Goal: Information Seeking & Learning: Learn about a topic

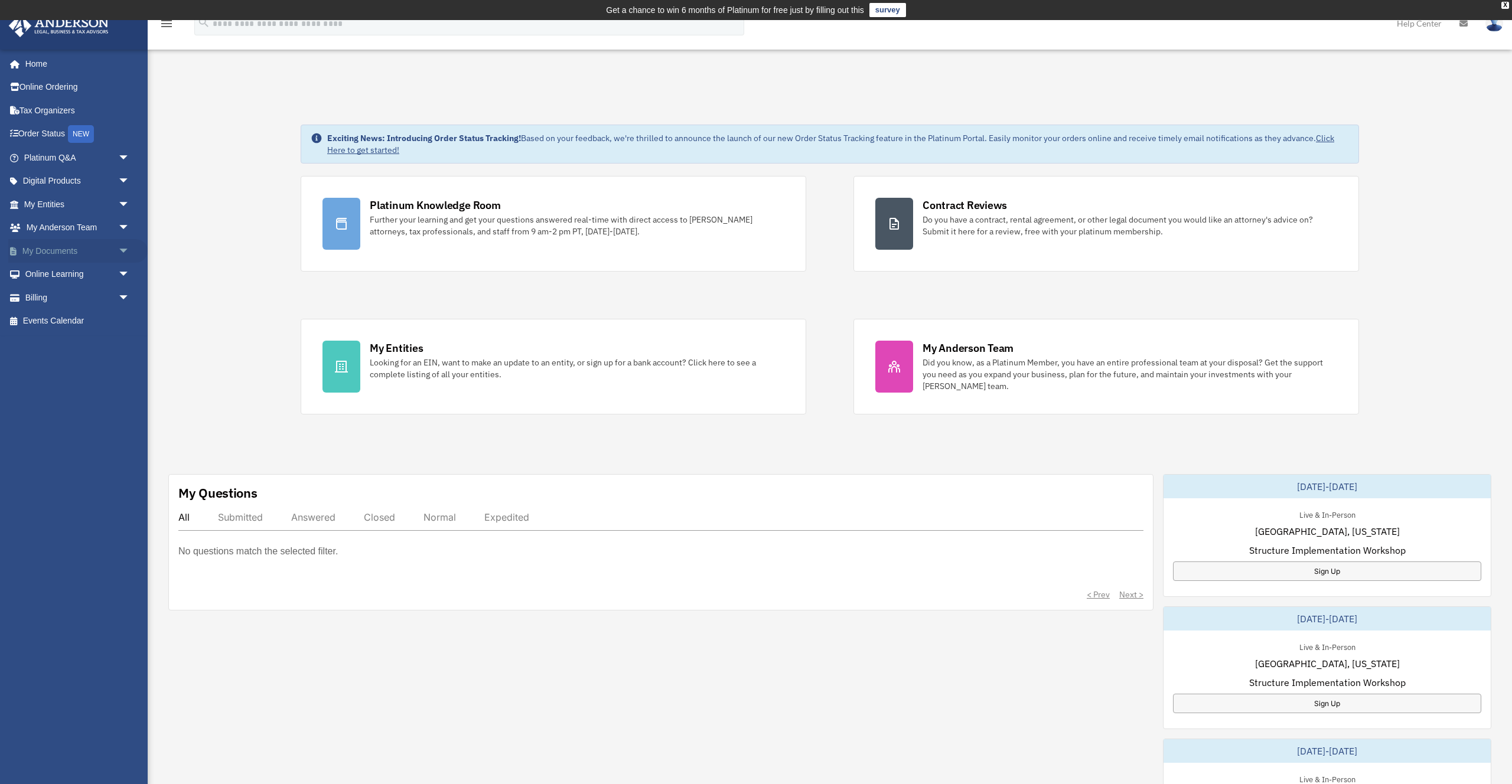
click at [121, 252] on span "arrow_drop_down" at bounding box center [130, 251] width 24 height 25
click at [57, 277] on link "Box" at bounding box center [82, 275] width 131 height 24
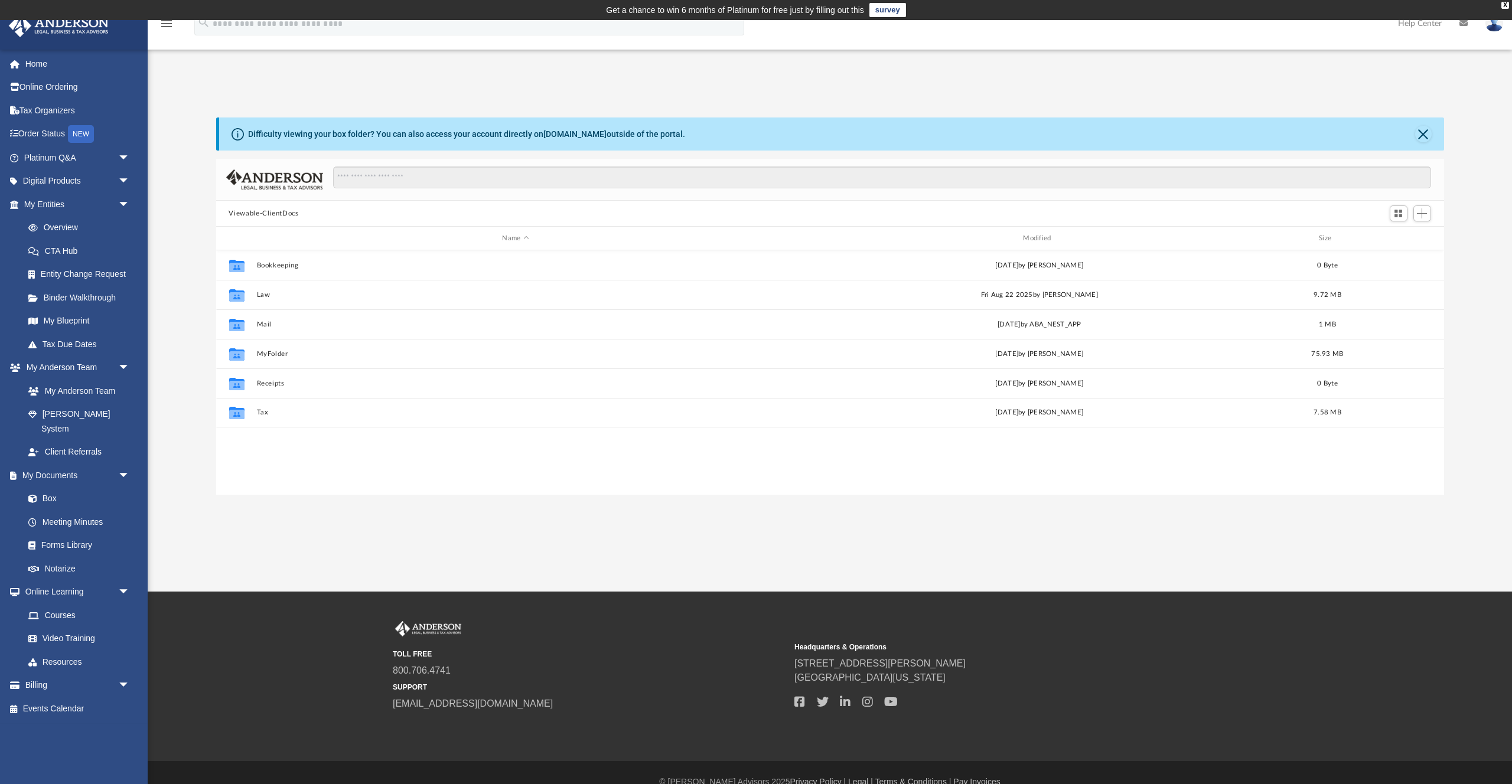
scroll to position [268, 1228]
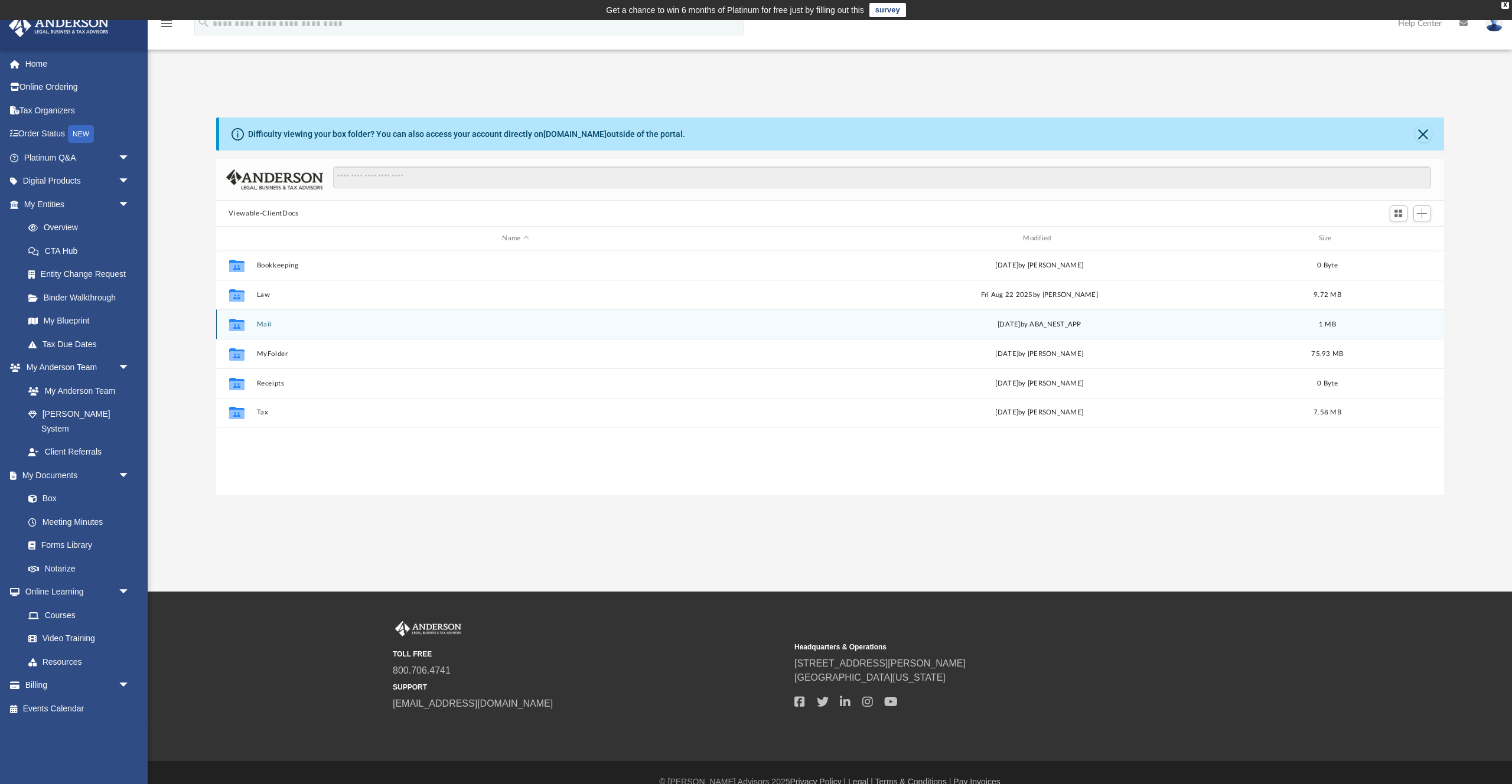
click at [263, 326] on button "Mail" at bounding box center [515, 324] width 519 height 8
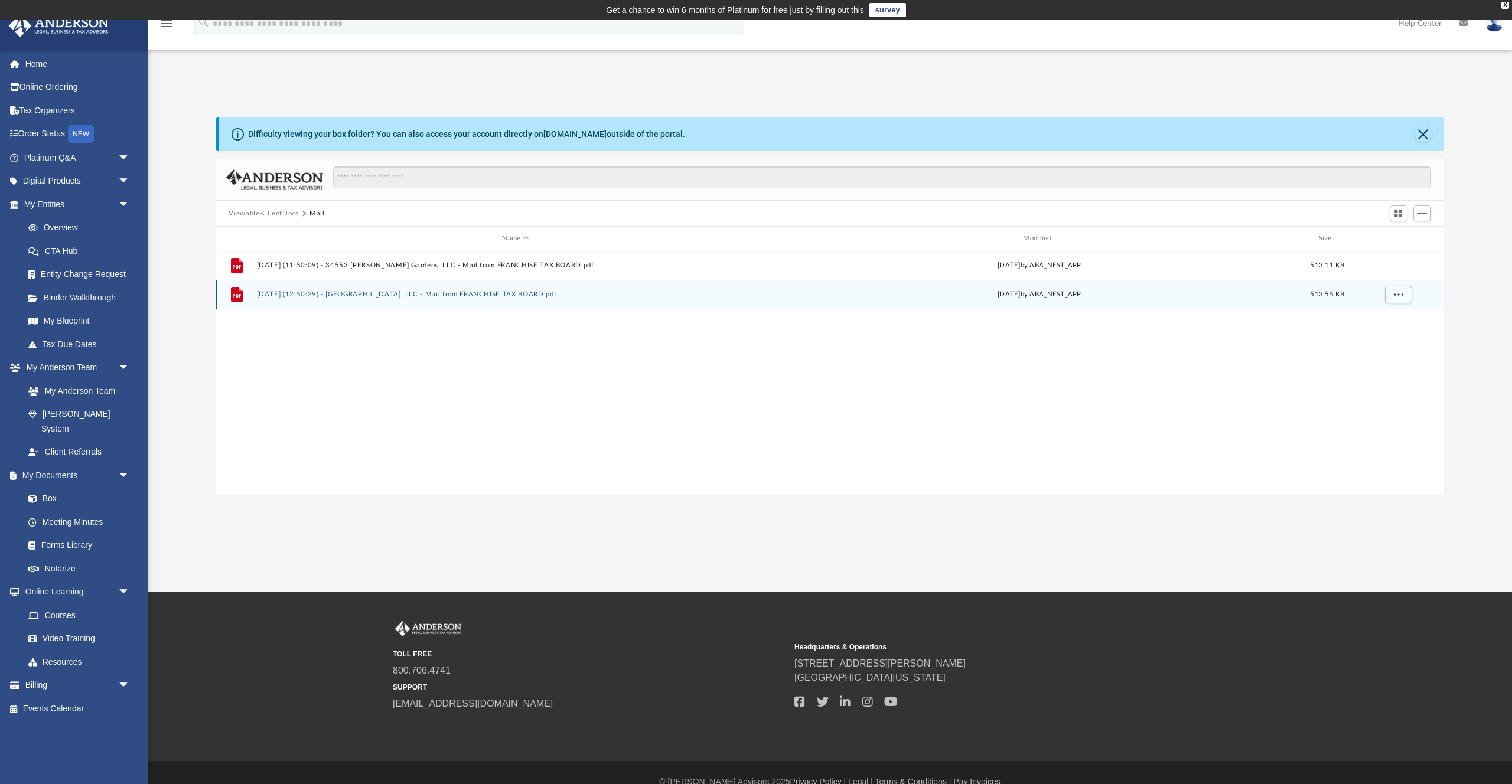
click at [302, 293] on button "2025.08.15 (12:50:29) - Via Bella Gardens, LLC - Mail from FRANCHISE TAX BOARD.…" at bounding box center [515, 294] width 519 height 8
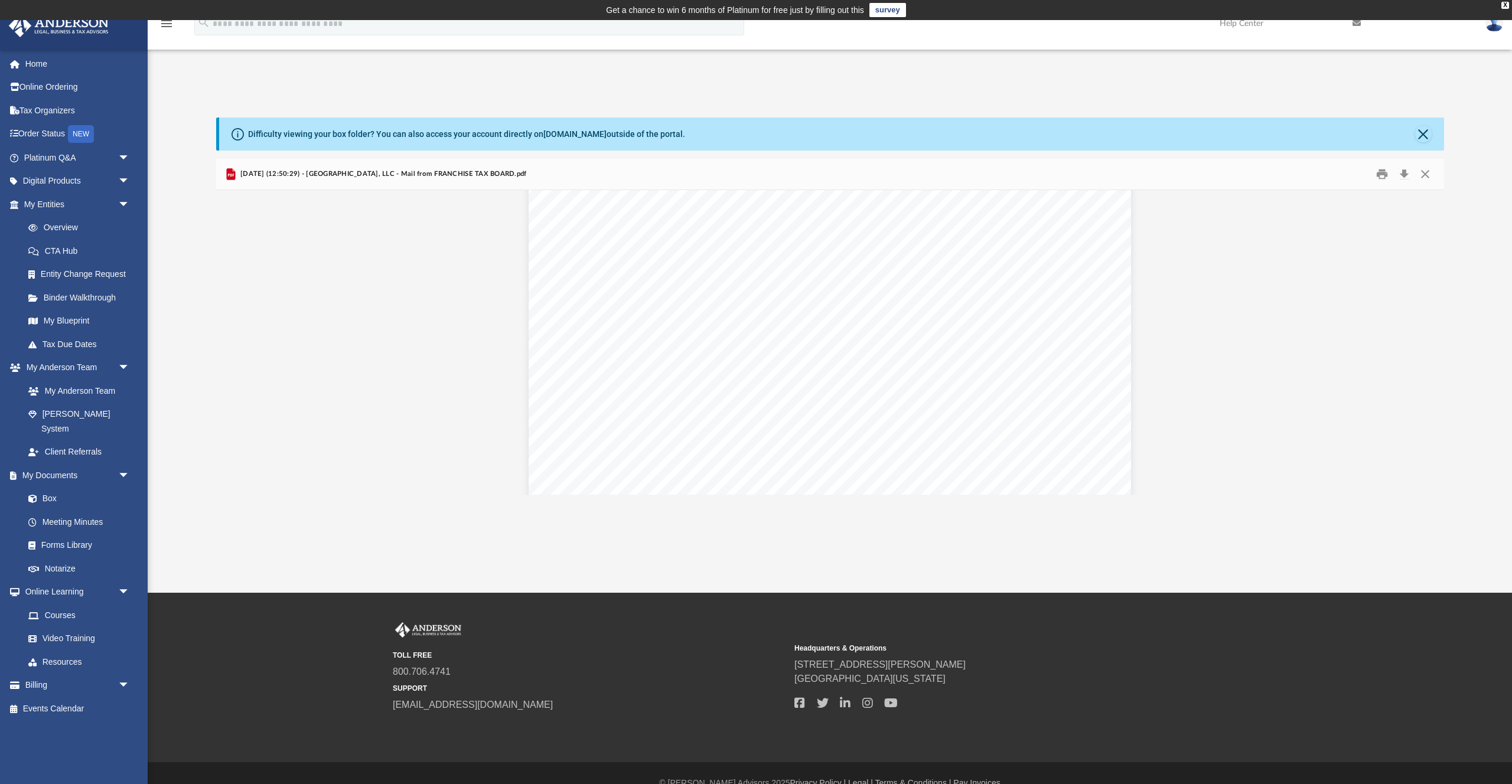
scroll to position [0, 0]
click at [1425, 172] on button "Close" at bounding box center [1425, 174] width 21 height 19
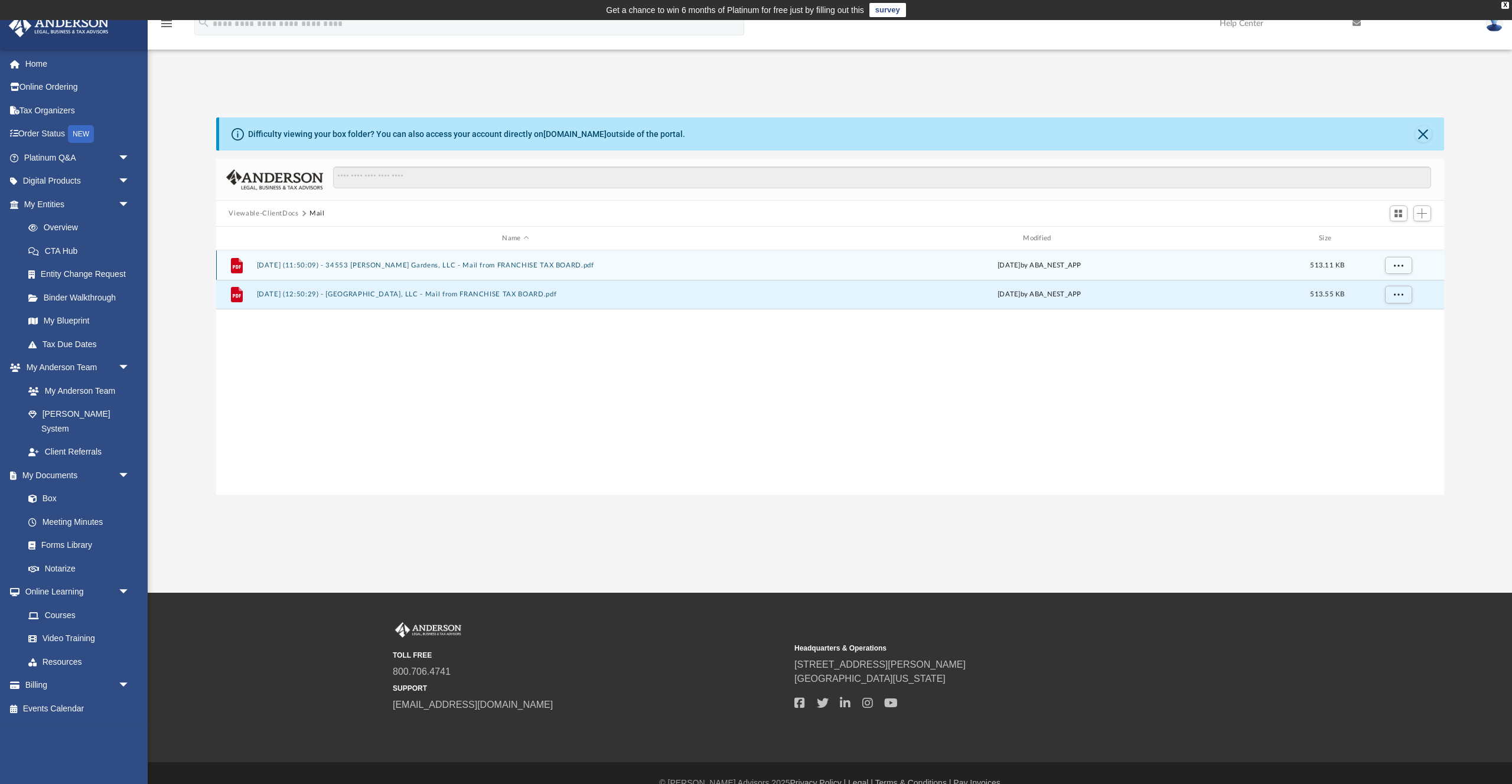
click at [392, 265] on button "2025.08.15 (11:50:09) - 34553 Melissa Gardens, LLC - Mail from FRANCHISE TAX BO…" at bounding box center [515, 265] width 519 height 8
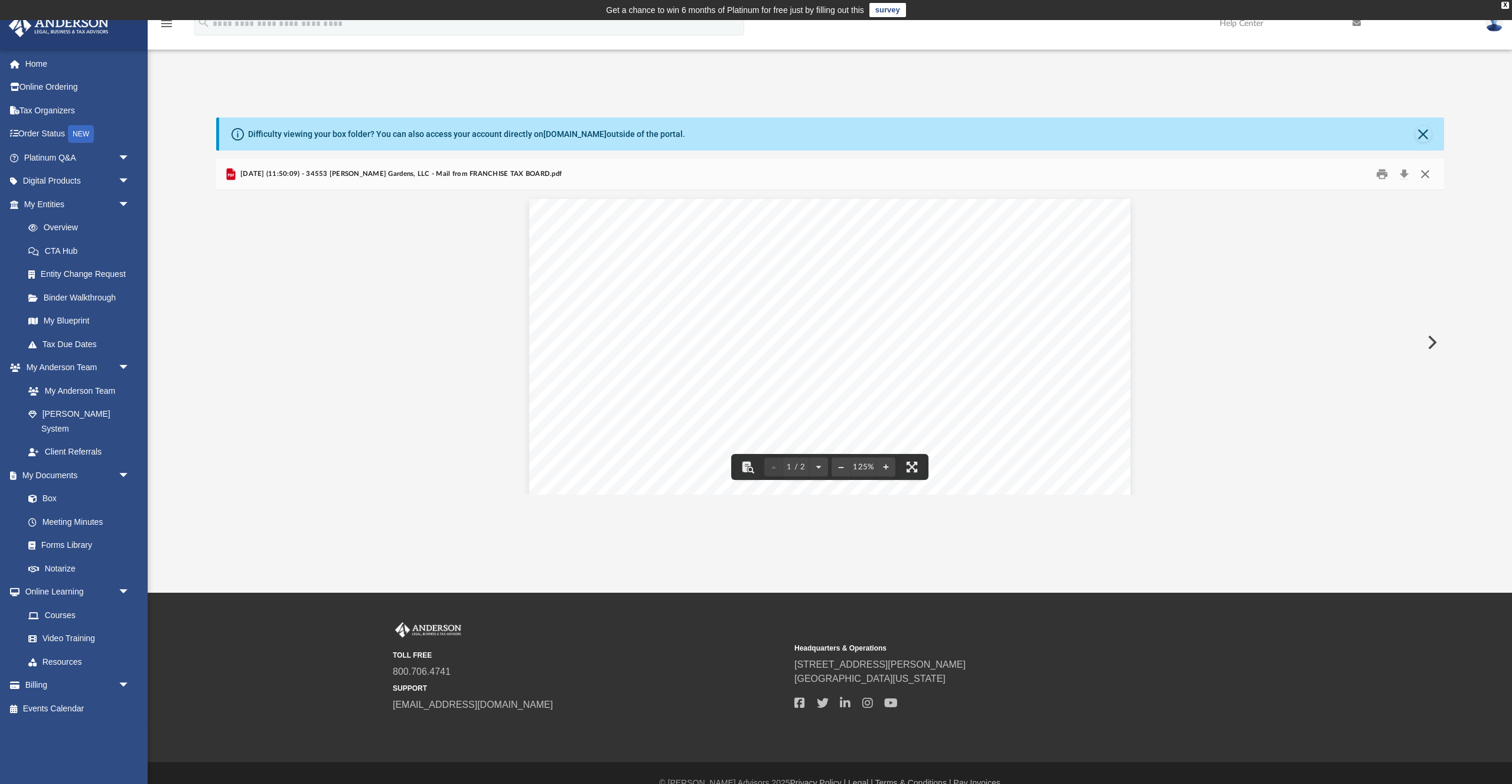
click at [1428, 175] on button "Close" at bounding box center [1425, 174] width 21 height 19
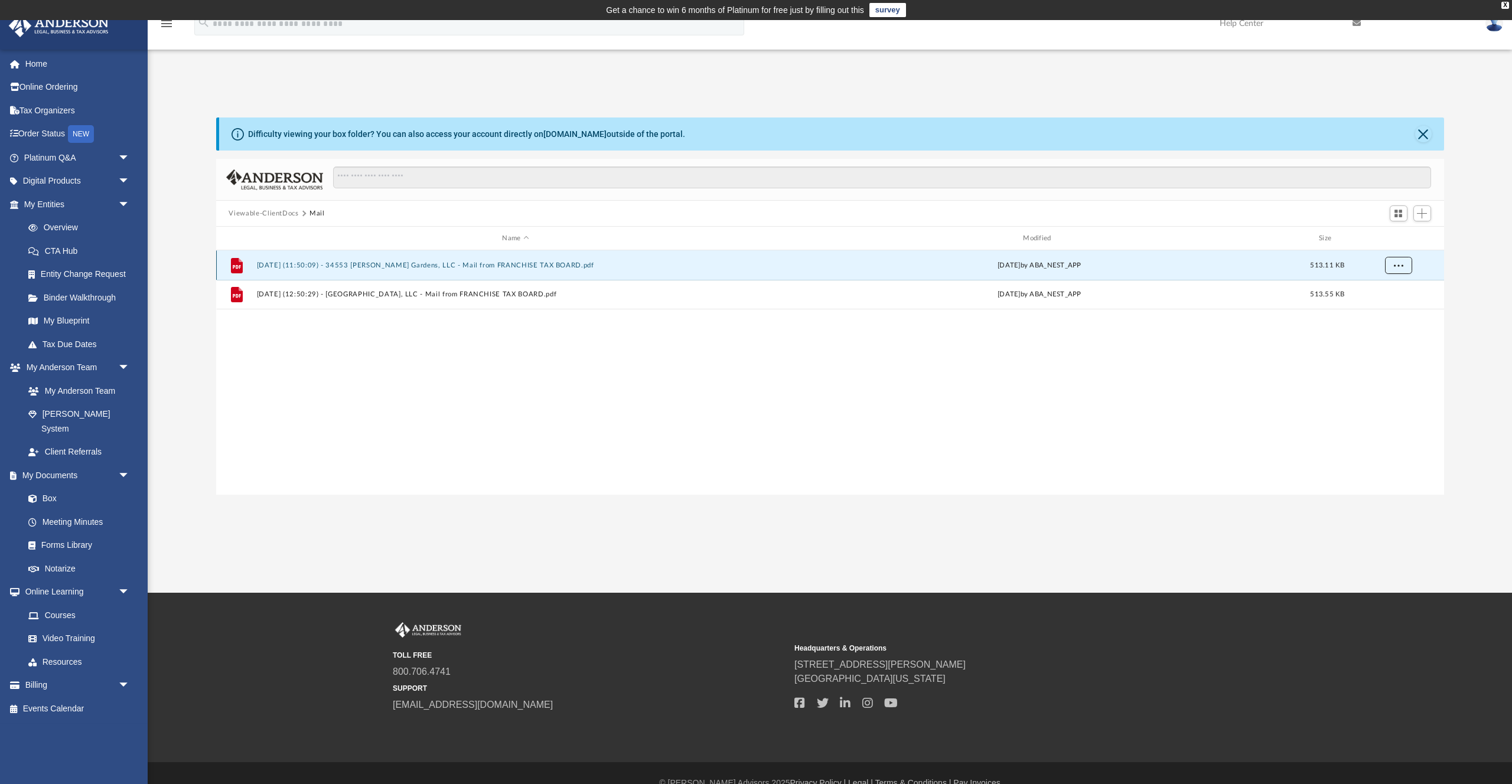
click at [1405, 265] on button "More options" at bounding box center [1398, 265] width 27 height 18
click at [1019, 490] on div "File 2025.08.15 (11:50:09) - 34553 Melissa Gardens, LLC - Mail from FRANCHISE T…" at bounding box center [830, 372] width 1228 height 245
click at [278, 213] on button "Viewable-ClientDocs" at bounding box center [263, 214] width 70 height 11
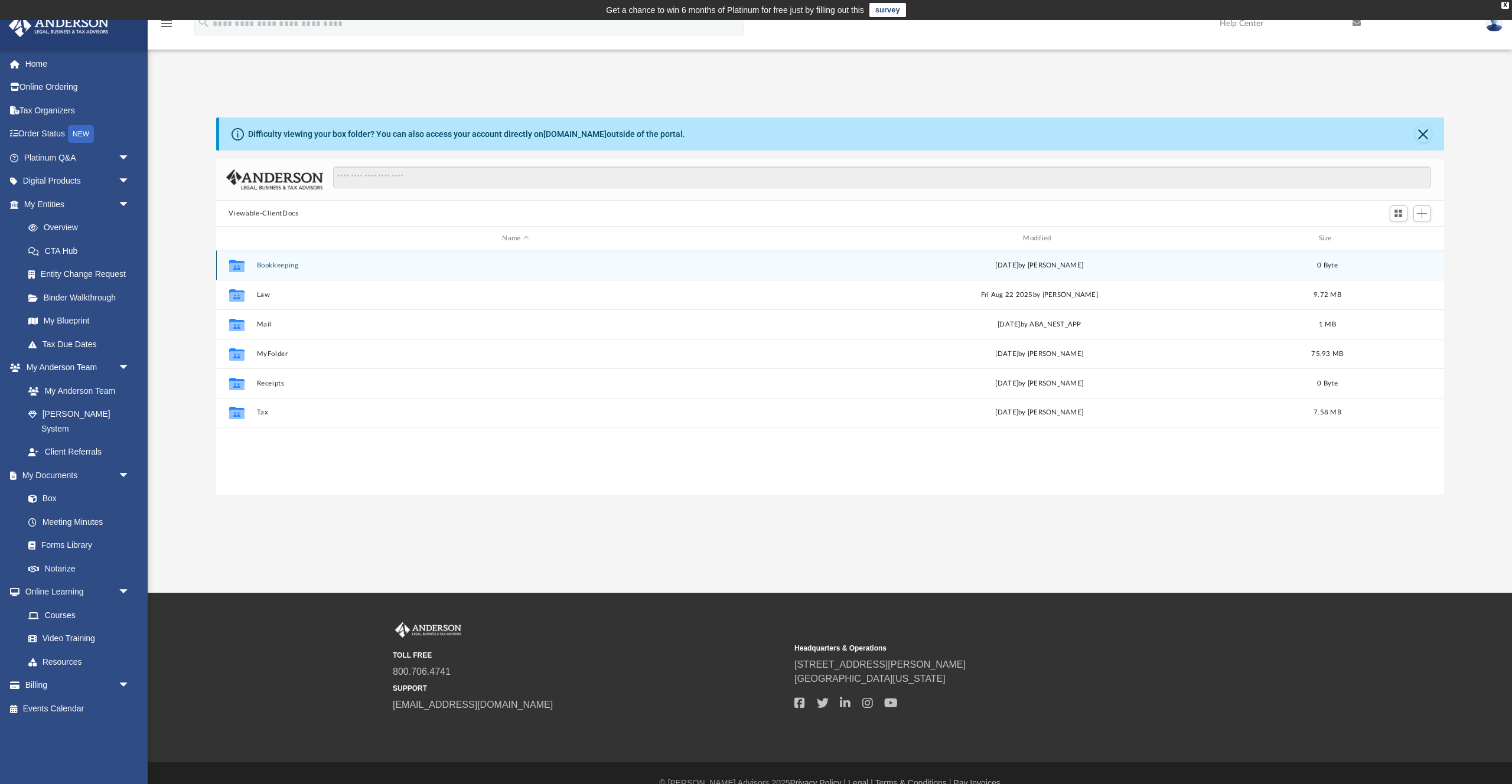
click at [261, 261] on button "Bookkeeping" at bounding box center [515, 265] width 519 height 8
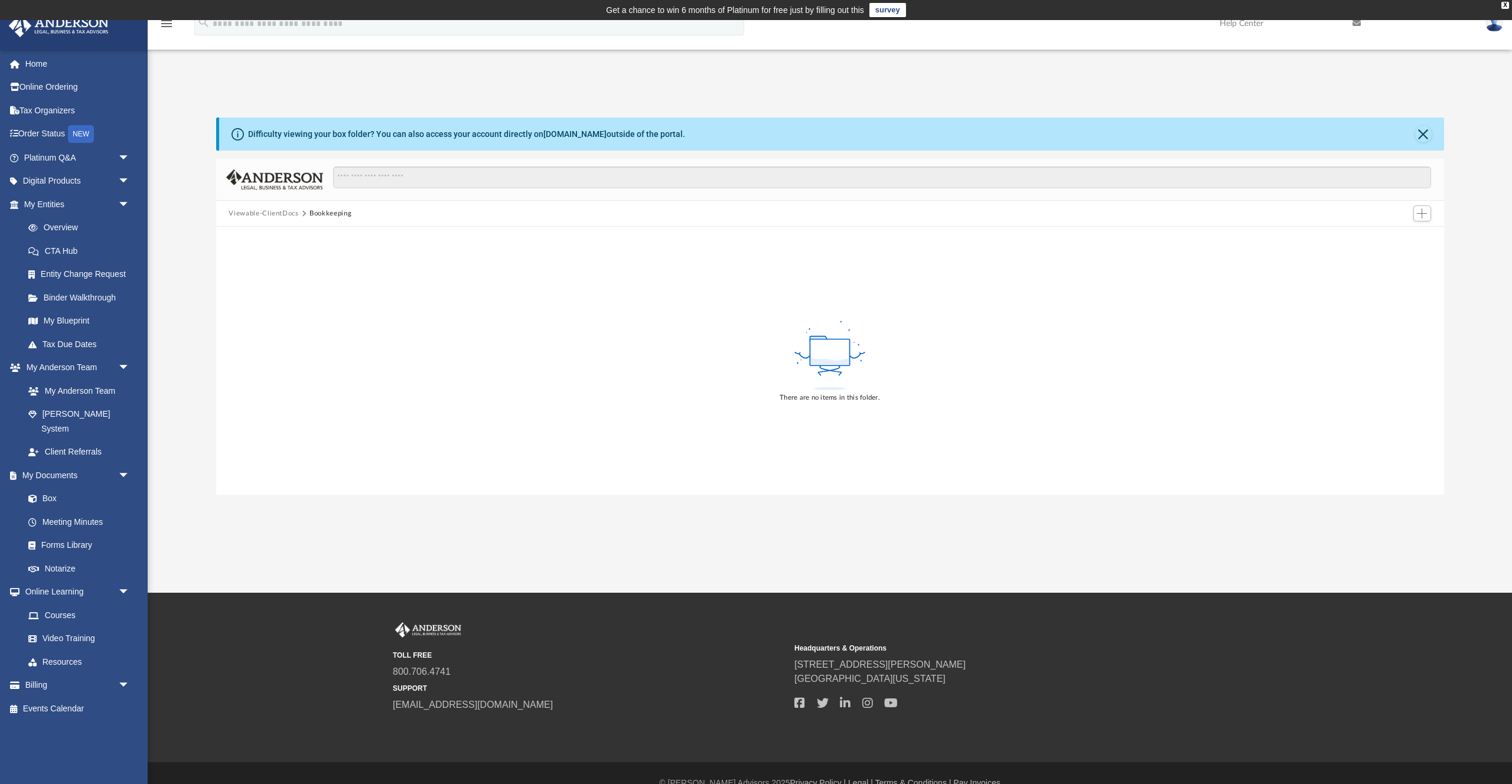
click at [271, 215] on button "Viewable-ClientDocs" at bounding box center [263, 214] width 70 height 11
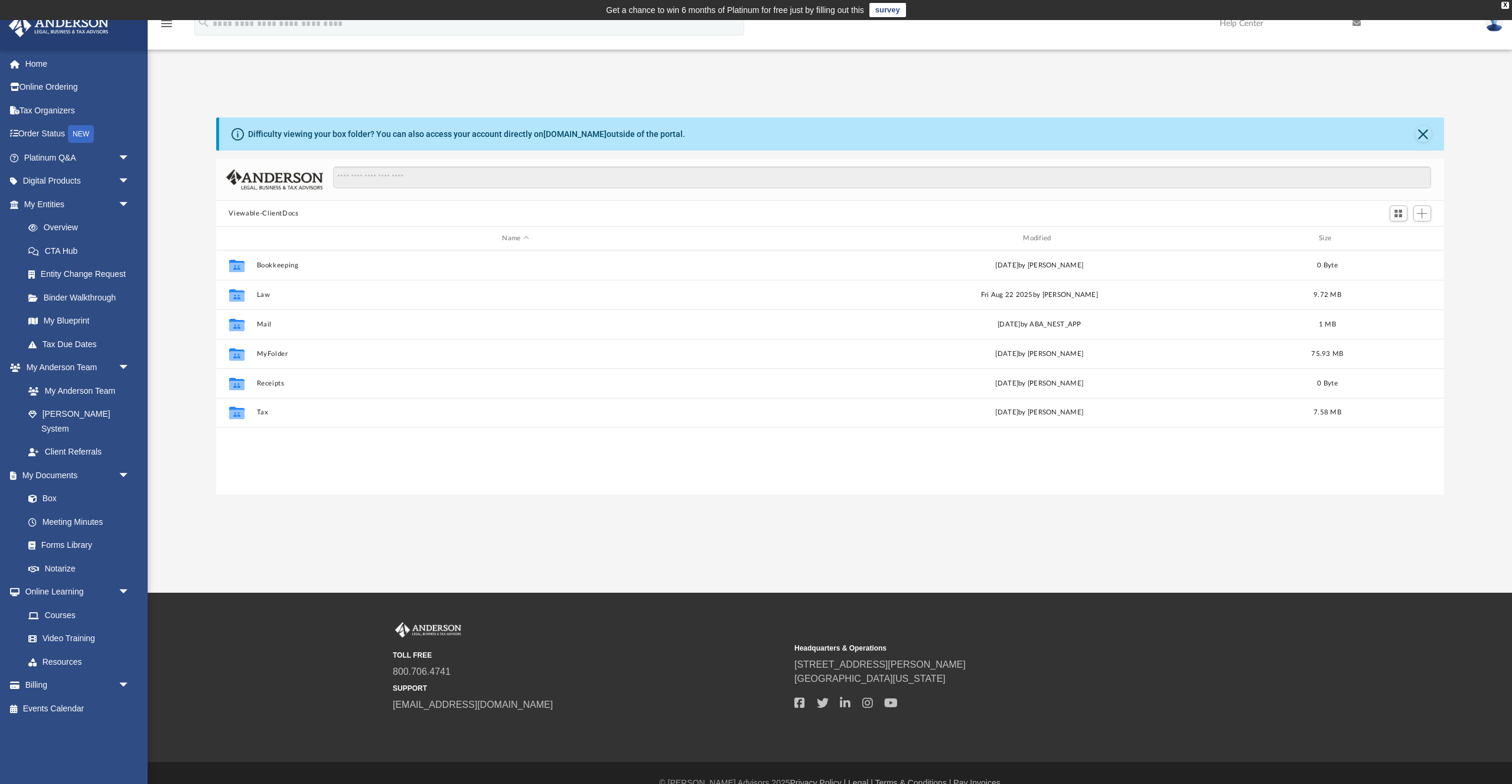
scroll to position [268, 1228]
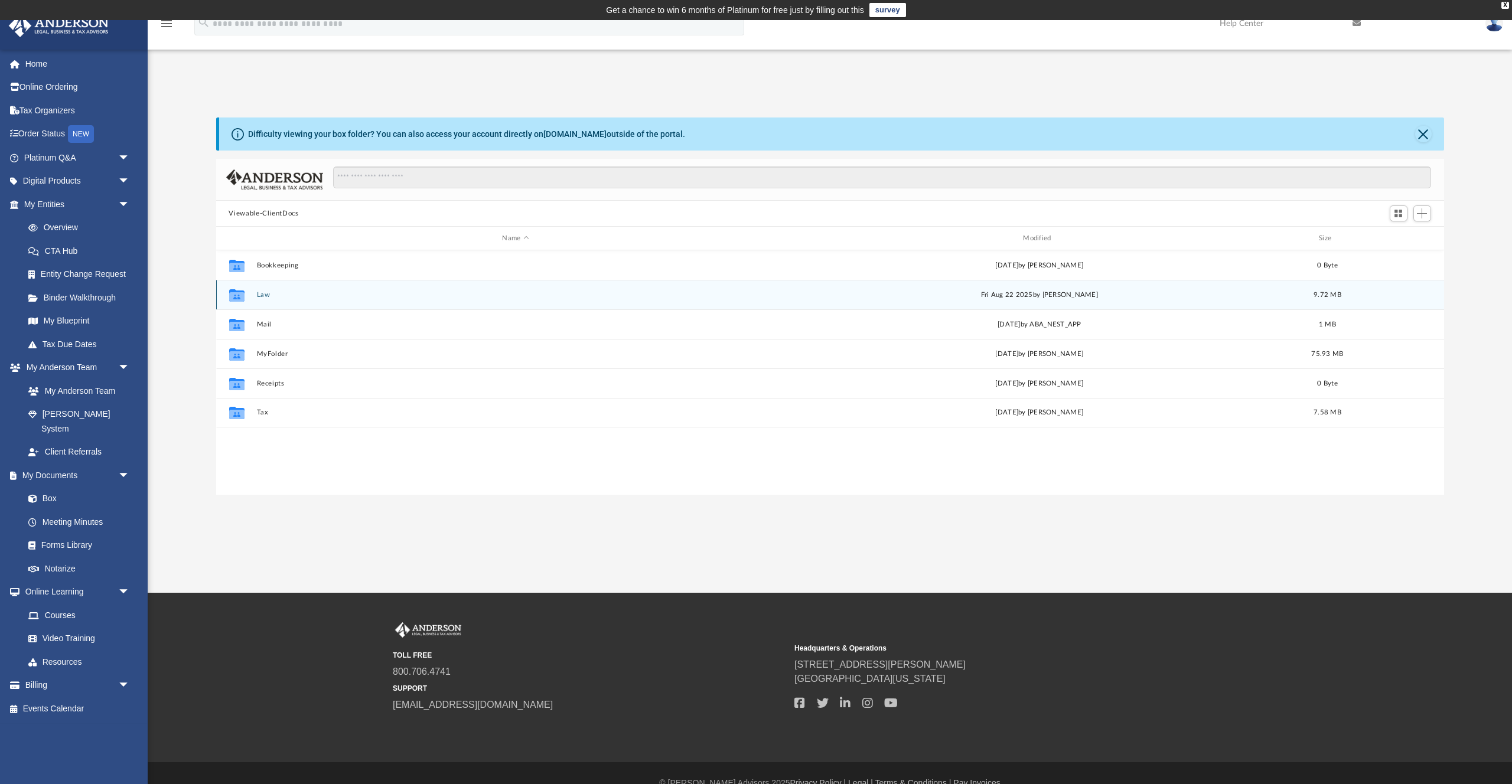
click at [263, 293] on button "Law" at bounding box center [515, 295] width 519 height 8
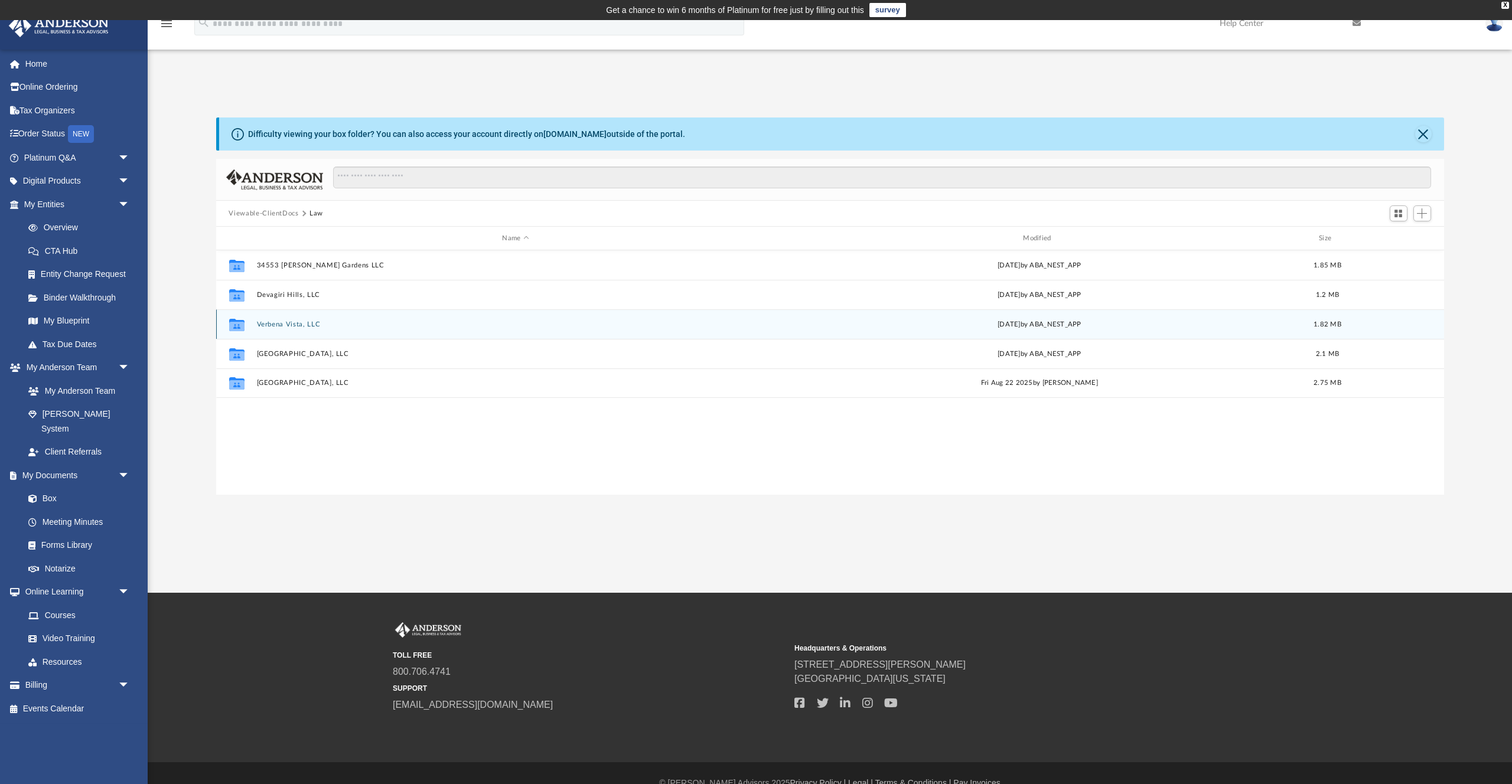
click at [275, 322] on button "Verbena Vista, LLC" at bounding box center [515, 324] width 519 height 8
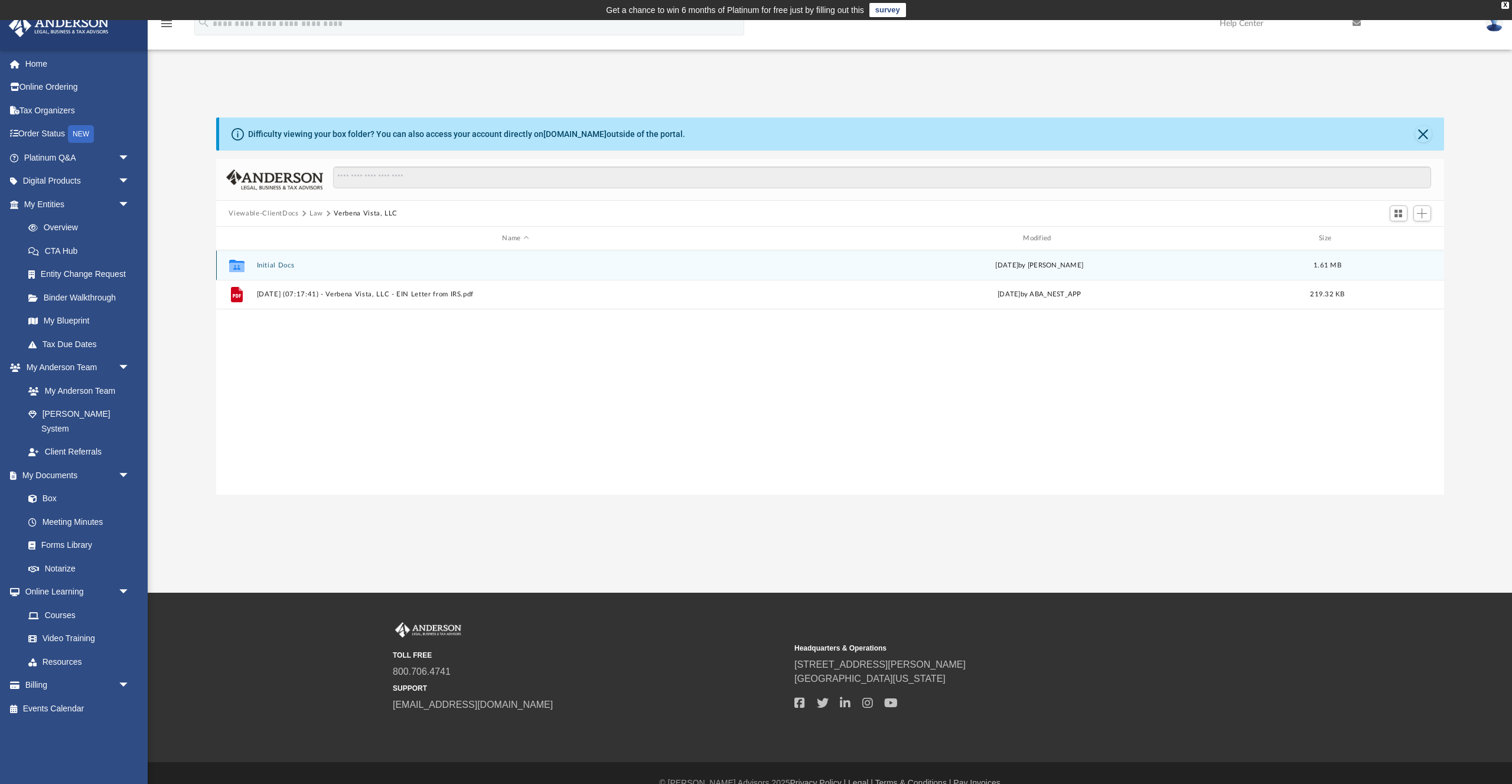
click at [286, 264] on button "Initial Docs" at bounding box center [515, 265] width 519 height 8
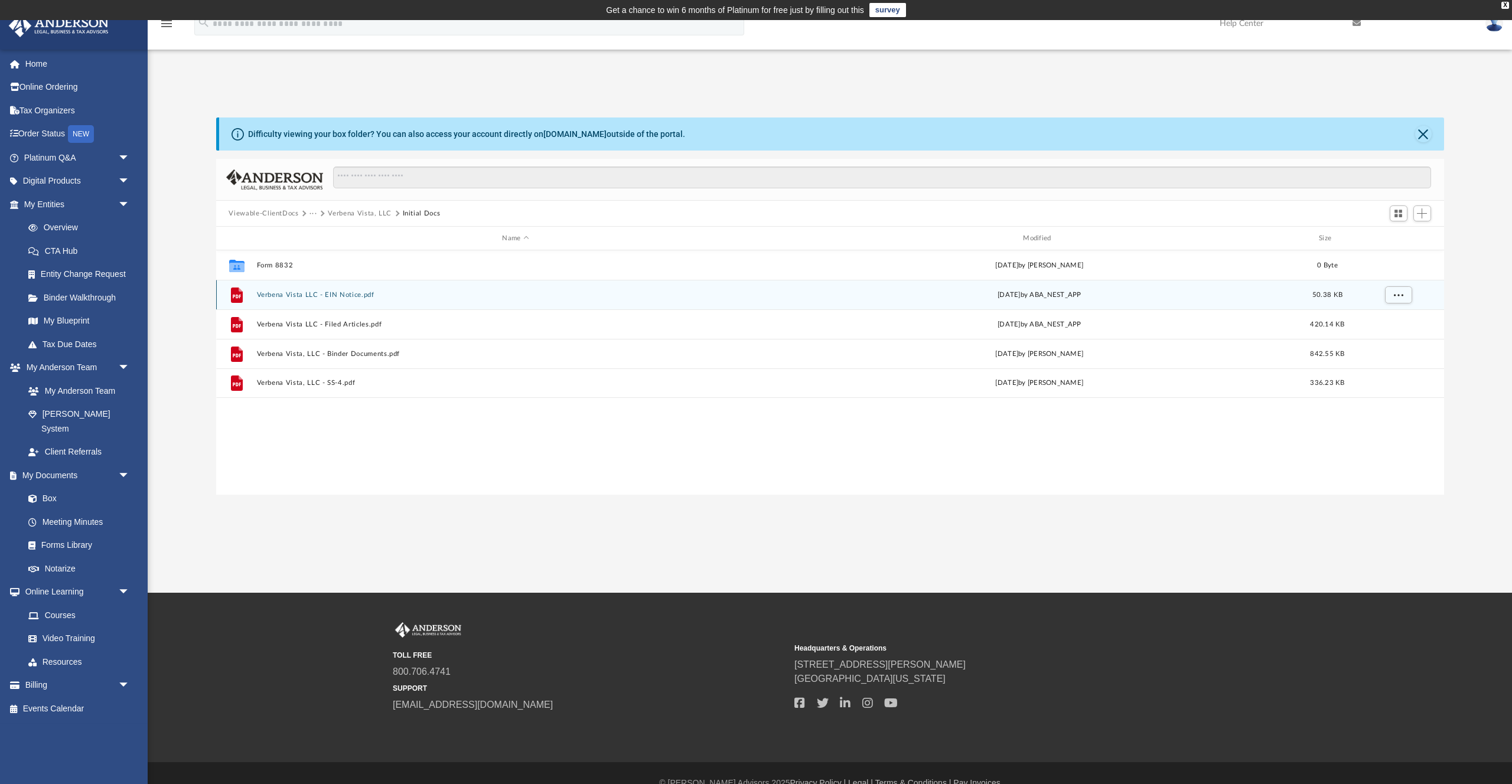
click at [295, 291] on button "Verbena Vista LLC - EIN Notice.pdf" at bounding box center [515, 295] width 519 height 8
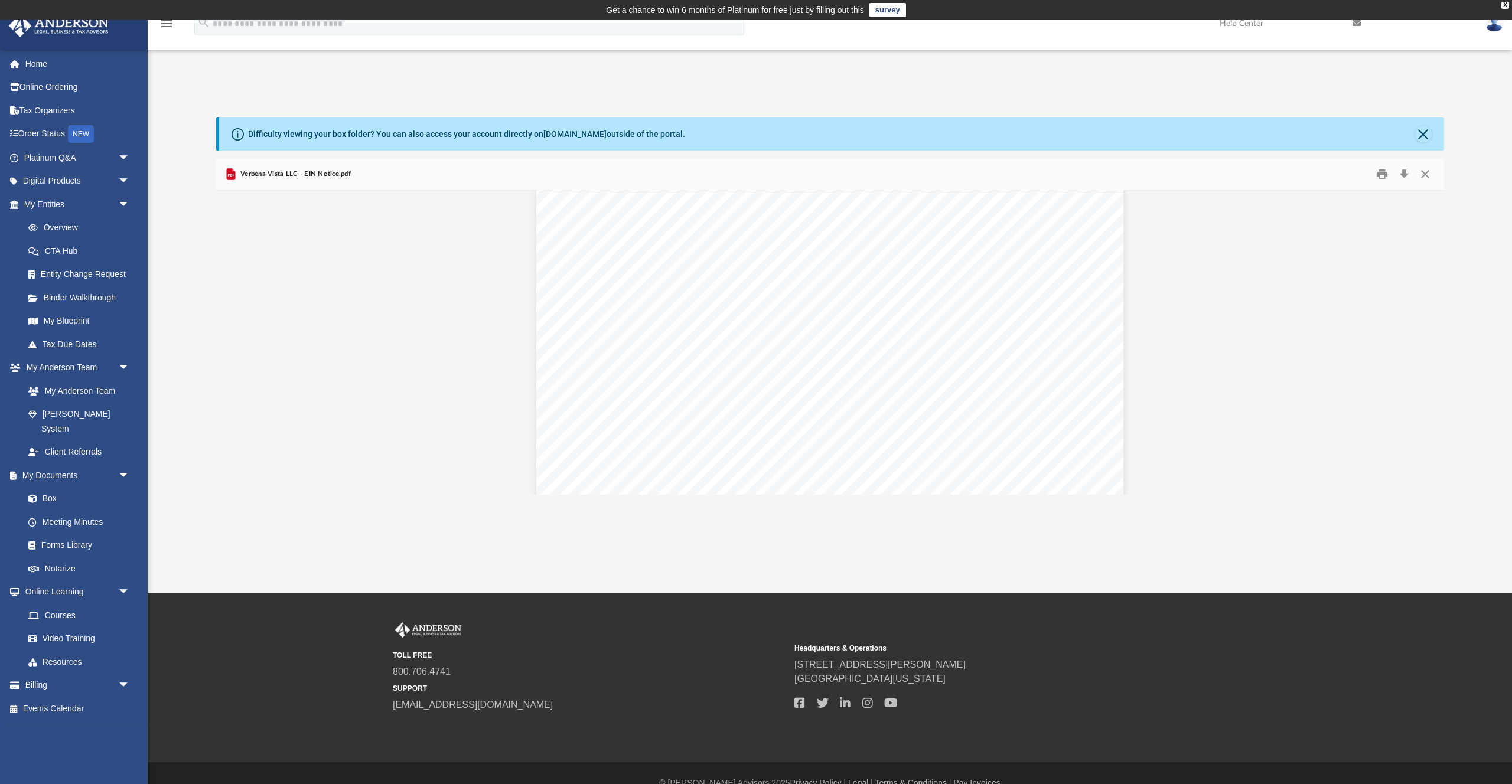
scroll to position [180, 0]
click at [904, 302] on span "Continue >>" at bounding box center [921, 301] width 54 height 10
click at [869, 349] on div "Your Progress: 1. Identity 2. Authenticate 3. Addresses 4. Details 5. EIN Confi…" at bounding box center [829, 433] width 586 height 830
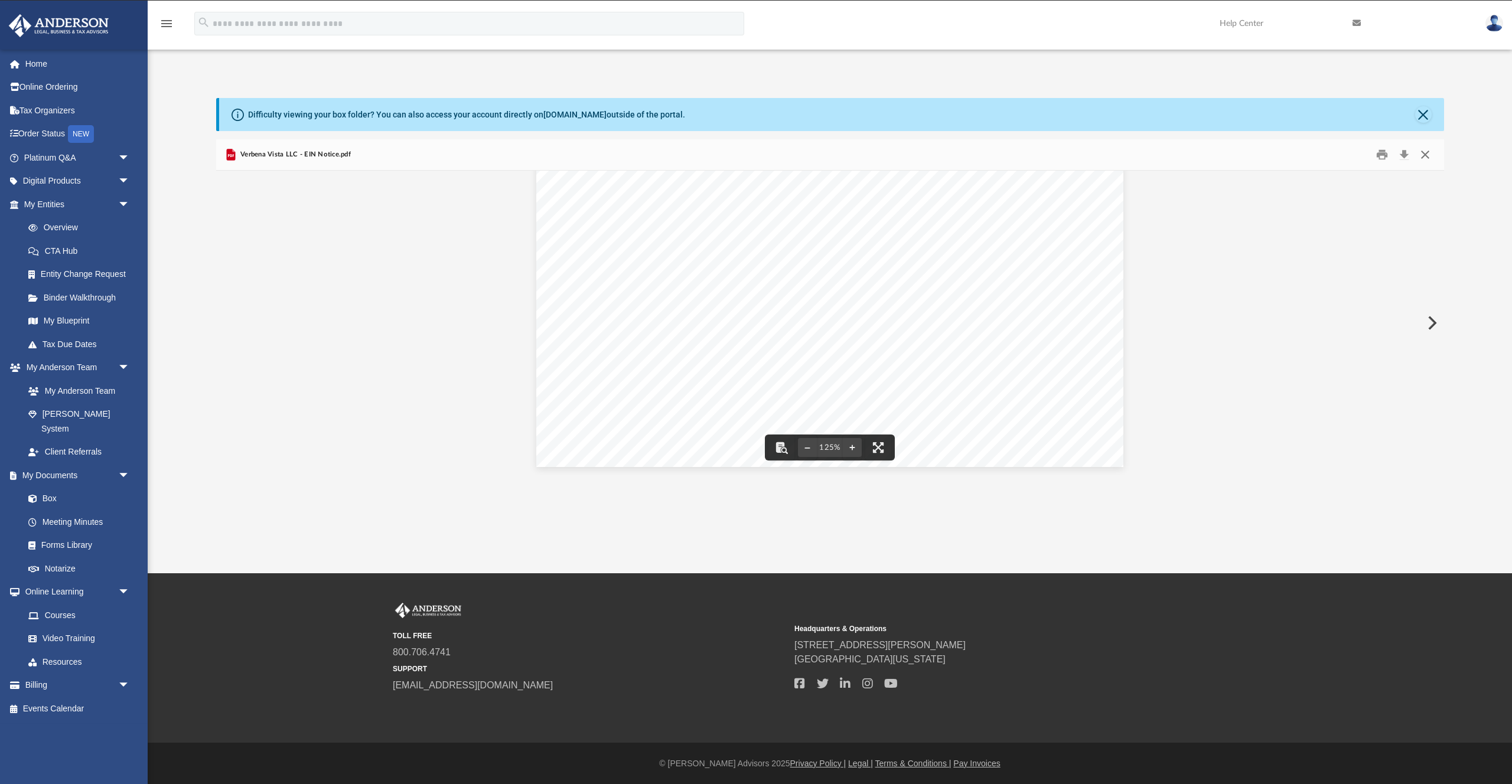
click at [1428, 151] on button "Close" at bounding box center [1425, 155] width 21 height 19
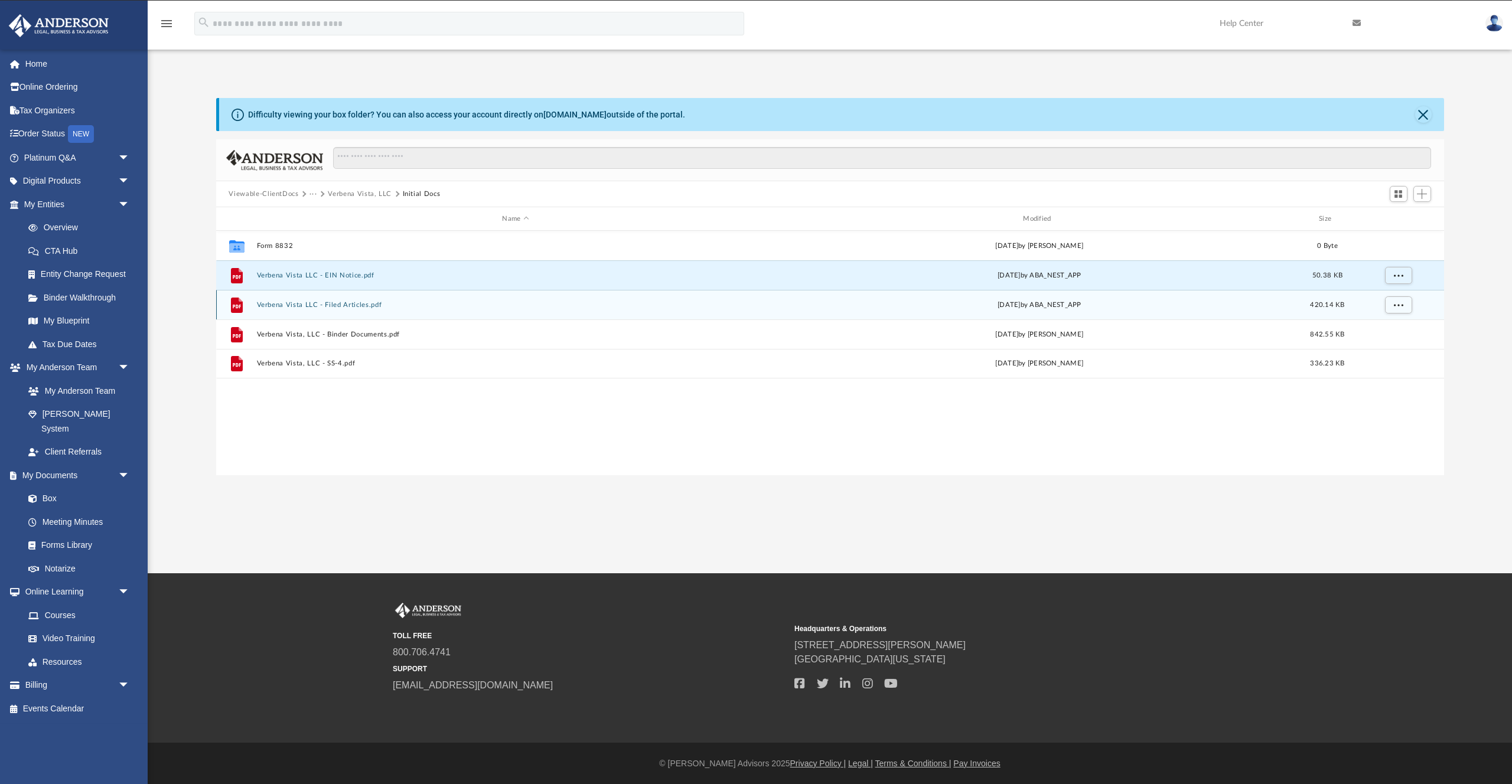
click at [337, 304] on button "Verbena Vista LLC - Filed Articles.pdf" at bounding box center [515, 305] width 519 height 8
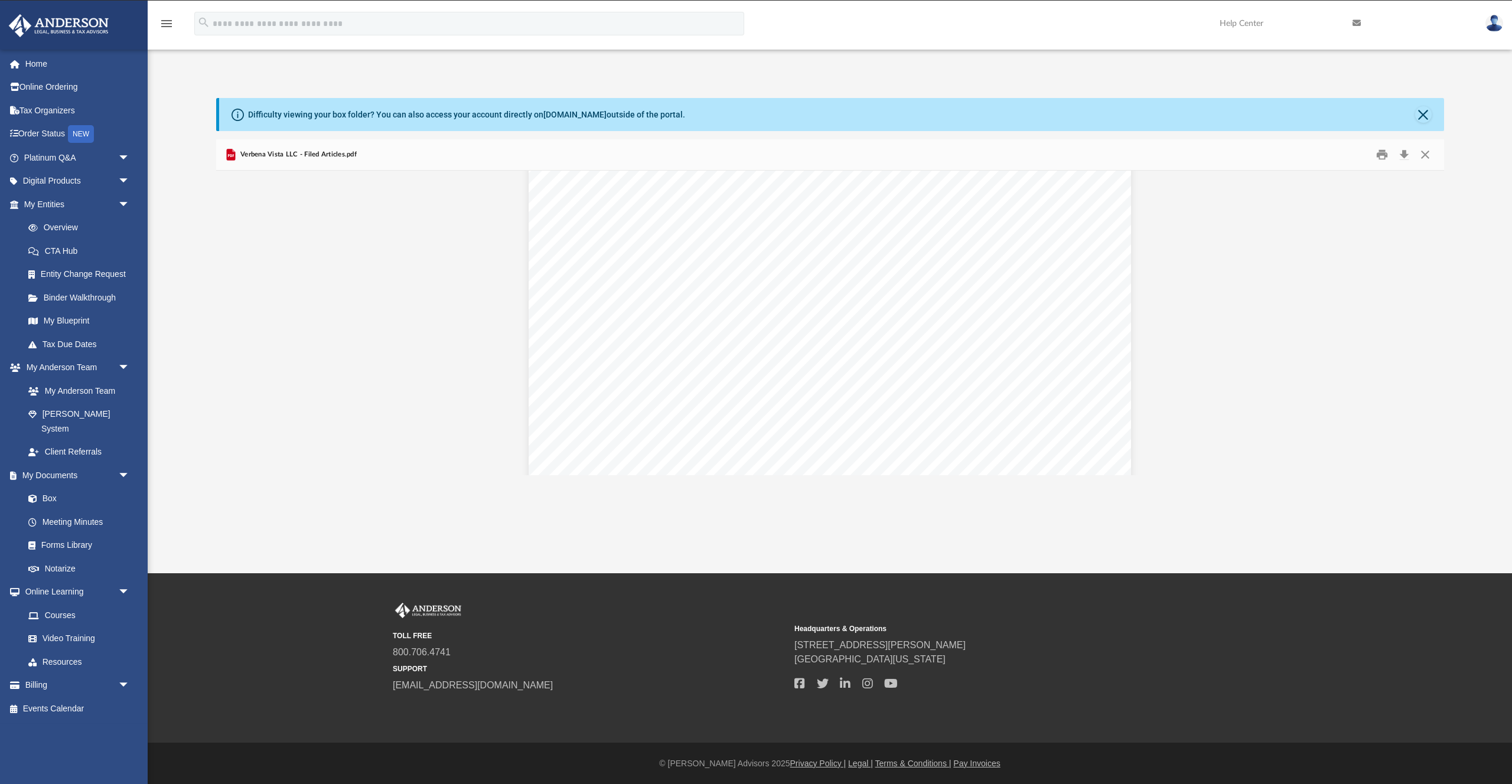
scroll to position [2883, 0]
click at [1424, 157] on button "Close" at bounding box center [1425, 155] width 21 height 19
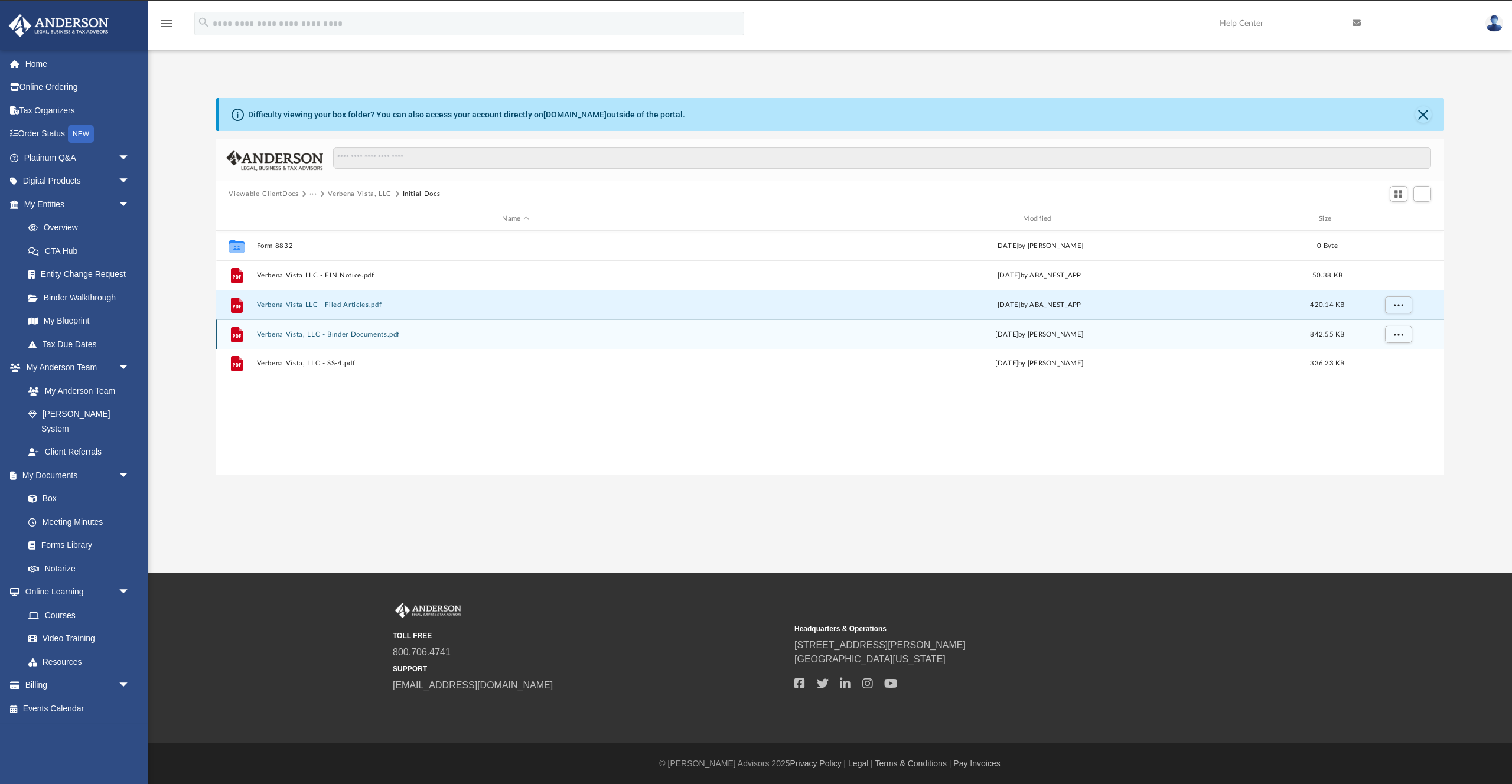
click at [336, 335] on button "Verbena Vista, LLC - Binder Documents.pdf" at bounding box center [515, 335] width 519 height 8
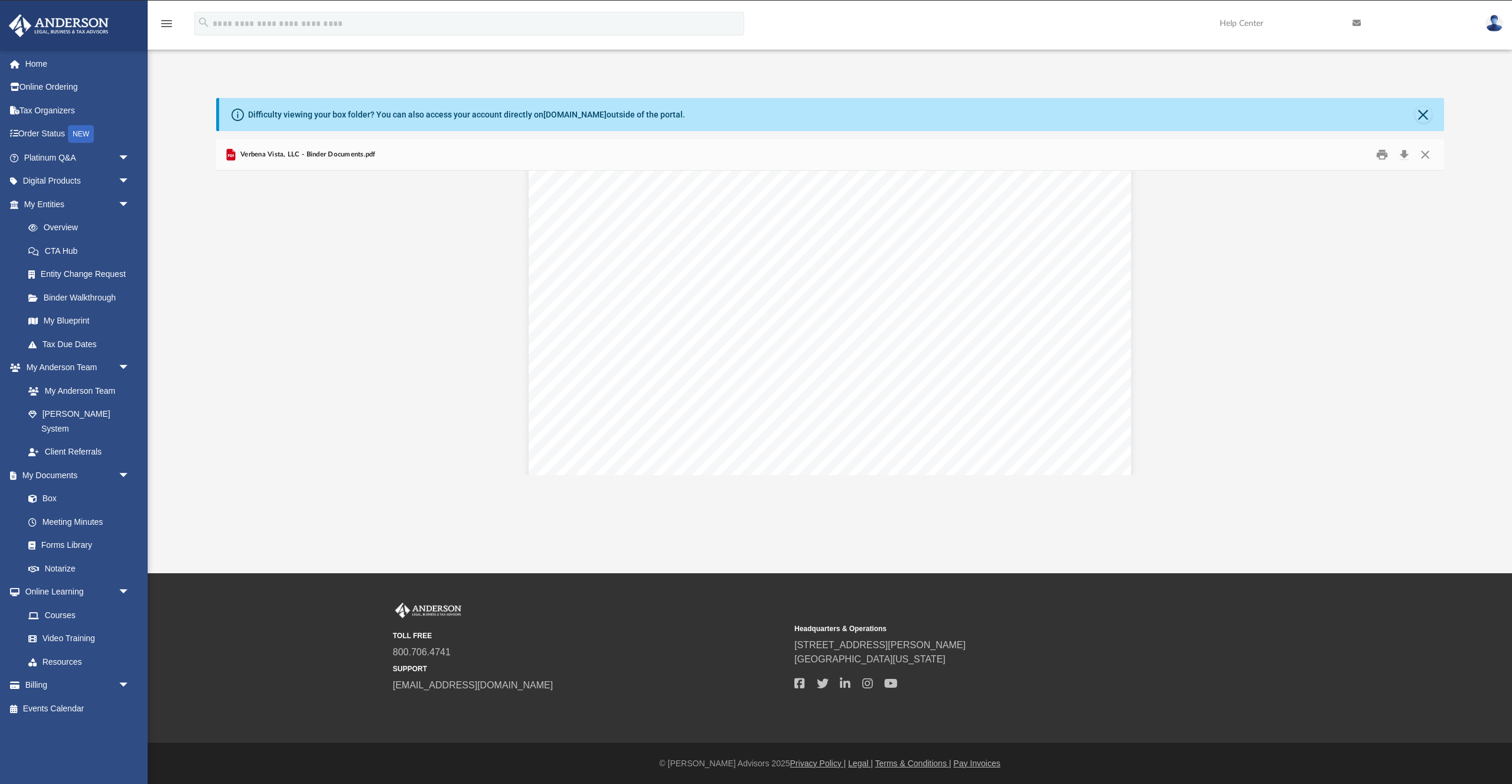
scroll to position [56197, 0]
click at [1430, 155] on button "Close" at bounding box center [1425, 155] width 21 height 19
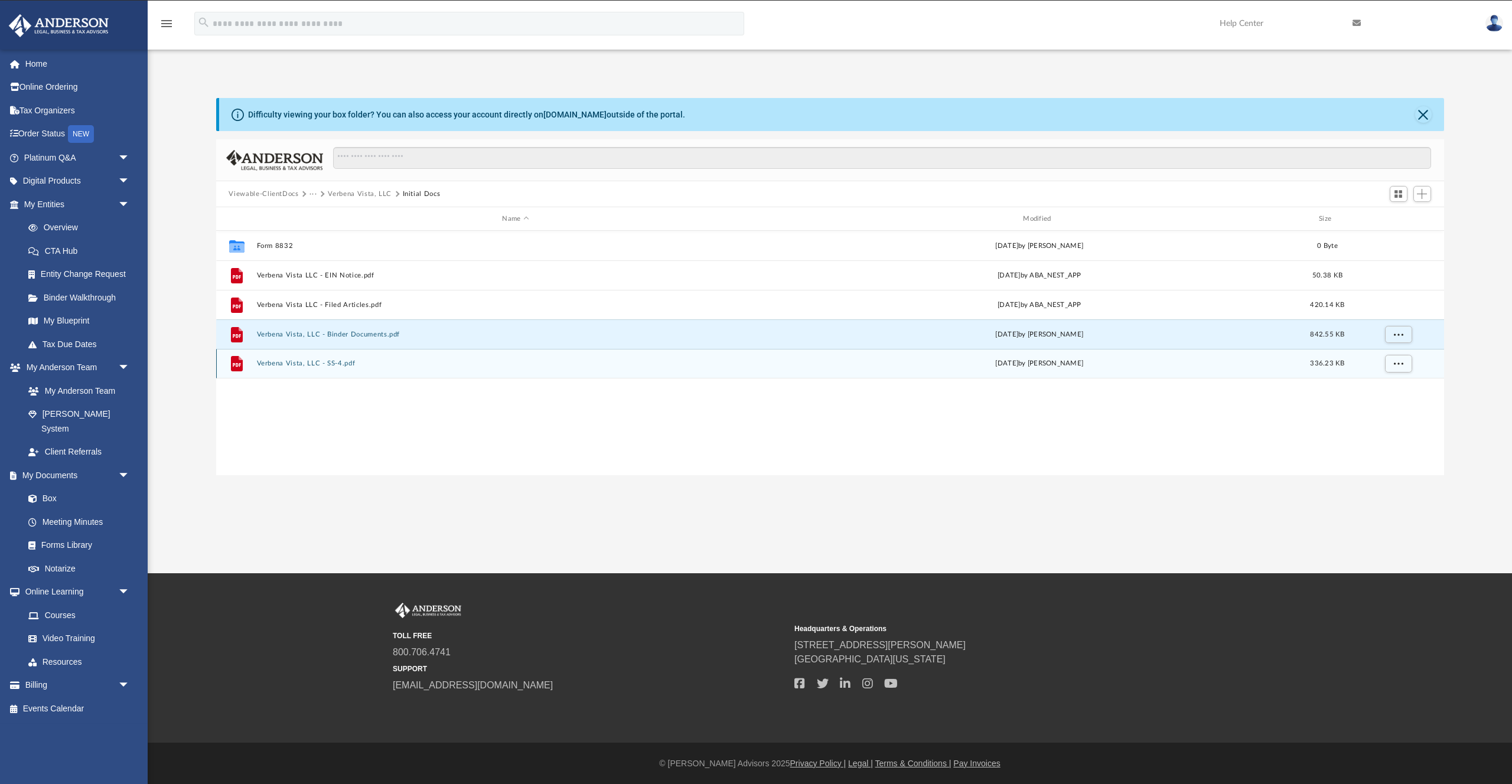
click at [345, 368] on div "File Verbena Vista, LLC - SS-4.pdf Mon Jun 23 2025 by Heather Reynolds 336.23 KB" at bounding box center [830, 363] width 1228 height 30
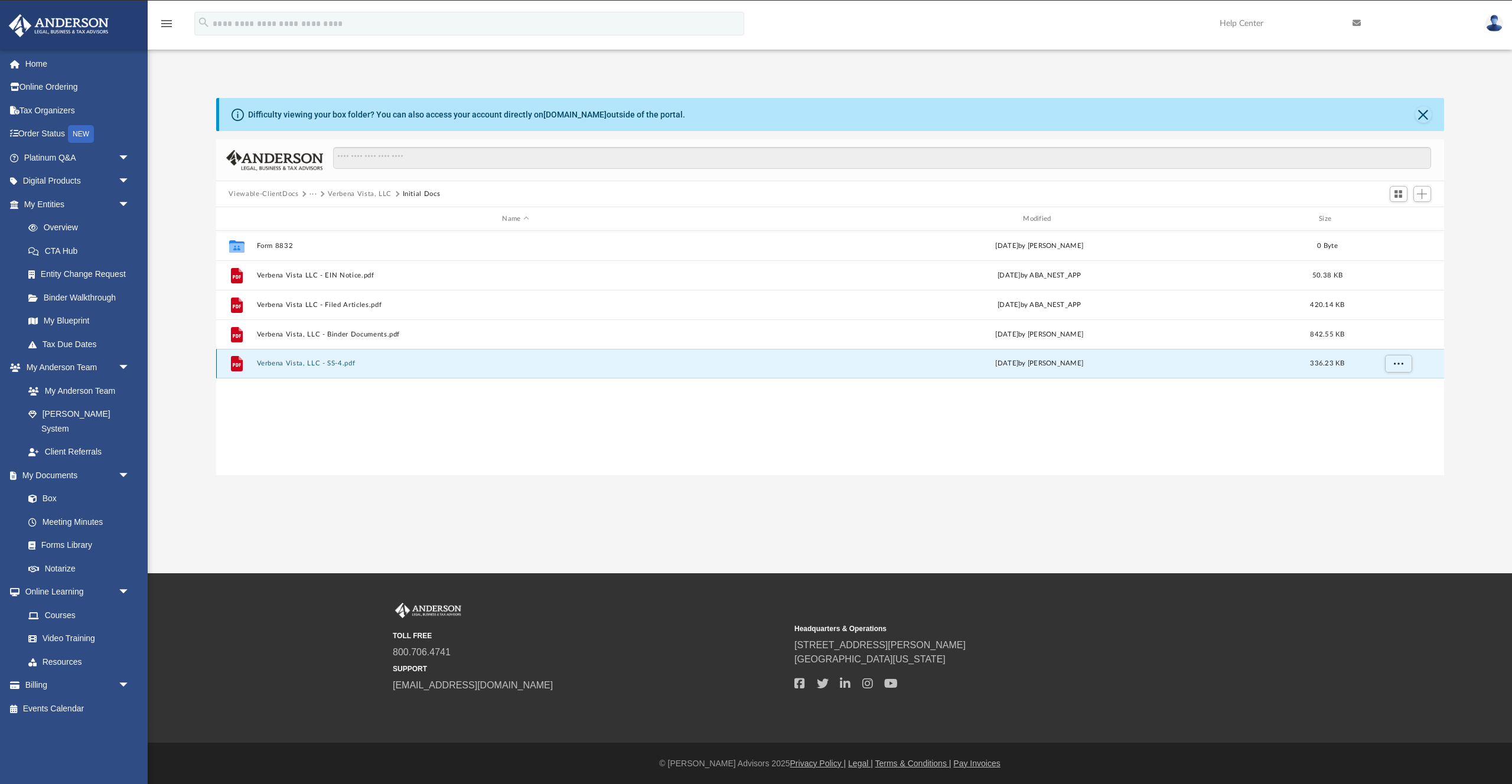
click at [337, 361] on button "Verbena Vista, LLC - SS-4.pdf" at bounding box center [515, 363] width 519 height 8
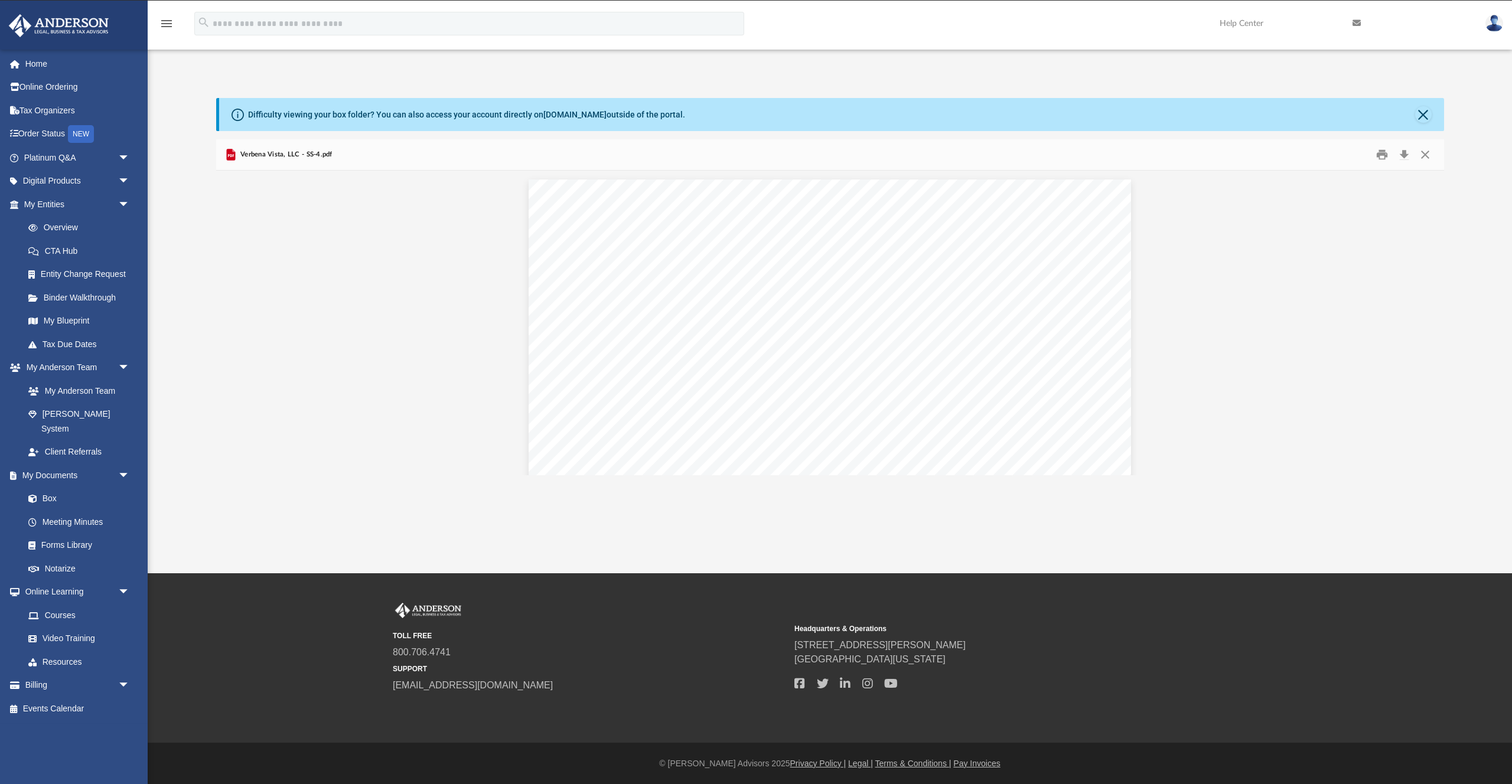
scroll to position [0, 0]
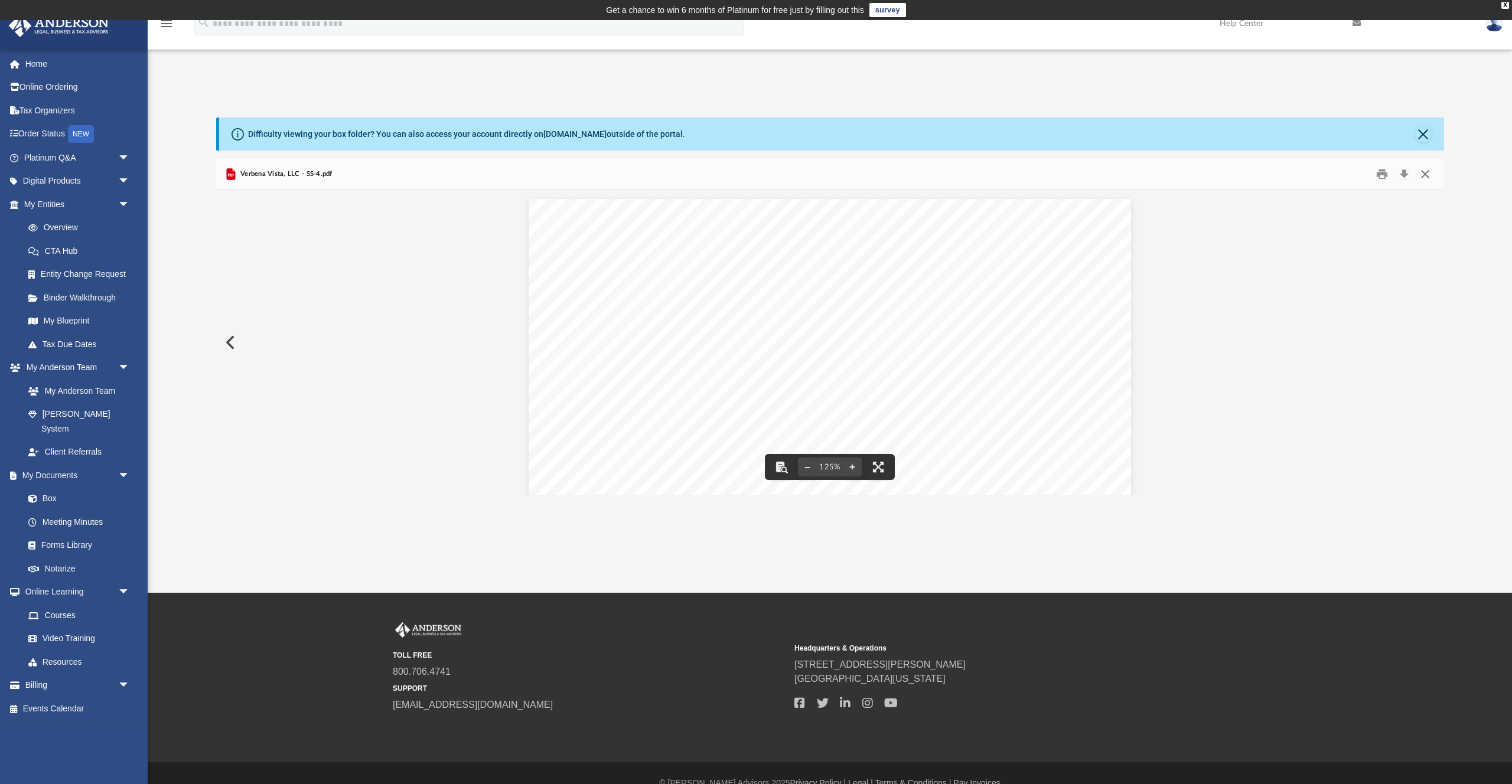
click at [1422, 174] on button "Close" at bounding box center [1425, 174] width 21 height 19
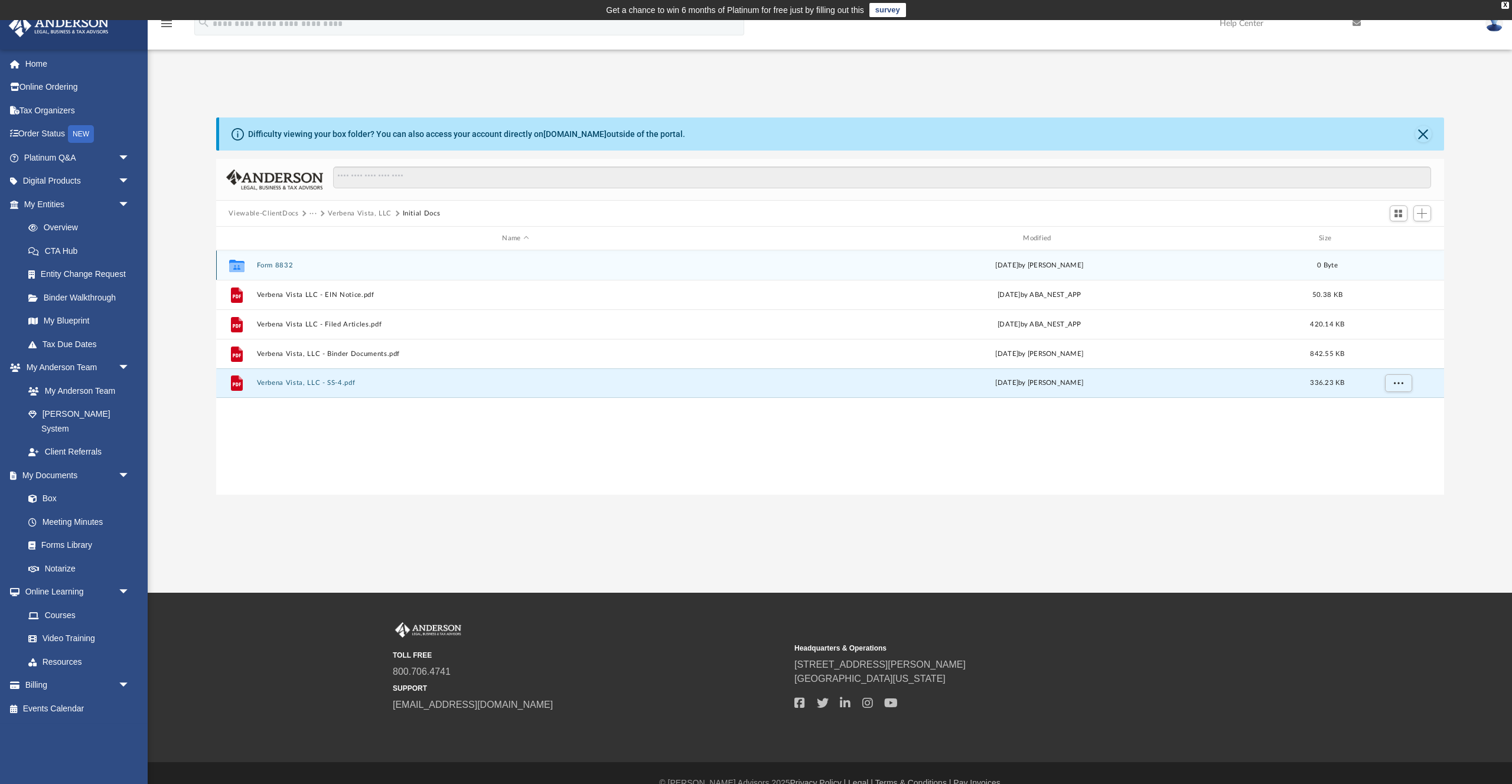
click at [264, 267] on button "Form 8832" at bounding box center [515, 265] width 519 height 8
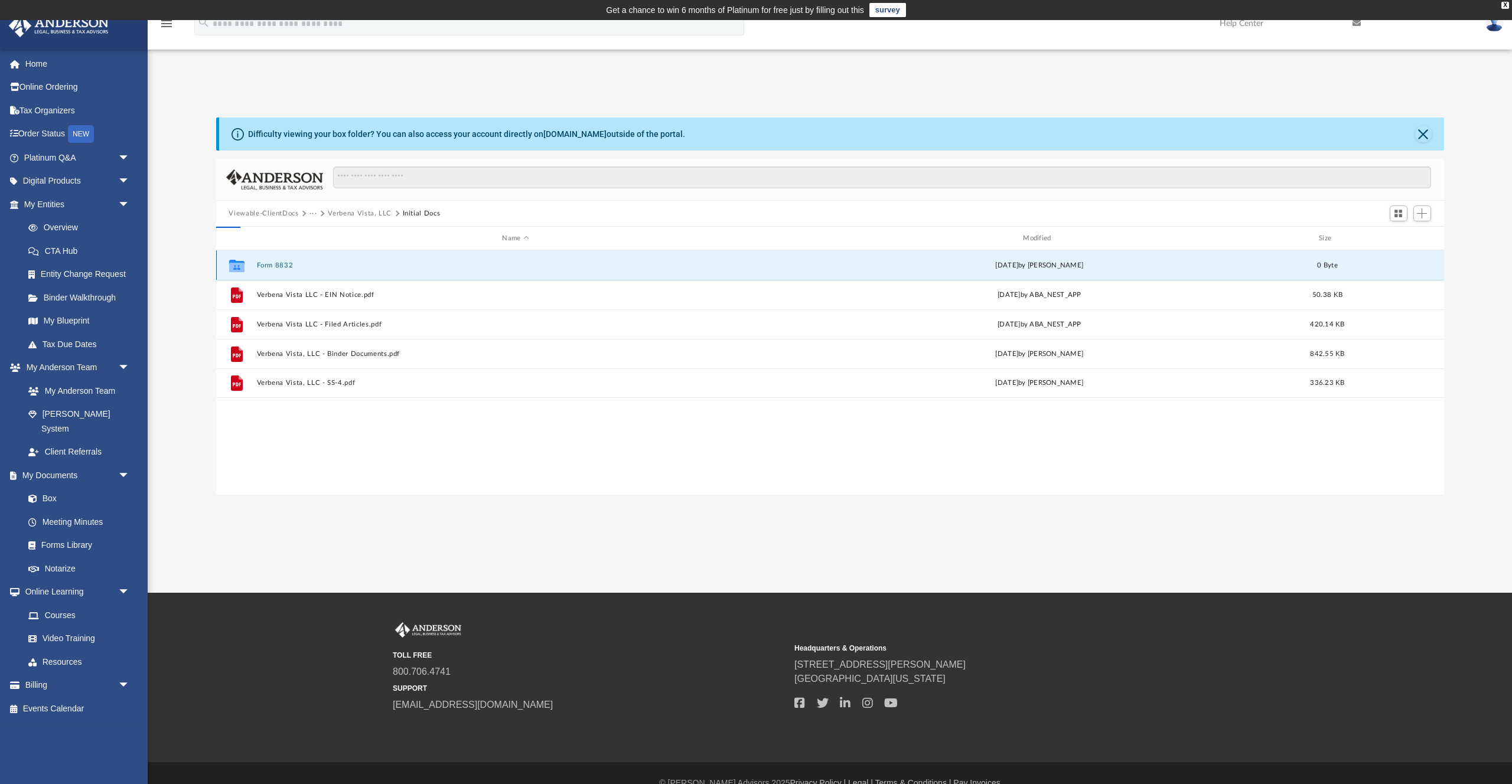
click at [264, 267] on button "Form 8832" at bounding box center [515, 265] width 519 height 8
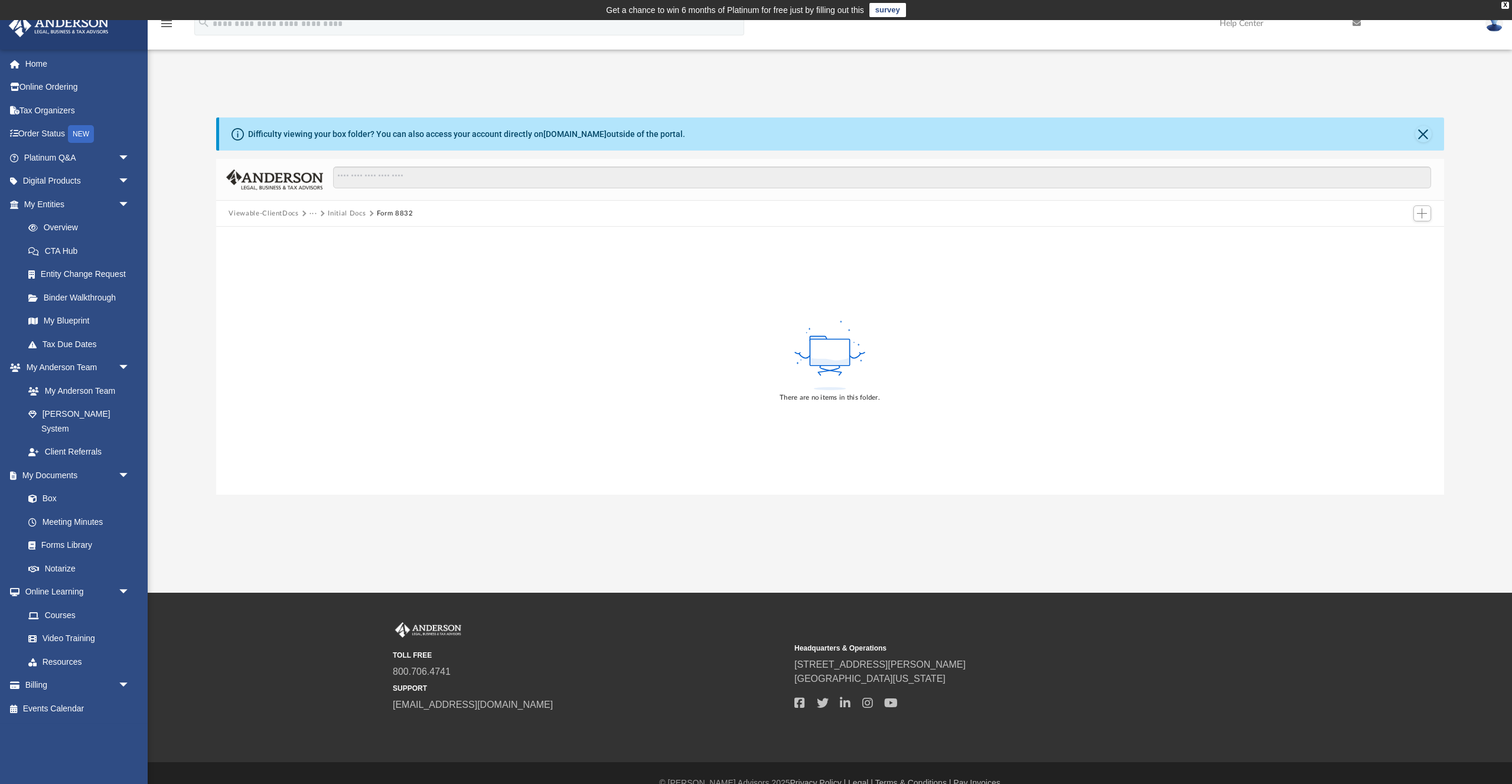
click at [336, 212] on button "Initial Docs" at bounding box center [346, 214] width 38 height 11
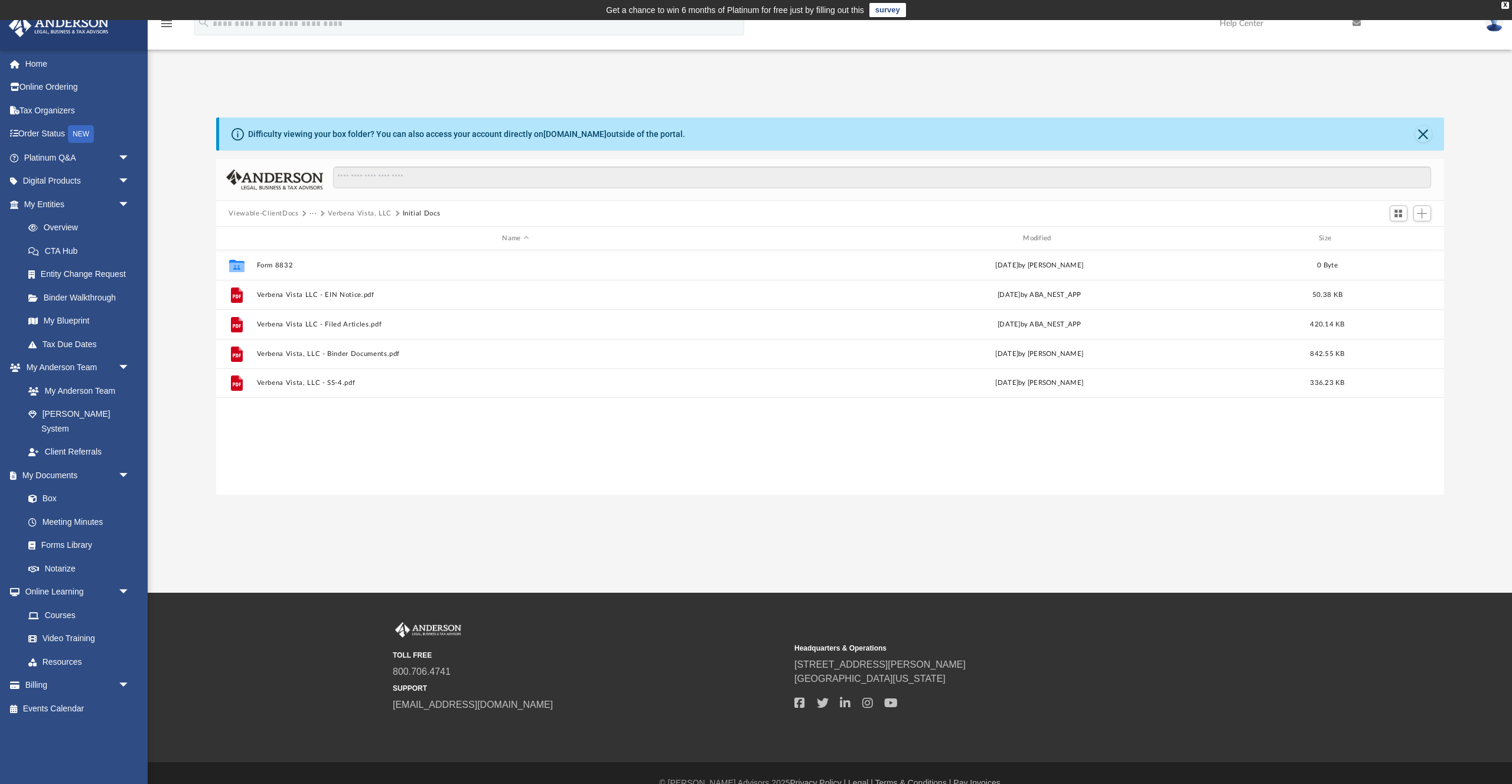
scroll to position [268, 1228]
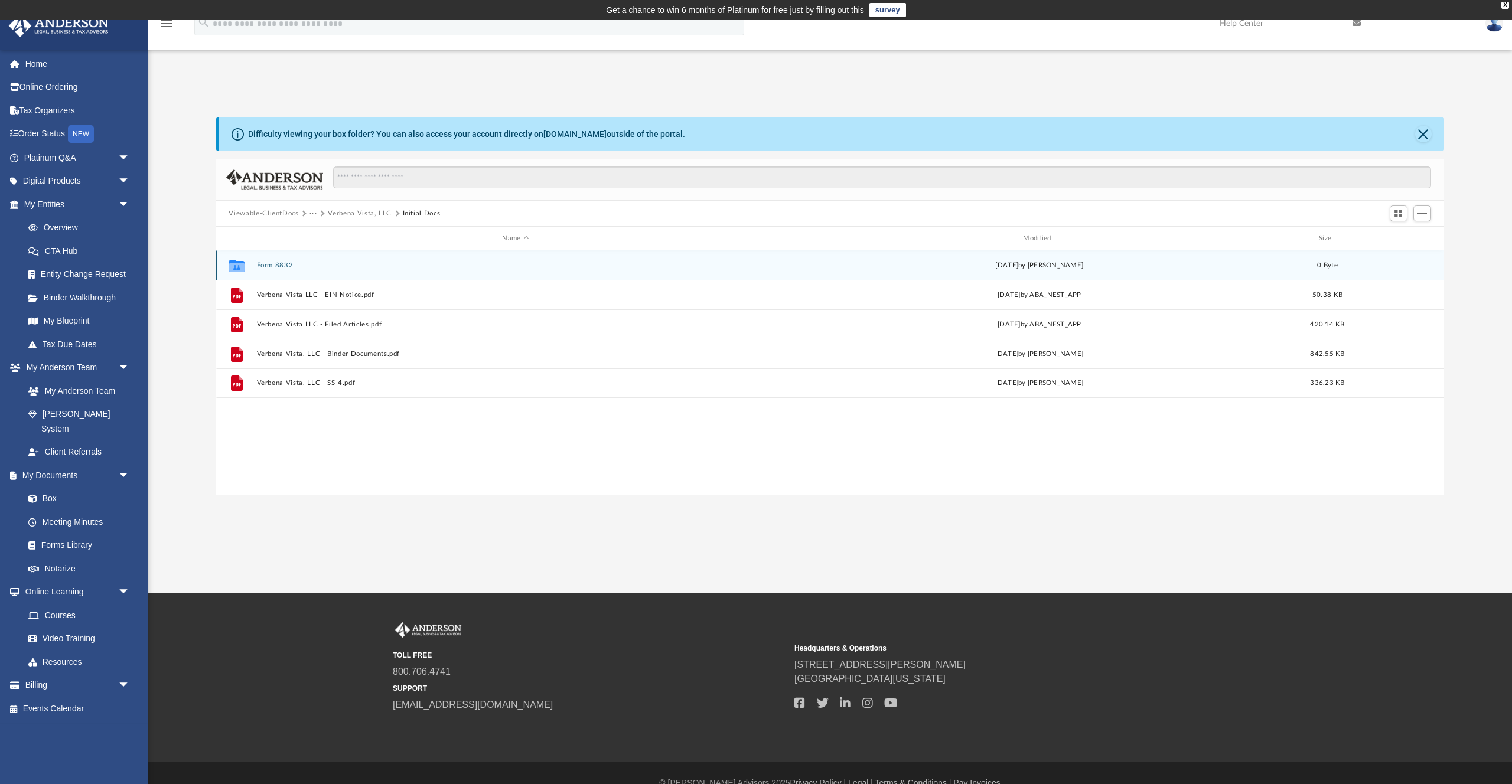
click at [270, 263] on button "Form 8832" at bounding box center [515, 265] width 519 height 8
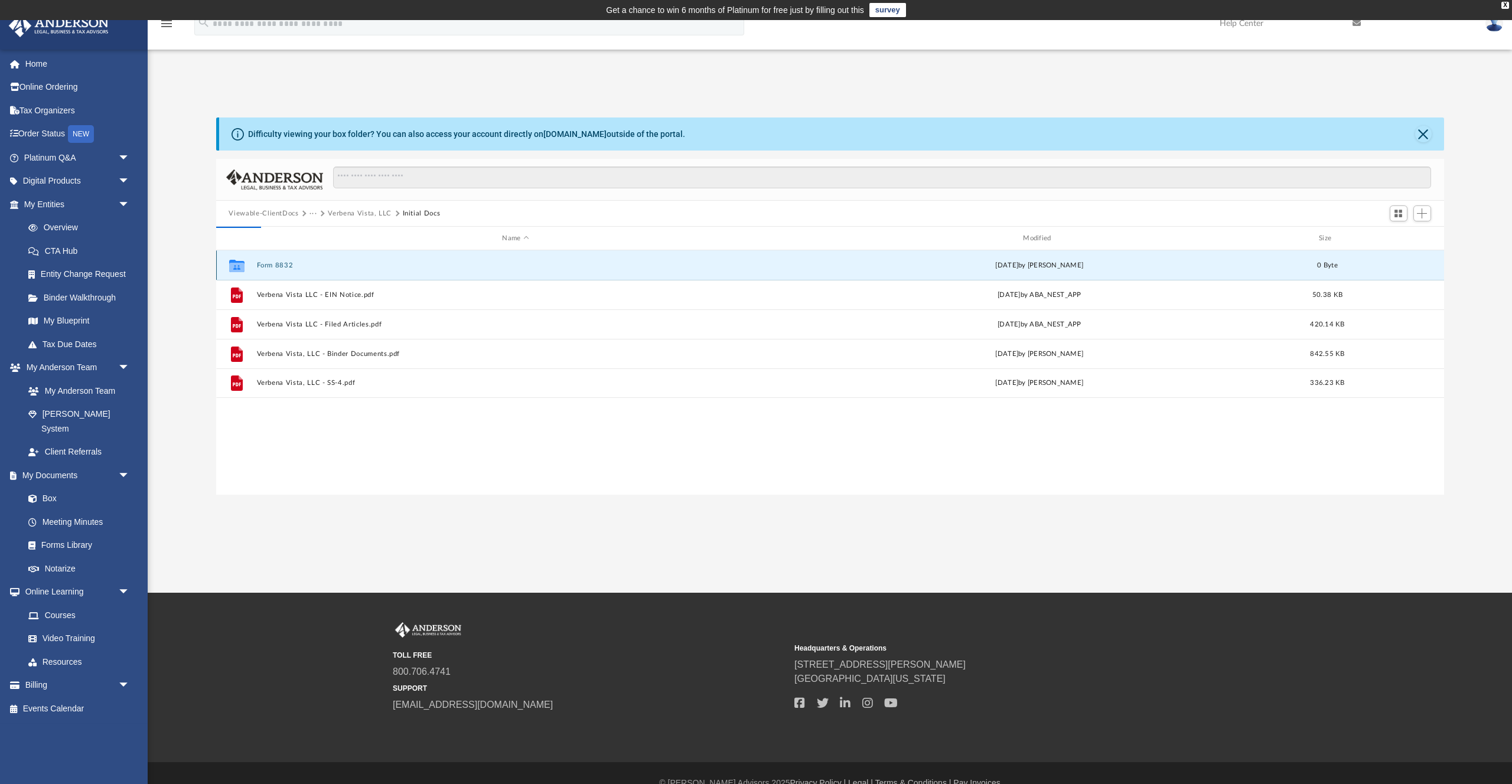
click at [270, 263] on button "Form 8832" at bounding box center [515, 265] width 519 height 8
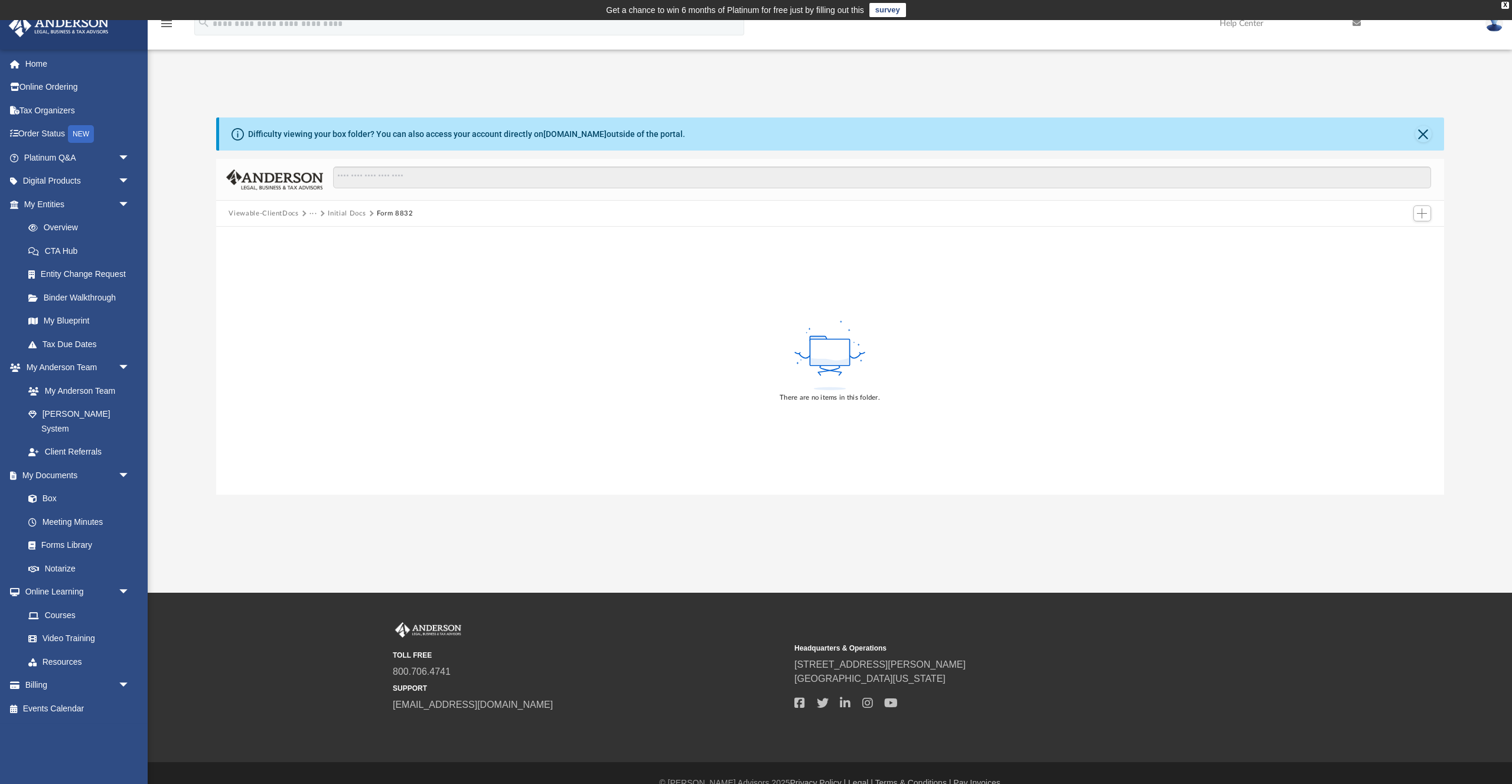
click at [336, 212] on button "Initial Docs" at bounding box center [346, 214] width 38 height 11
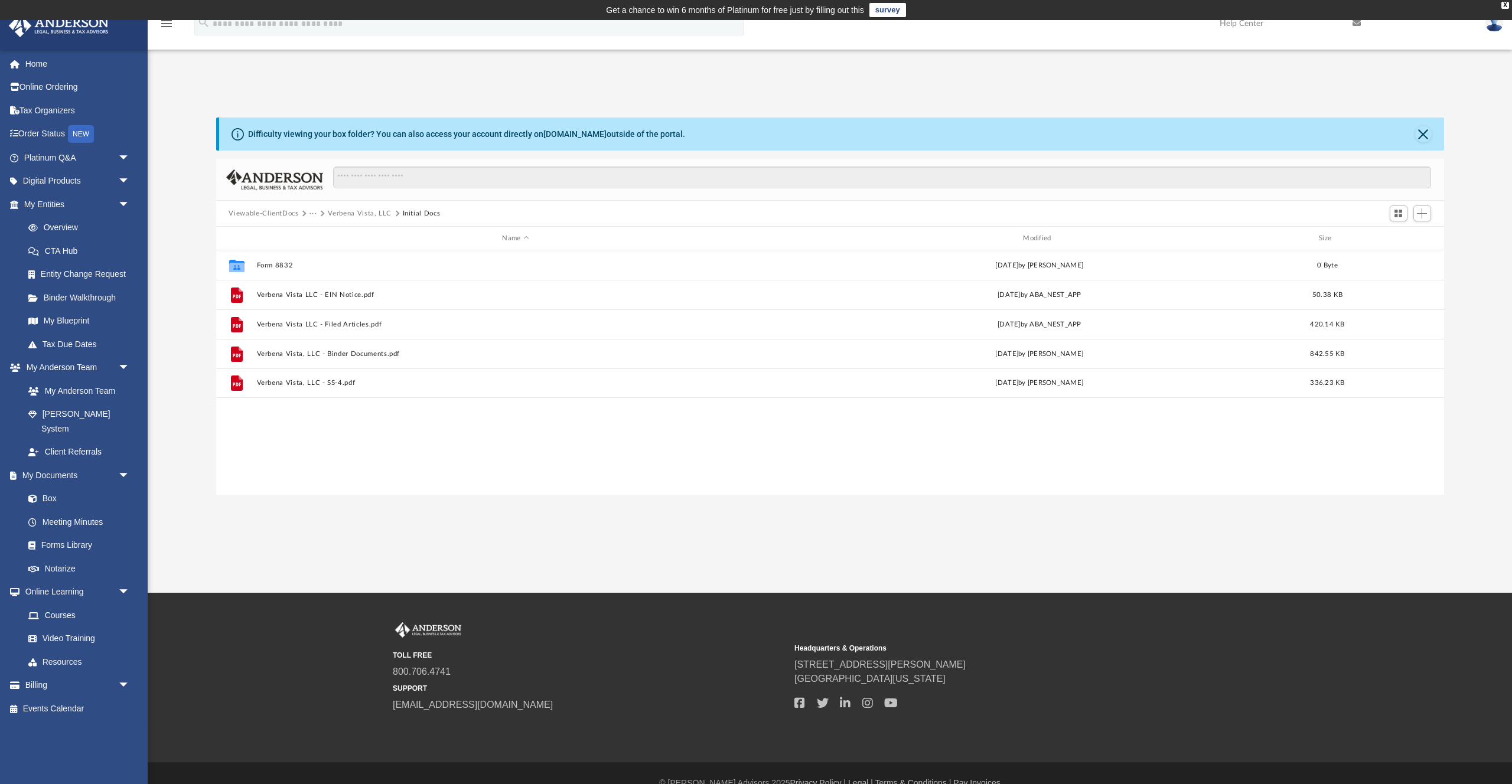
click at [367, 214] on button "Verbena Vista, LLC" at bounding box center [360, 214] width 64 height 11
click at [316, 216] on button "Law" at bounding box center [316, 214] width 13 height 11
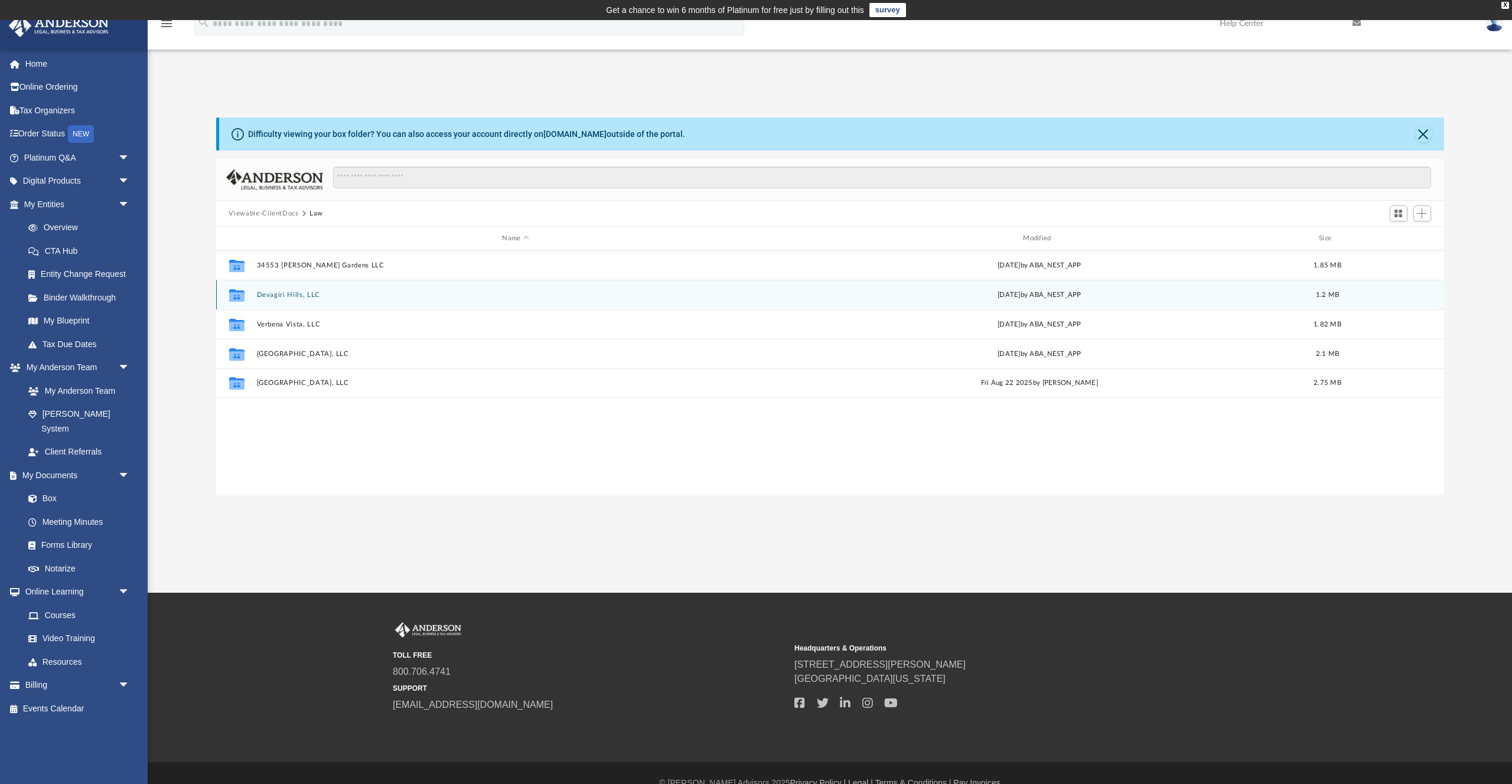
click at [292, 291] on button "Devagiri Hills, LLC" at bounding box center [515, 295] width 519 height 8
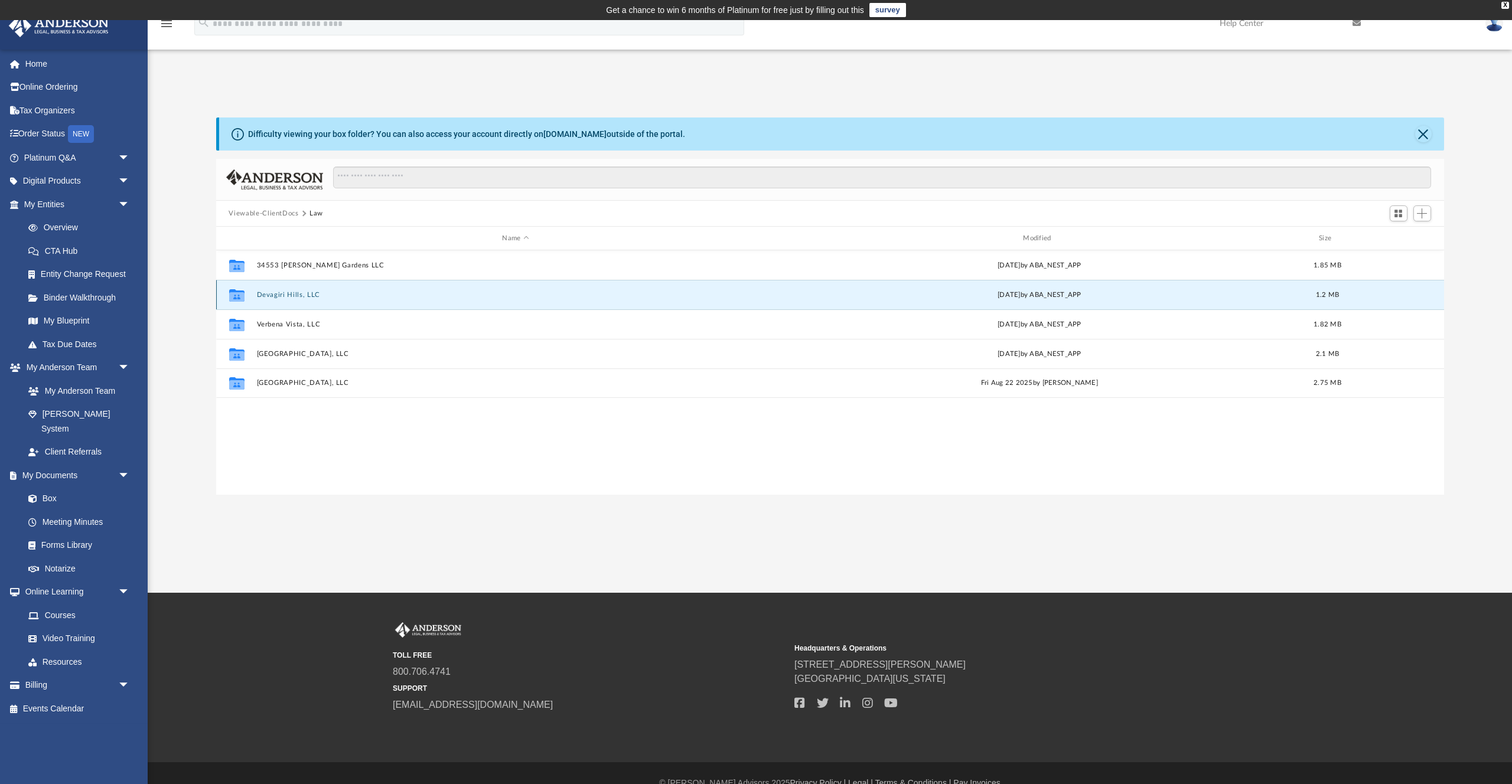
click at [292, 291] on button "Devagiri Hills, LLC" at bounding box center [515, 295] width 519 height 8
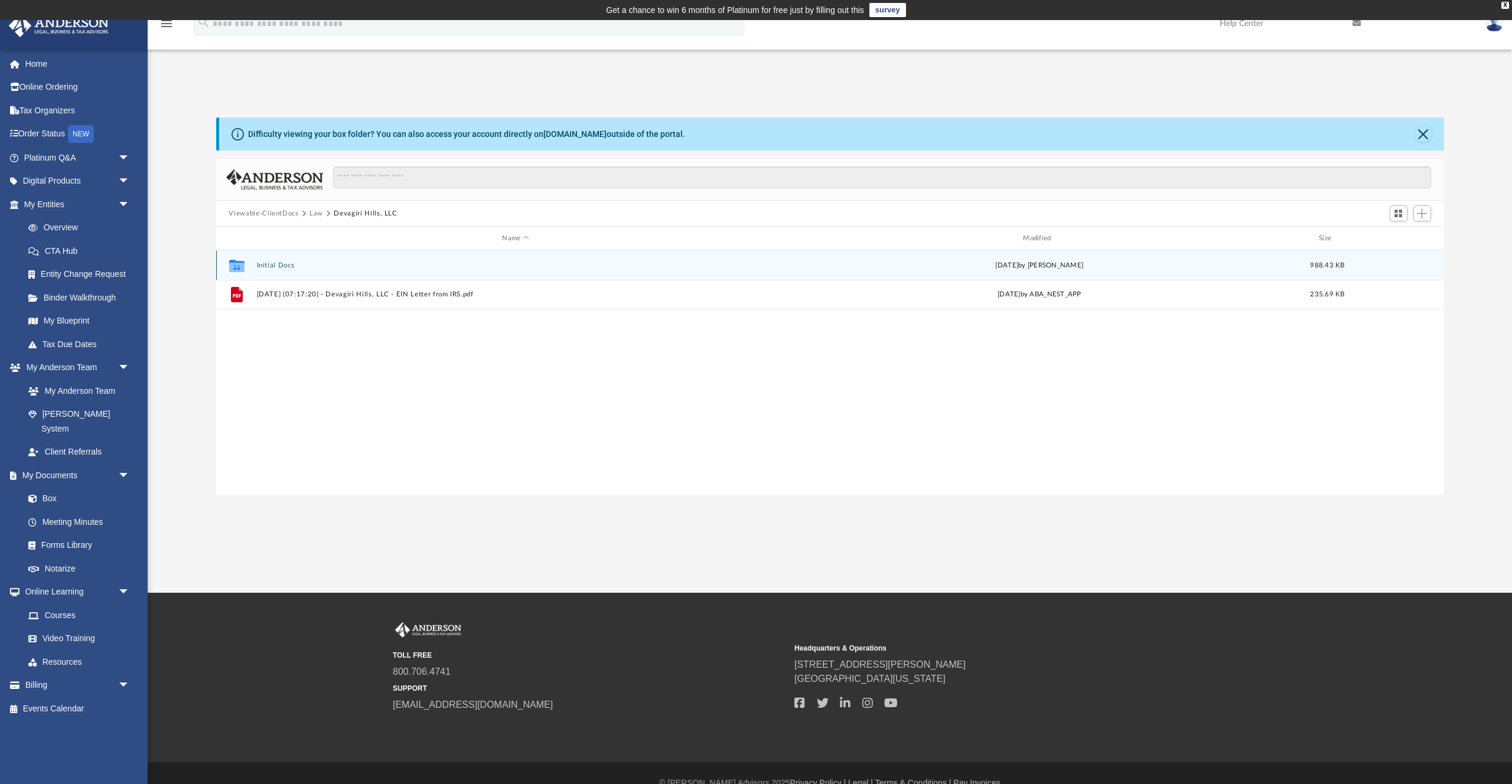
click at [279, 265] on button "Initial Docs" at bounding box center [515, 265] width 519 height 8
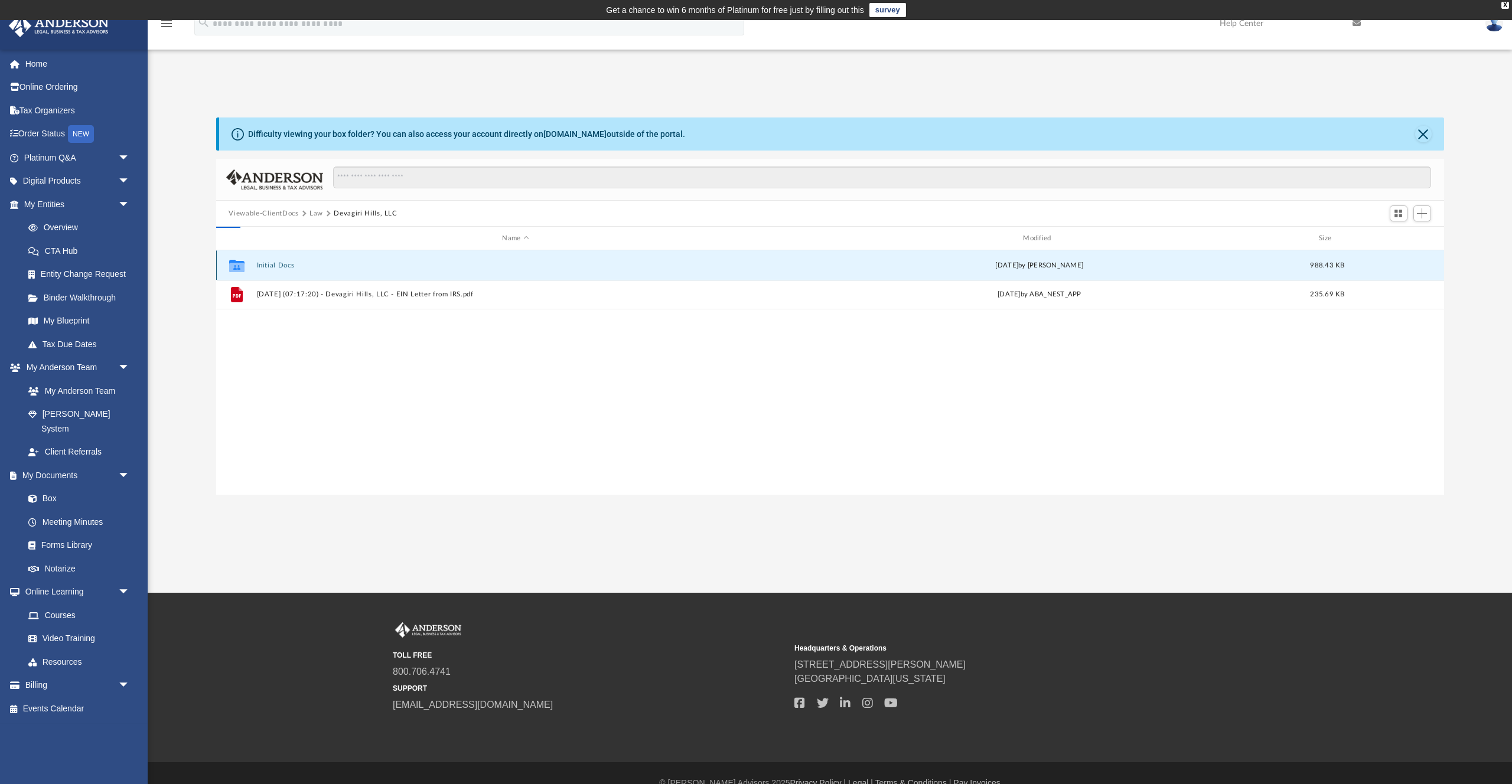
click at [279, 265] on button "Initial Docs" at bounding box center [515, 265] width 519 height 8
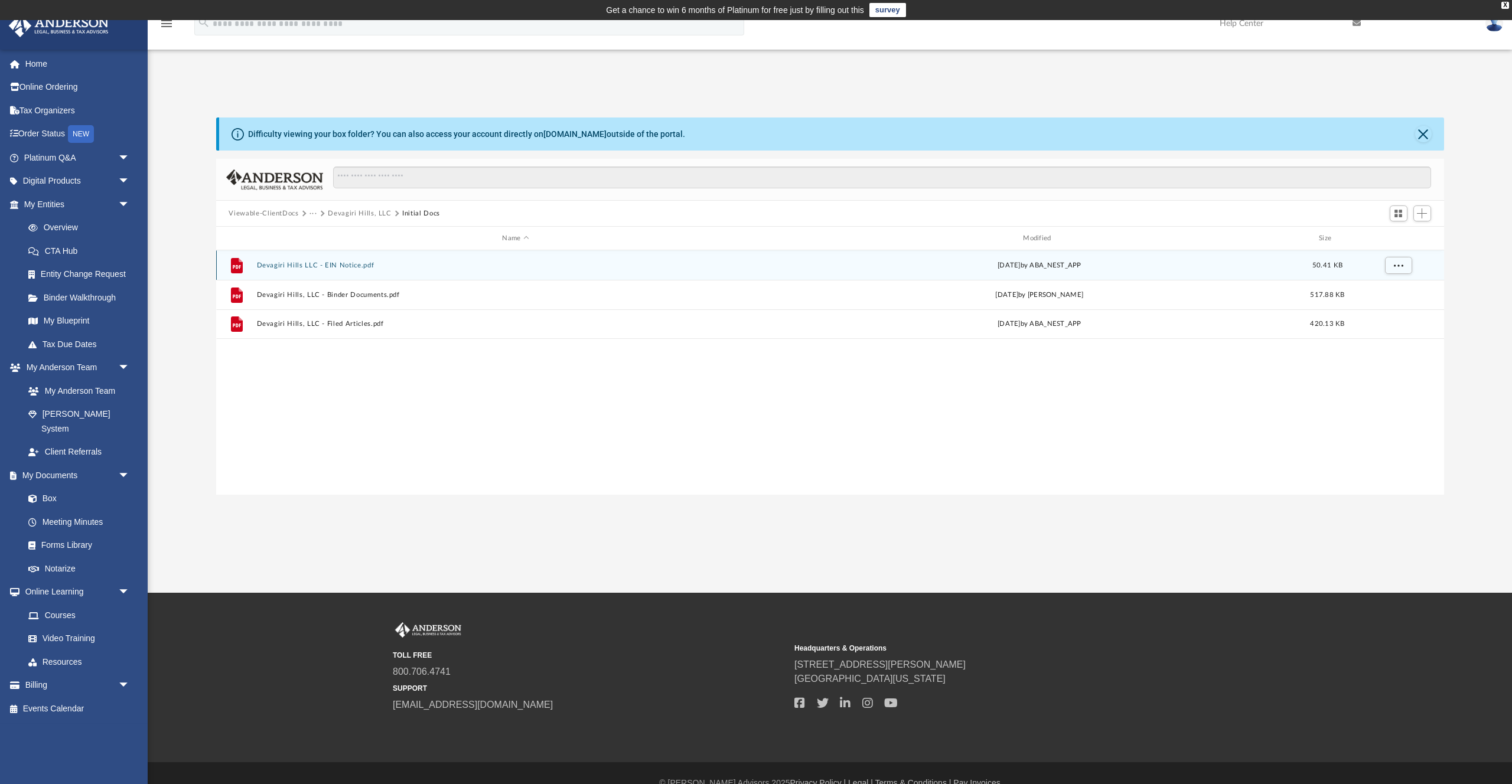
click at [320, 263] on button "Devagiri Hills LLC - EIN Notice.pdf" at bounding box center [515, 265] width 519 height 8
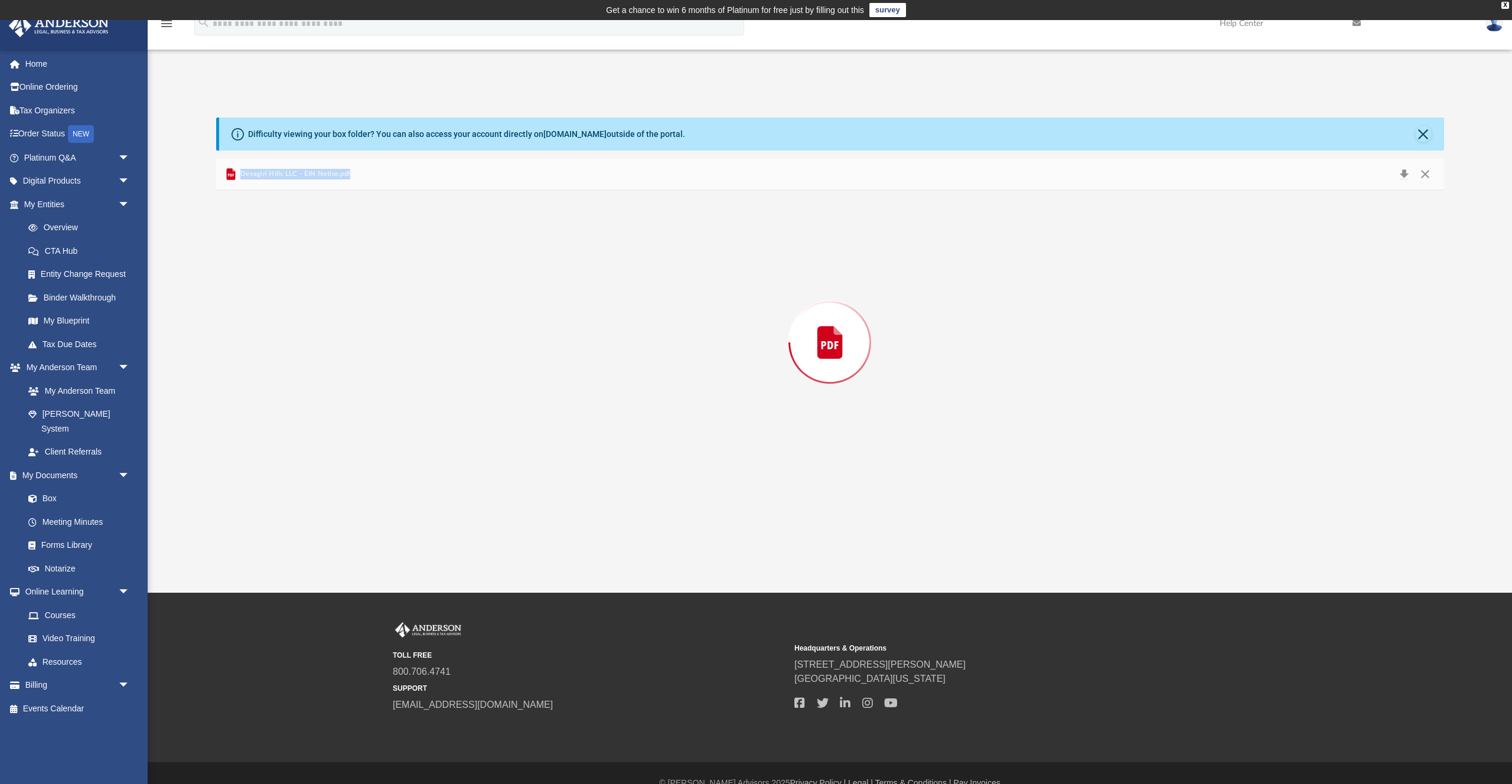
click at [320, 263] on div "Preview" at bounding box center [830, 342] width 1228 height 304
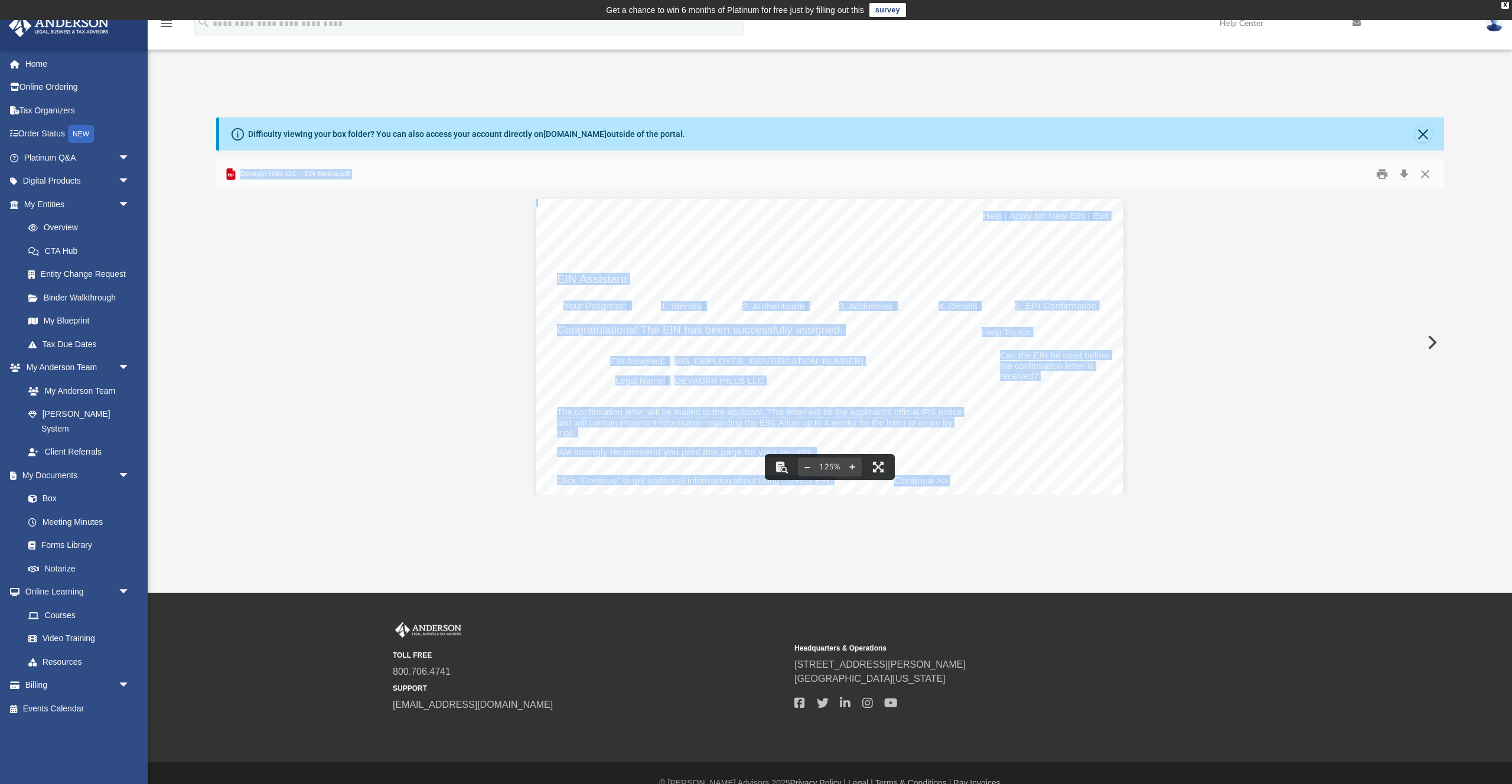
click at [589, 370] on div "Your Progress: 1. Identity 2. Authenticate 3. Addresses 4. Details 5. EIN Confi…" at bounding box center [829, 614] width 586 height 830
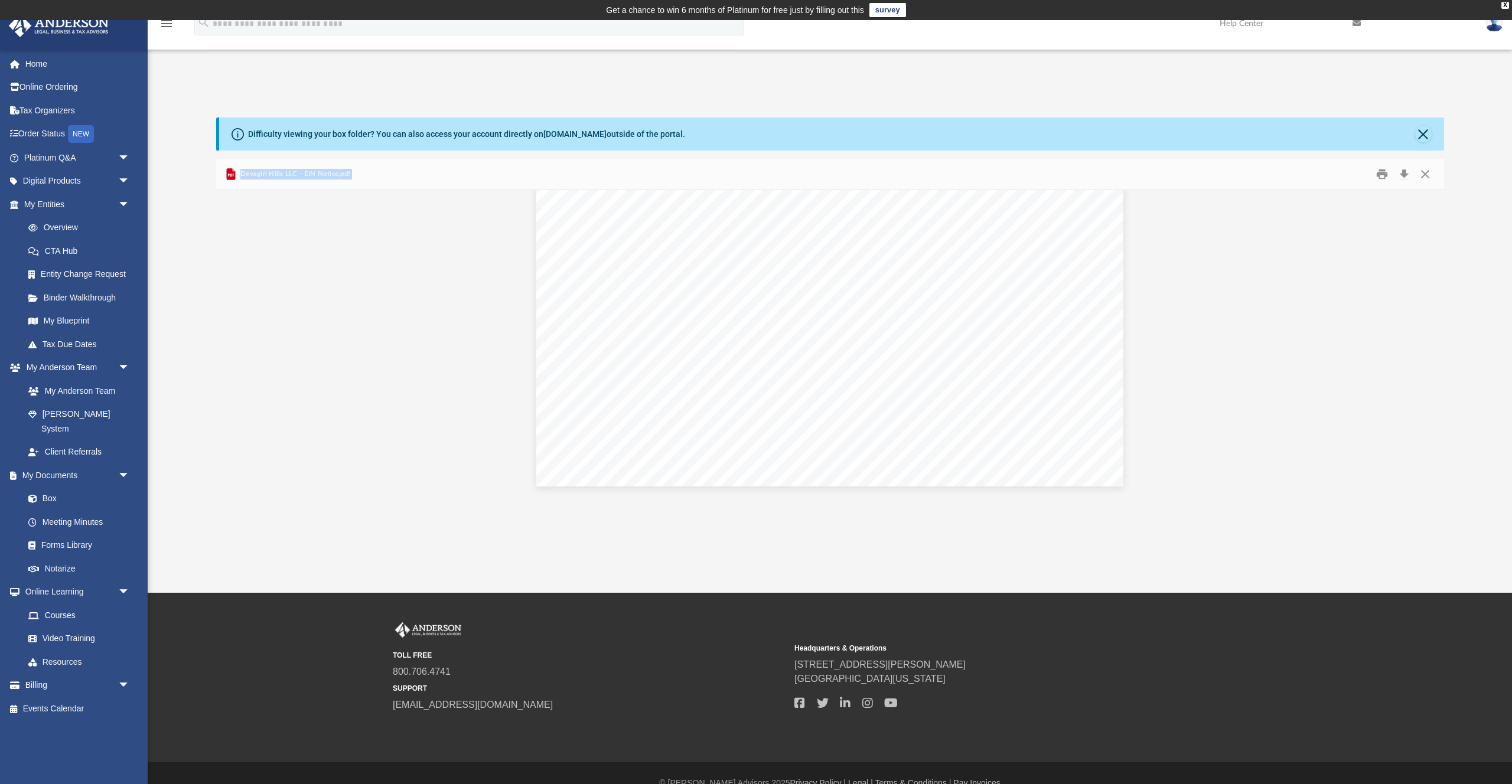
scroll to position [19, 0]
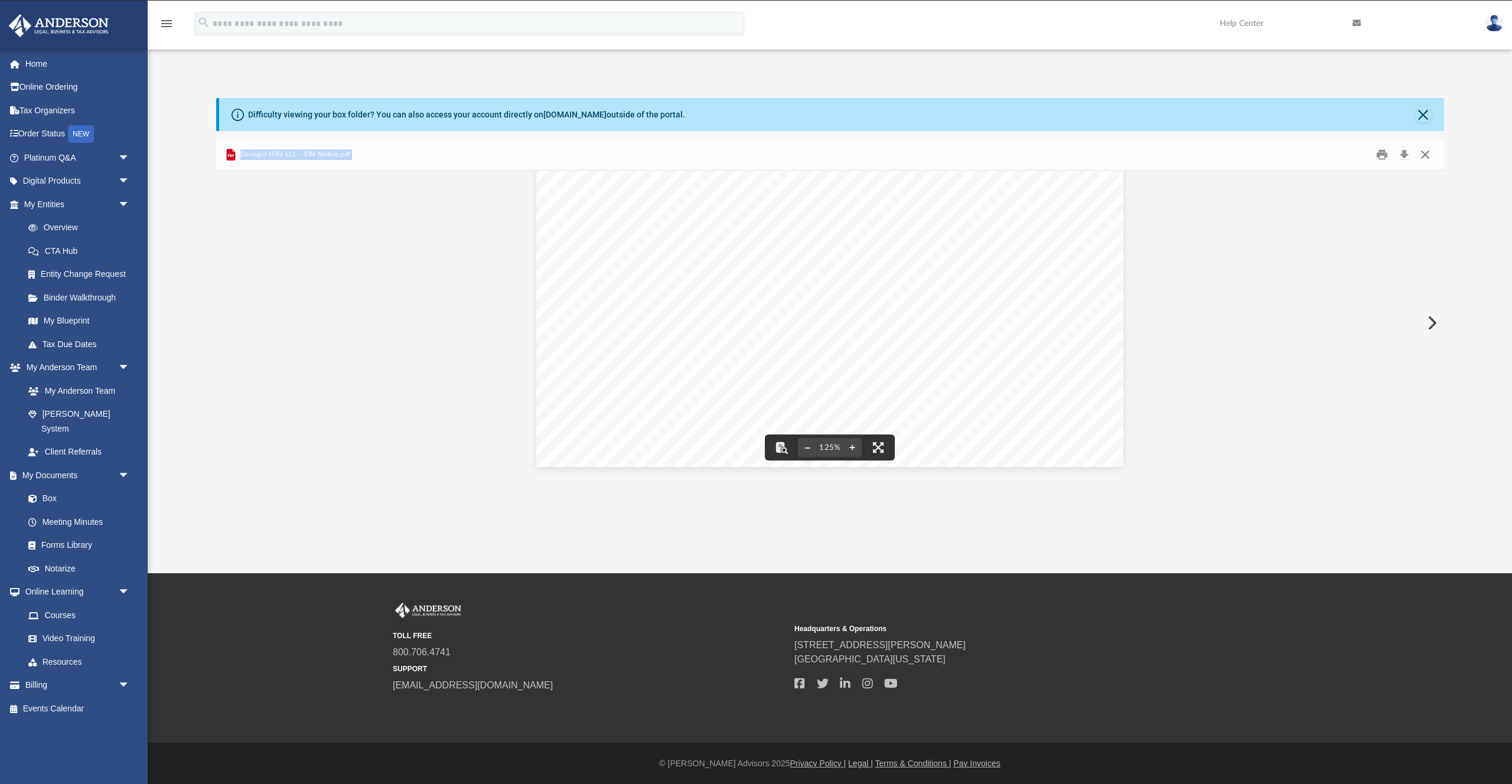
click at [1428, 151] on button "Close" at bounding box center [1425, 155] width 21 height 19
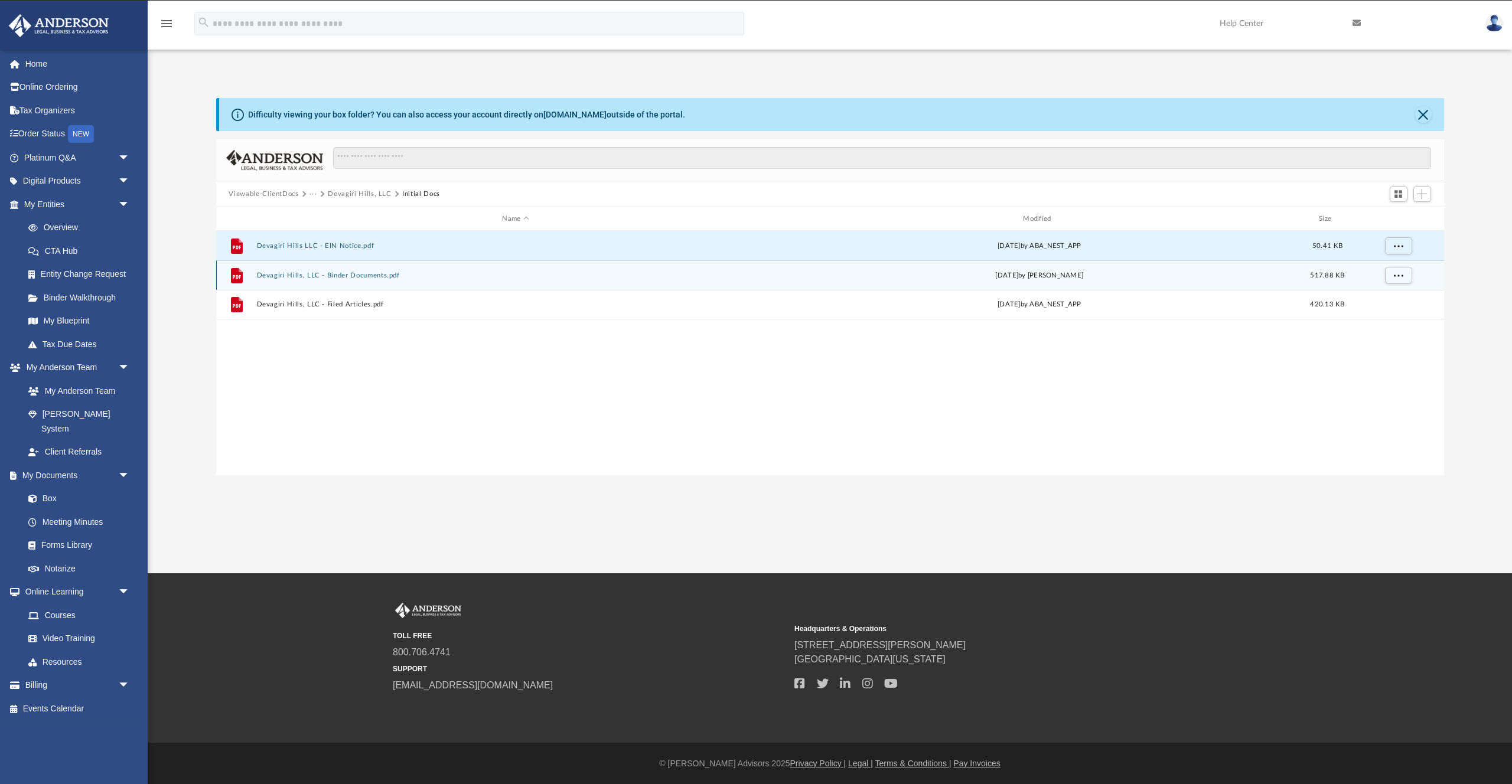
click at [368, 273] on button "Devagiri Hills, LLC - Binder Documents.pdf" at bounding box center [515, 276] width 519 height 8
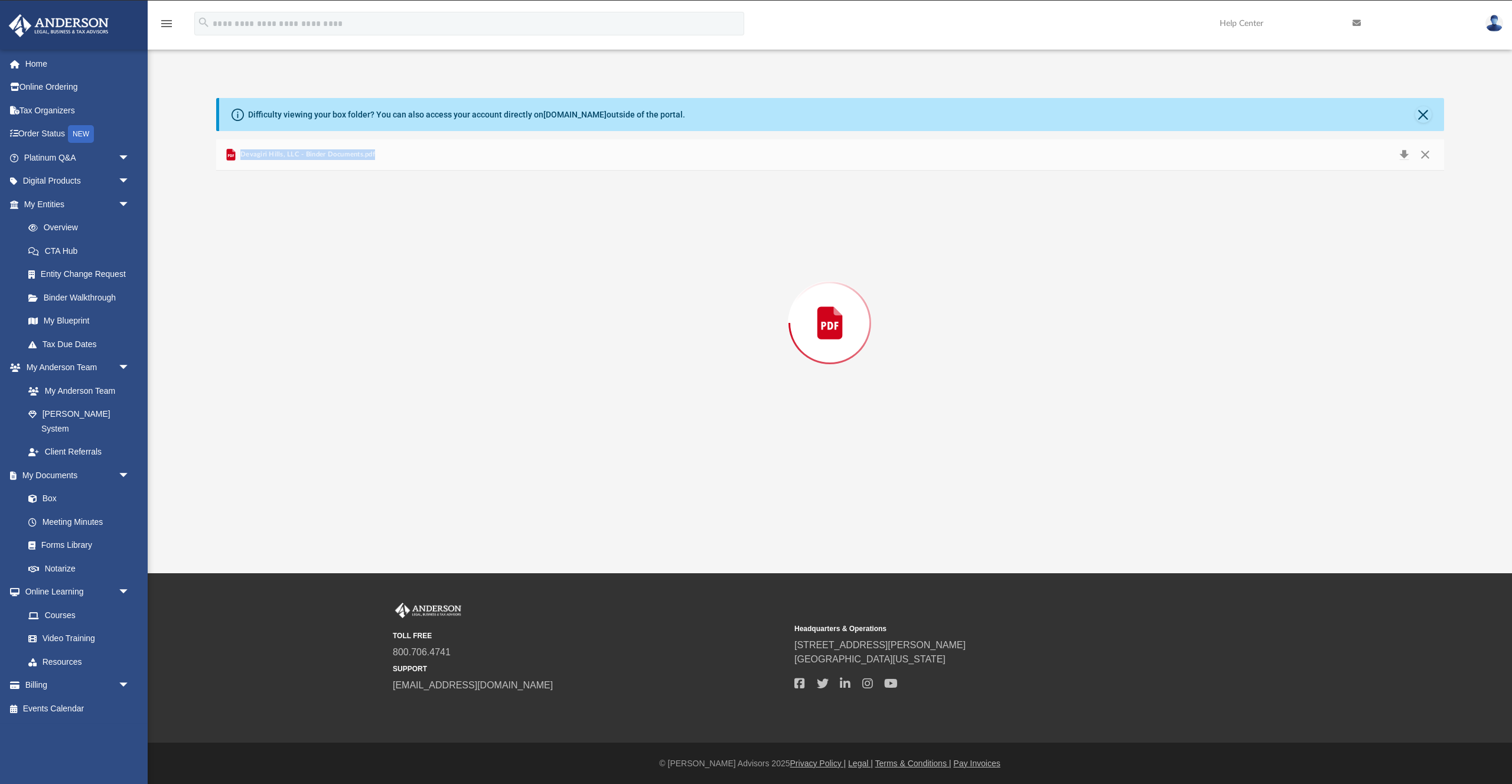
click at [368, 273] on div "Preview" at bounding box center [830, 322] width 1228 height 304
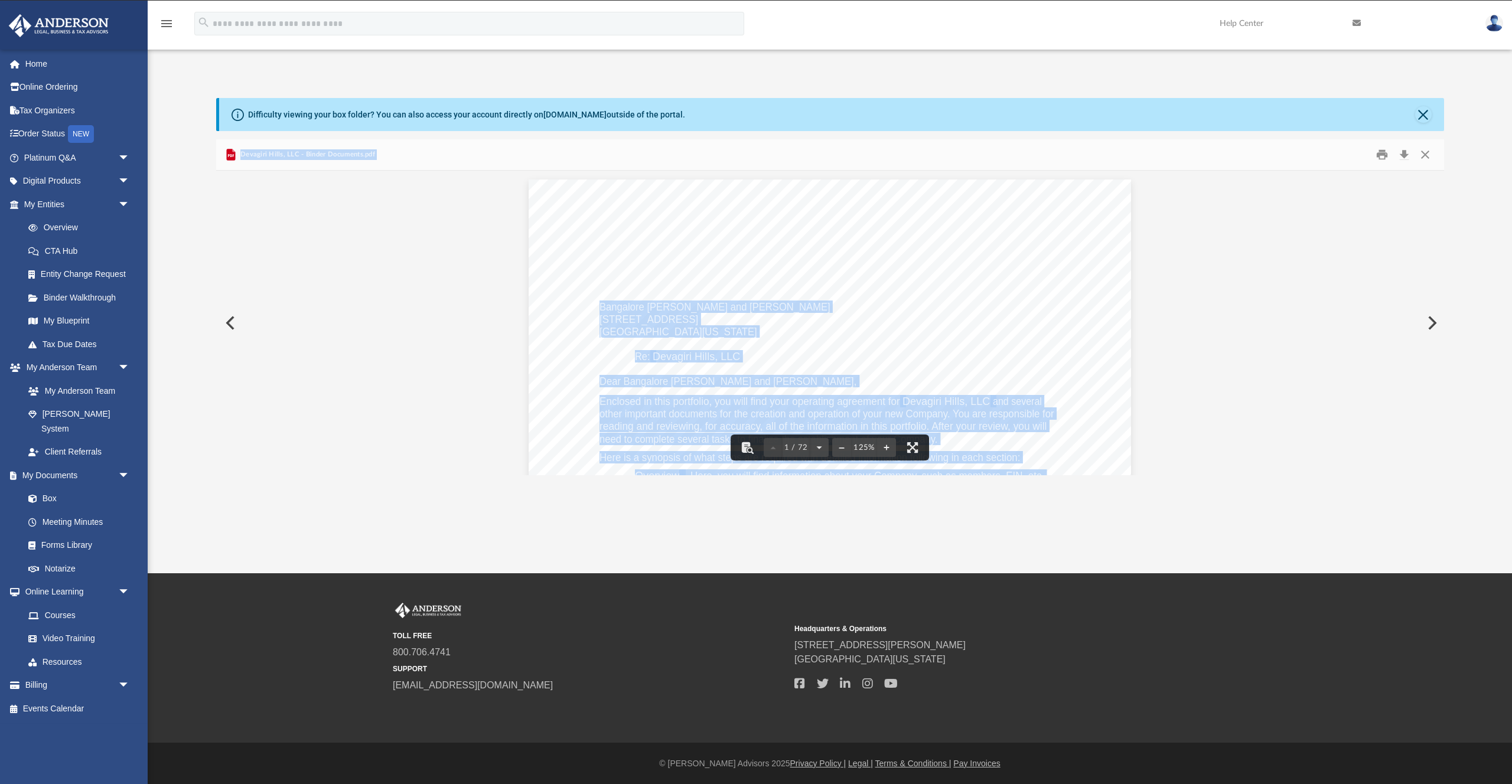
click at [550, 358] on div "Bangalore Vasudev Prashanth and Rohini Krishnan 21 Verbena Way San Ramon, Calif…" at bounding box center [830, 569] width 602 height 779
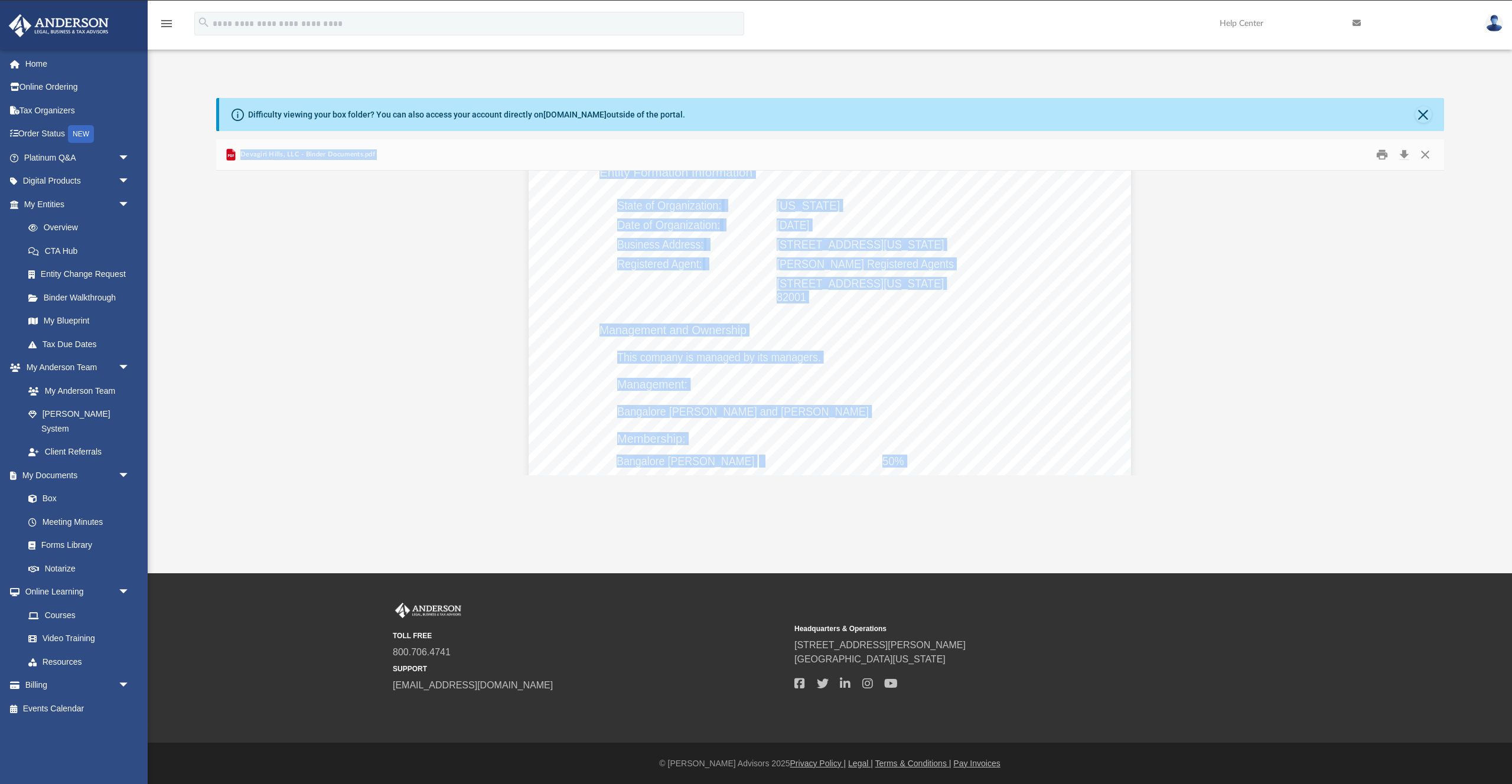
scroll to position [902, 0]
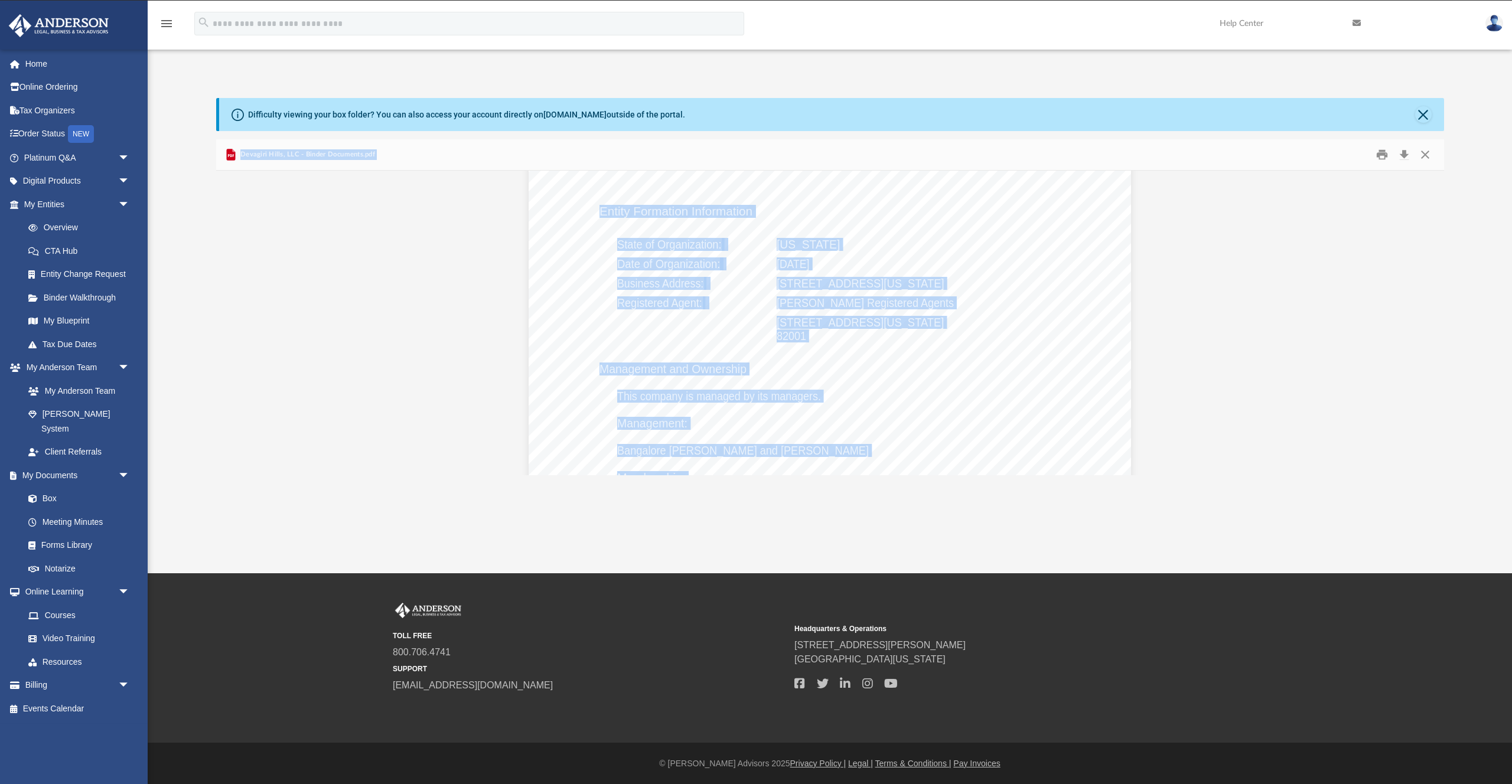
click at [853, 385] on div "Overview of Devagiri Hills, LLC Entity Formation Information State of Organizat…" at bounding box center [830, 464] width 602 height 779
click at [816, 311] on div "Overview of Devagiri Hills, LLC Entity Formation Information State of Organizat…" at bounding box center [830, 464] width 602 height 779
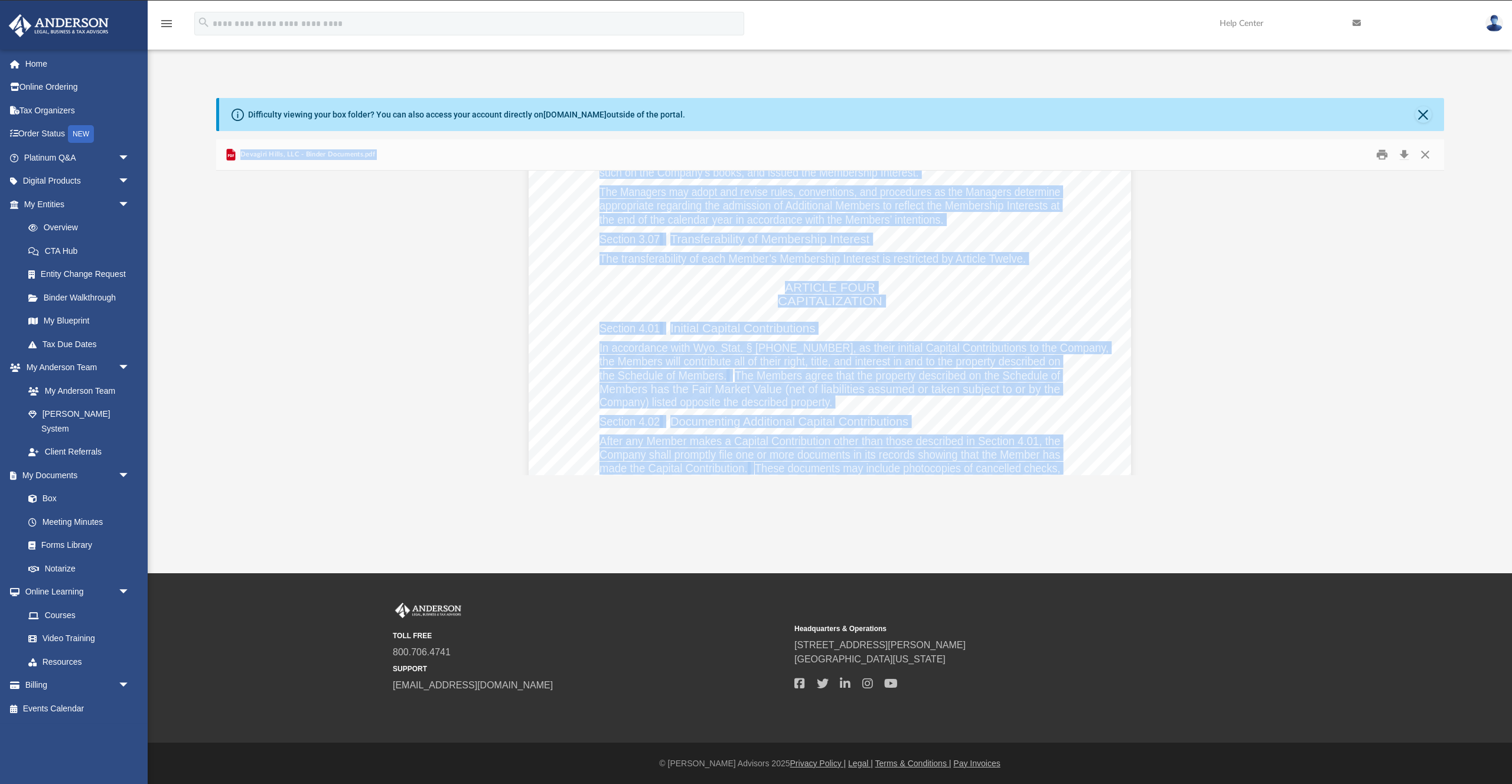
scroll to position [12119, 0]
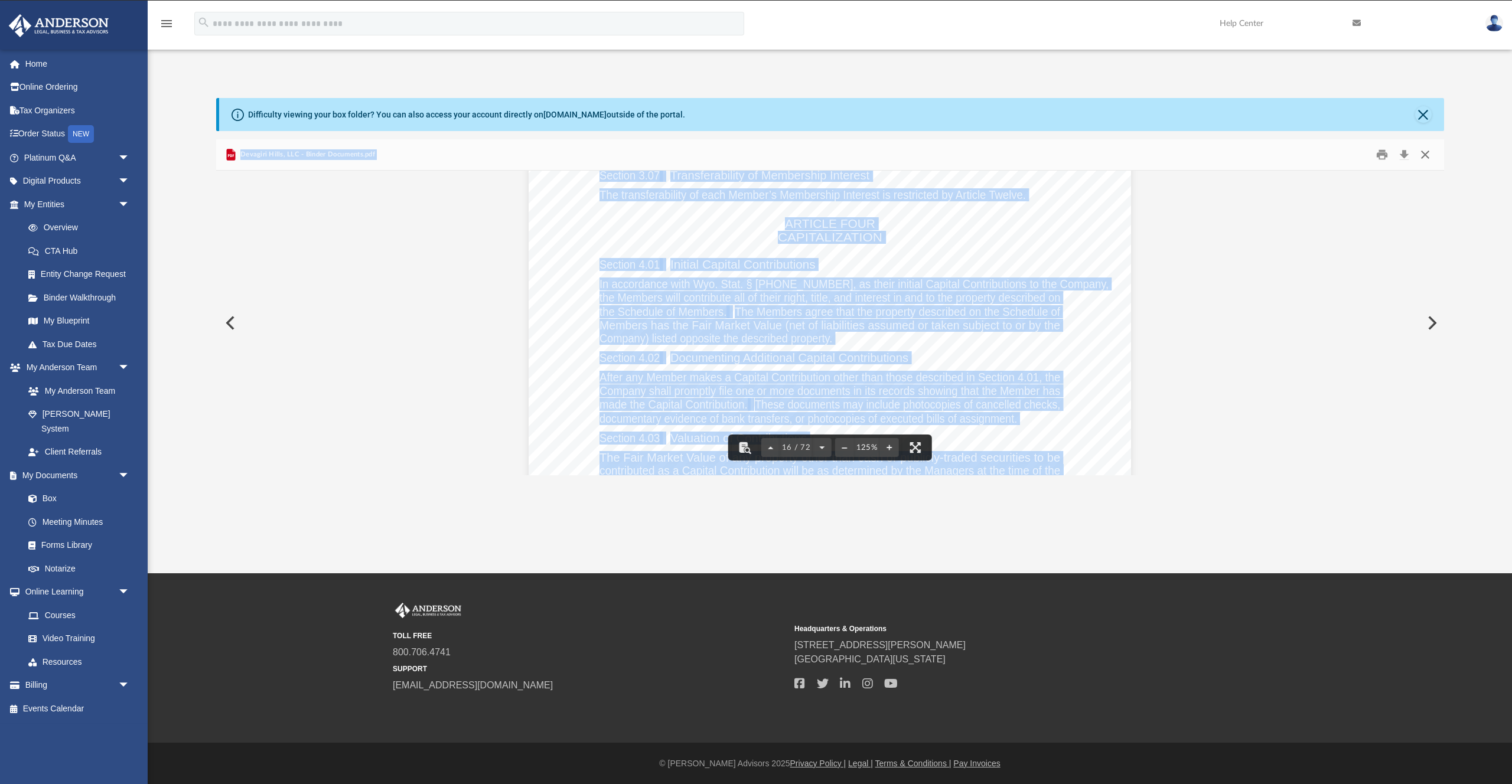
click at [1426, 152] on button "Close" at bounding box center [1425, 155] width 21 height 19
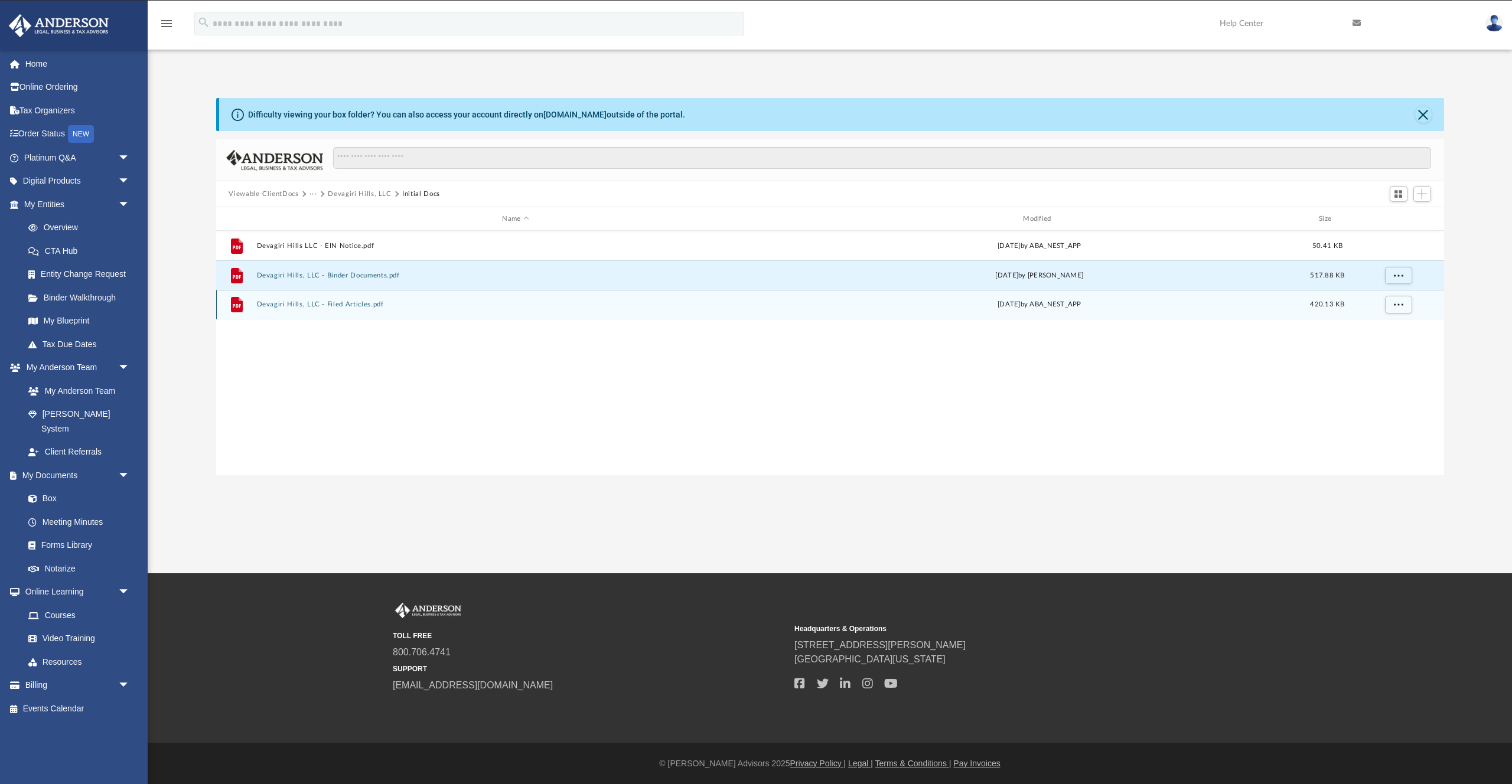
click at [336, 308] on div "File Devagiri Hills, LLC - Filed Articles.pdf Fri Jun 20 2025 by ABA_NEST_APP 4…" at bounding box center [830, 304] width 1228 height 30
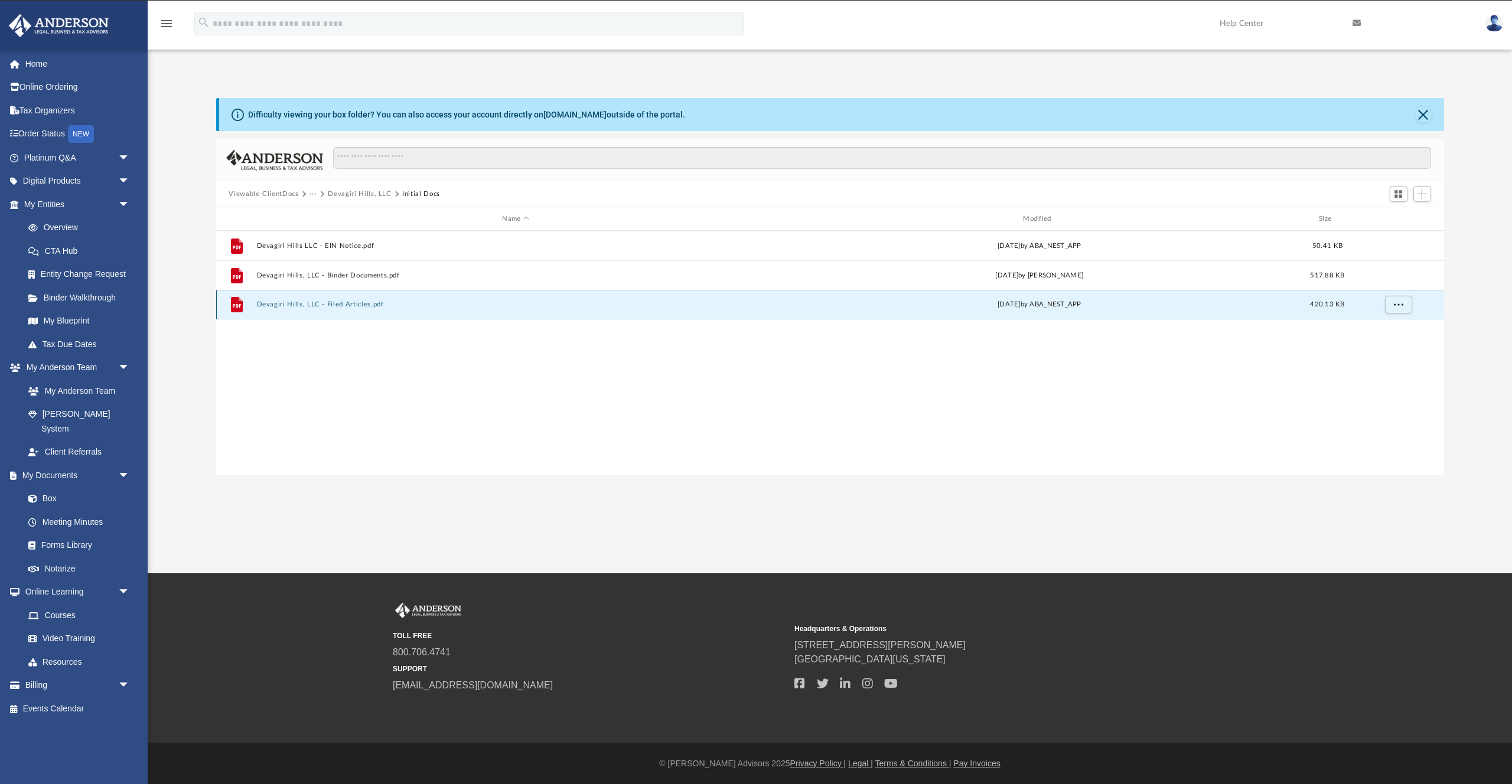
click at [334, 304] on button "Devagiri Hills, LLC - Filed Articles.pdf" at bounding box center [515, 304] width 519 height 8
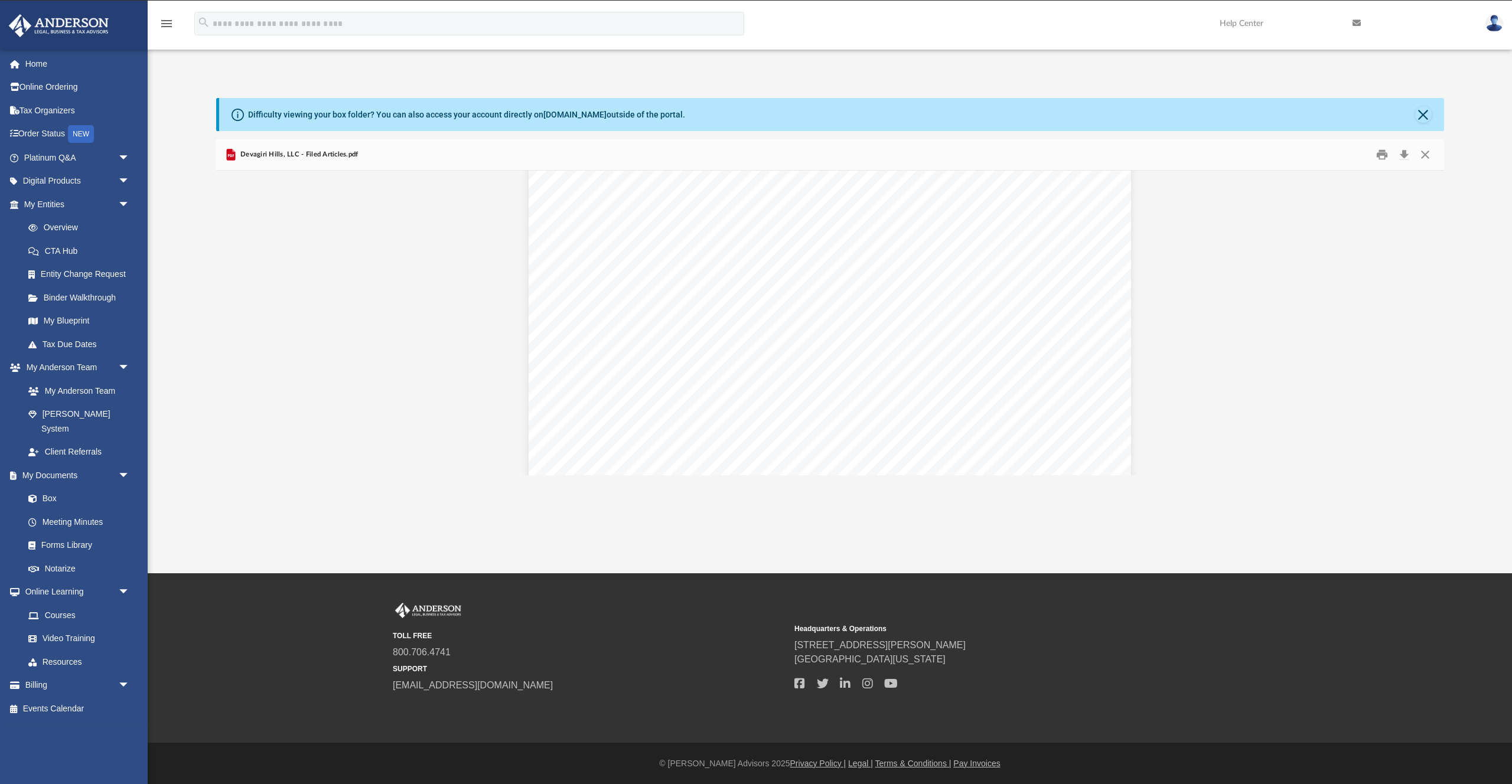
scroll to position [2883, 0]
click at [1426, 152] on button "Close" at bounding box center [1425, 155] width 21 height 19
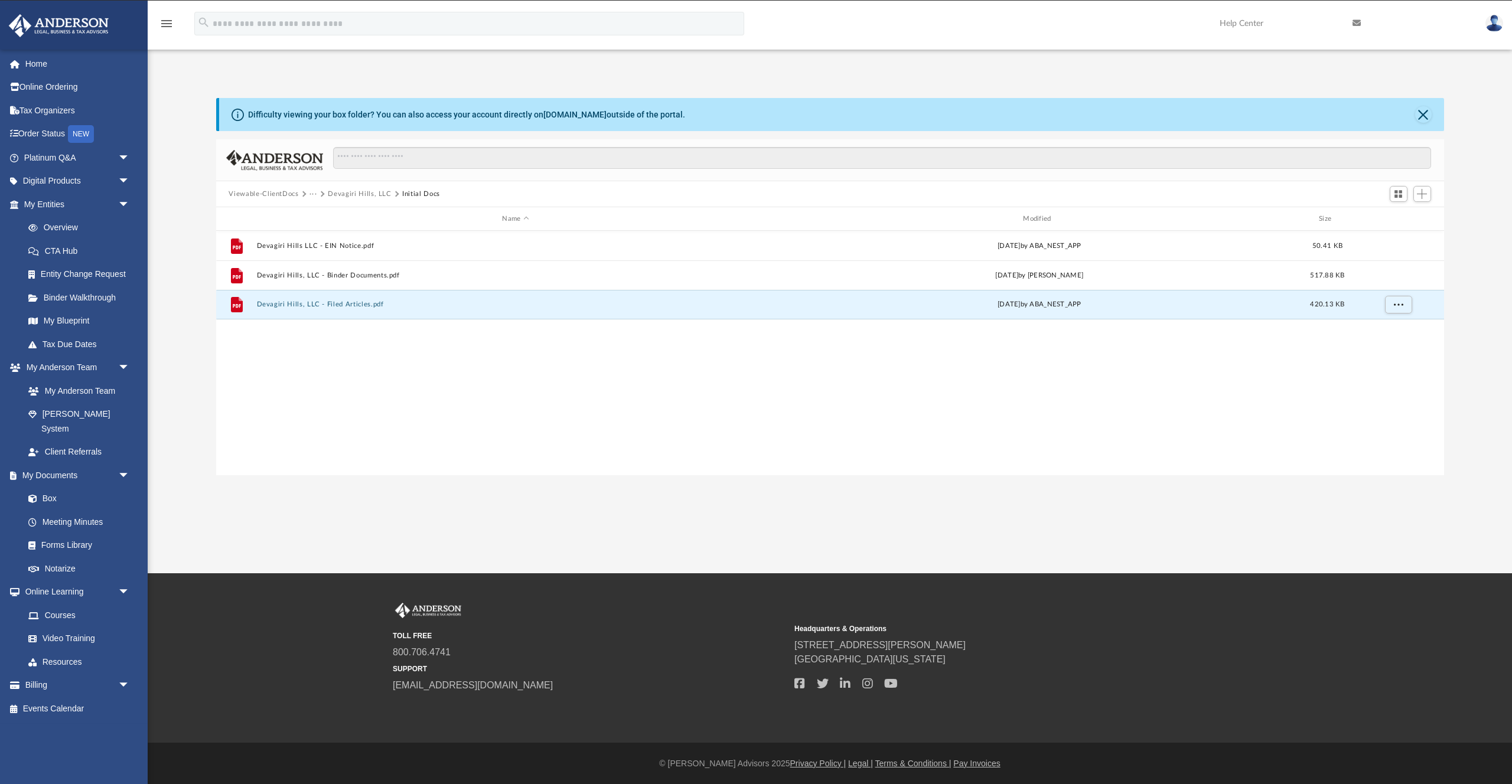
click at [312, 194] on button "···" at bounding box center [313, 194] width 8 height 11
click at [320, 214] on li "Law" at bounding box center [322, 214] width 13 height 13
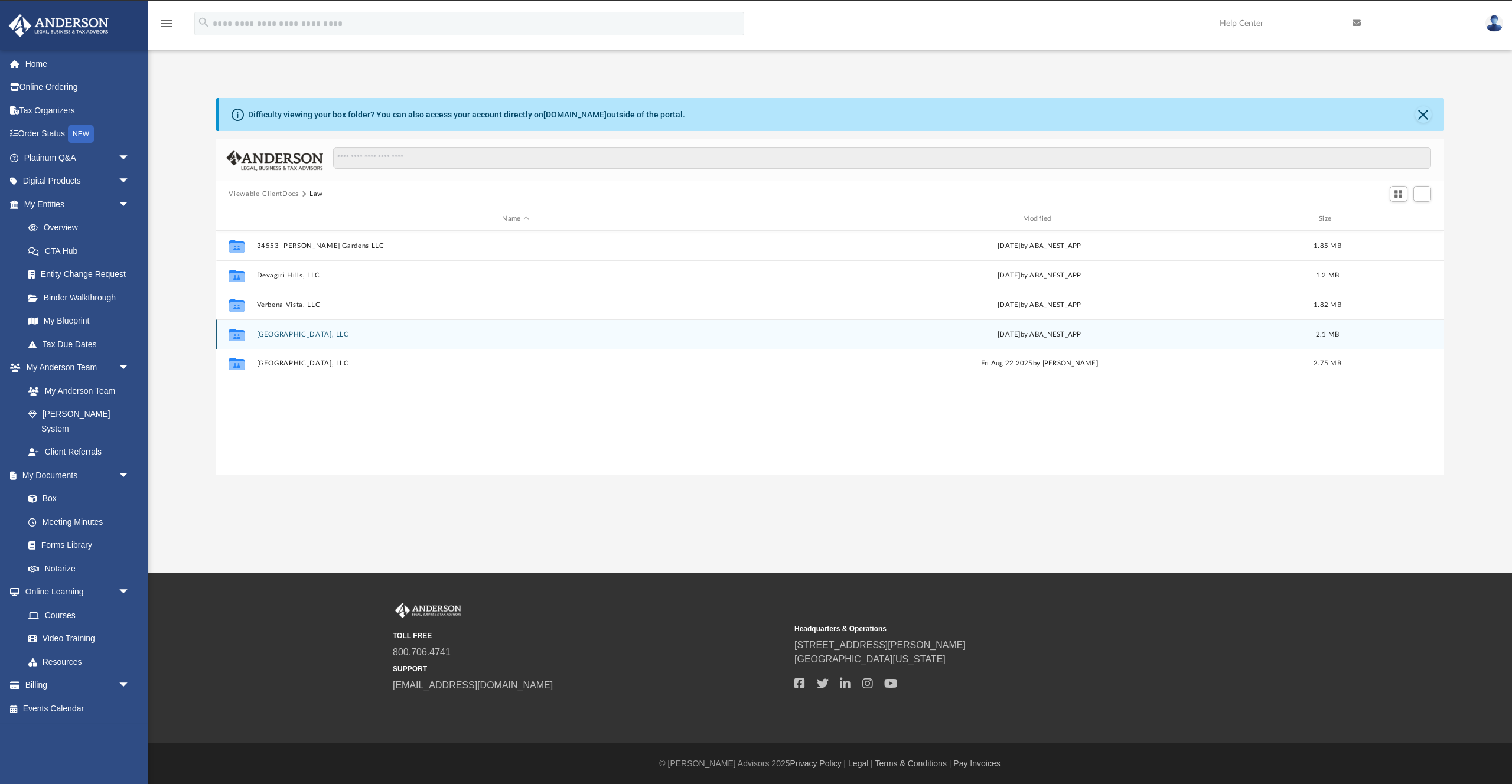
click at [265, 336] on button "Via Bella Gardens, LLC" at bounding box center [515, 335] width 519 height 8
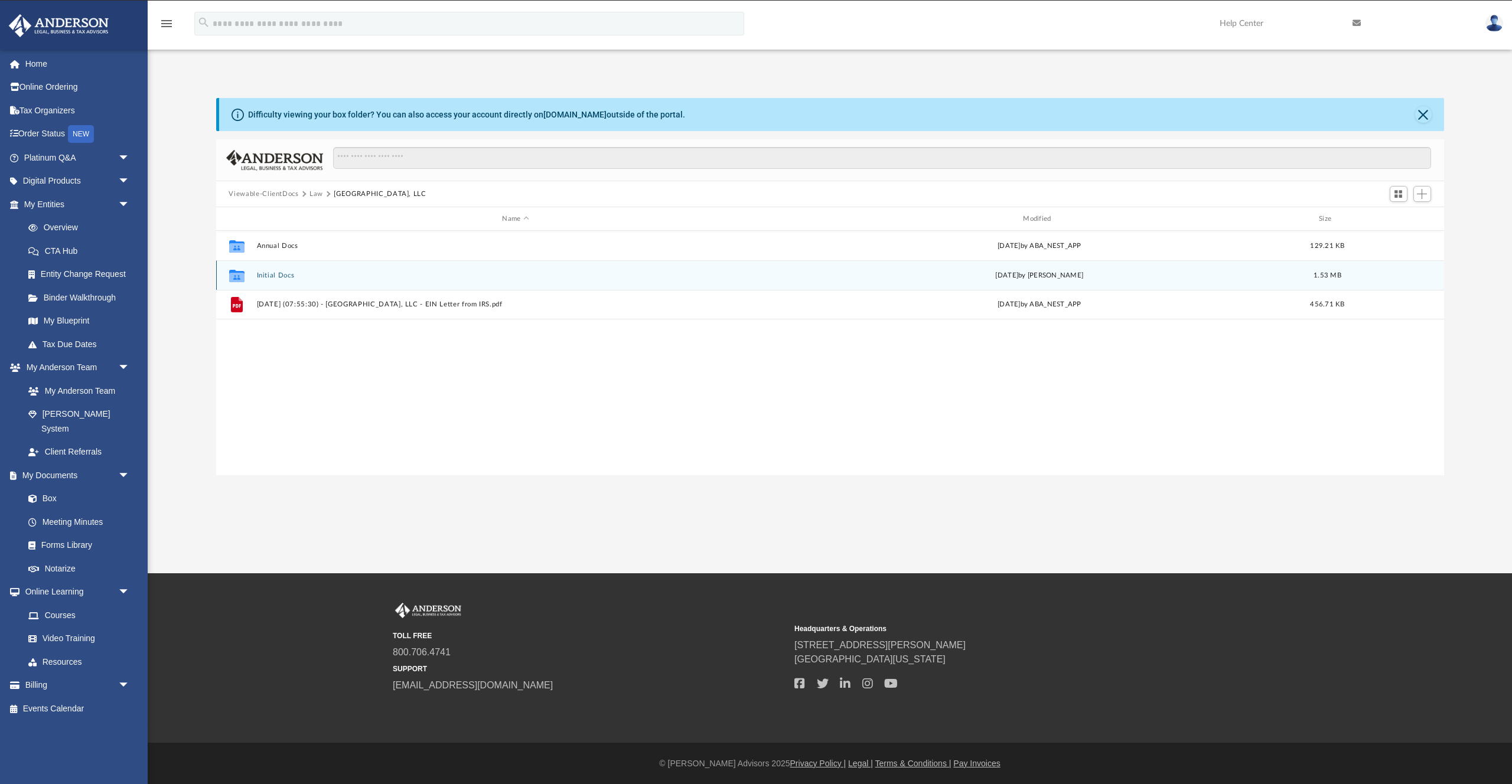
click at [283, 273] on button "Initial Docs" at bounding box center [515, 276] width 519 height 8
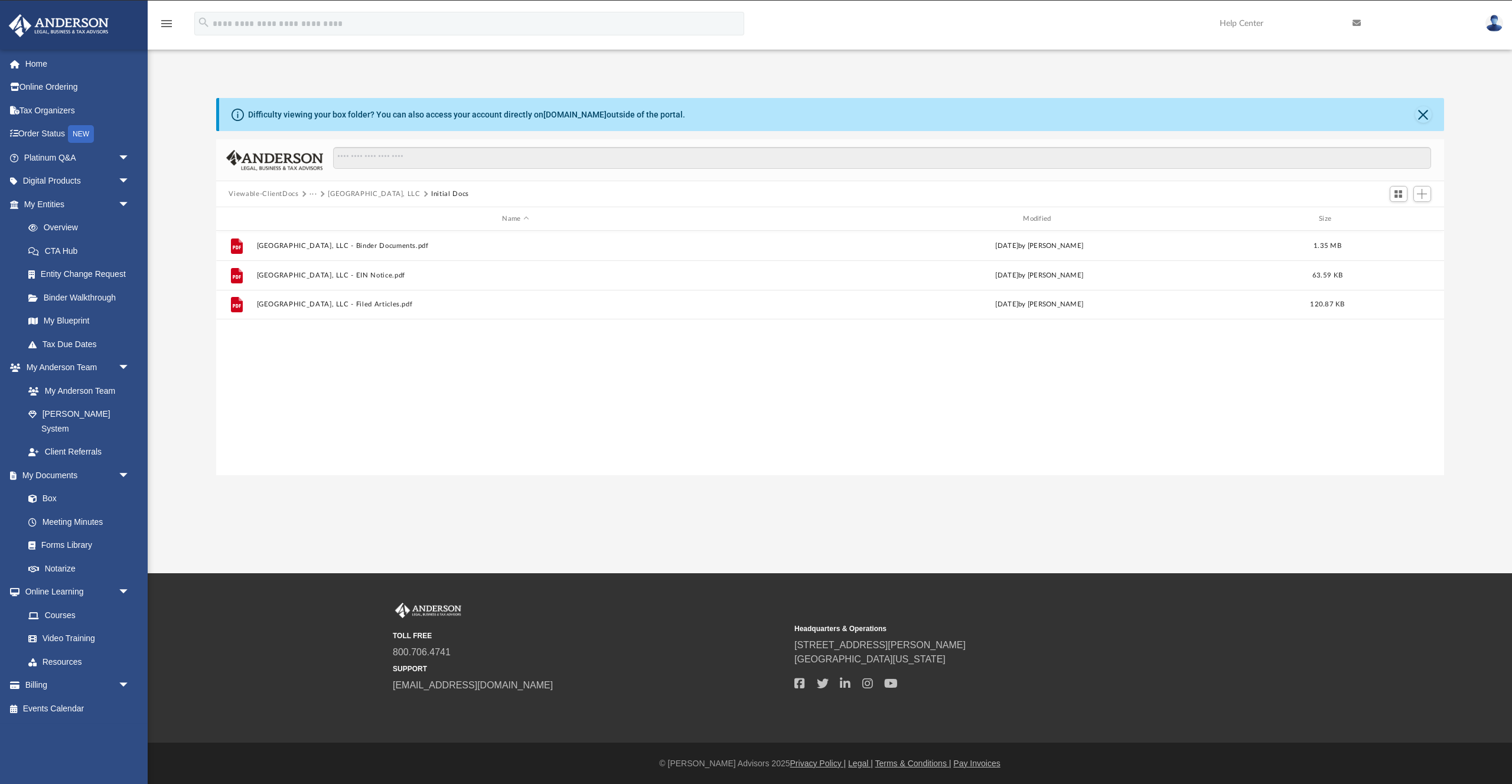
click at [358, 194] on button "Via Bella Gardens, LLC" at bounding box center [374, 194] width 92 height 11
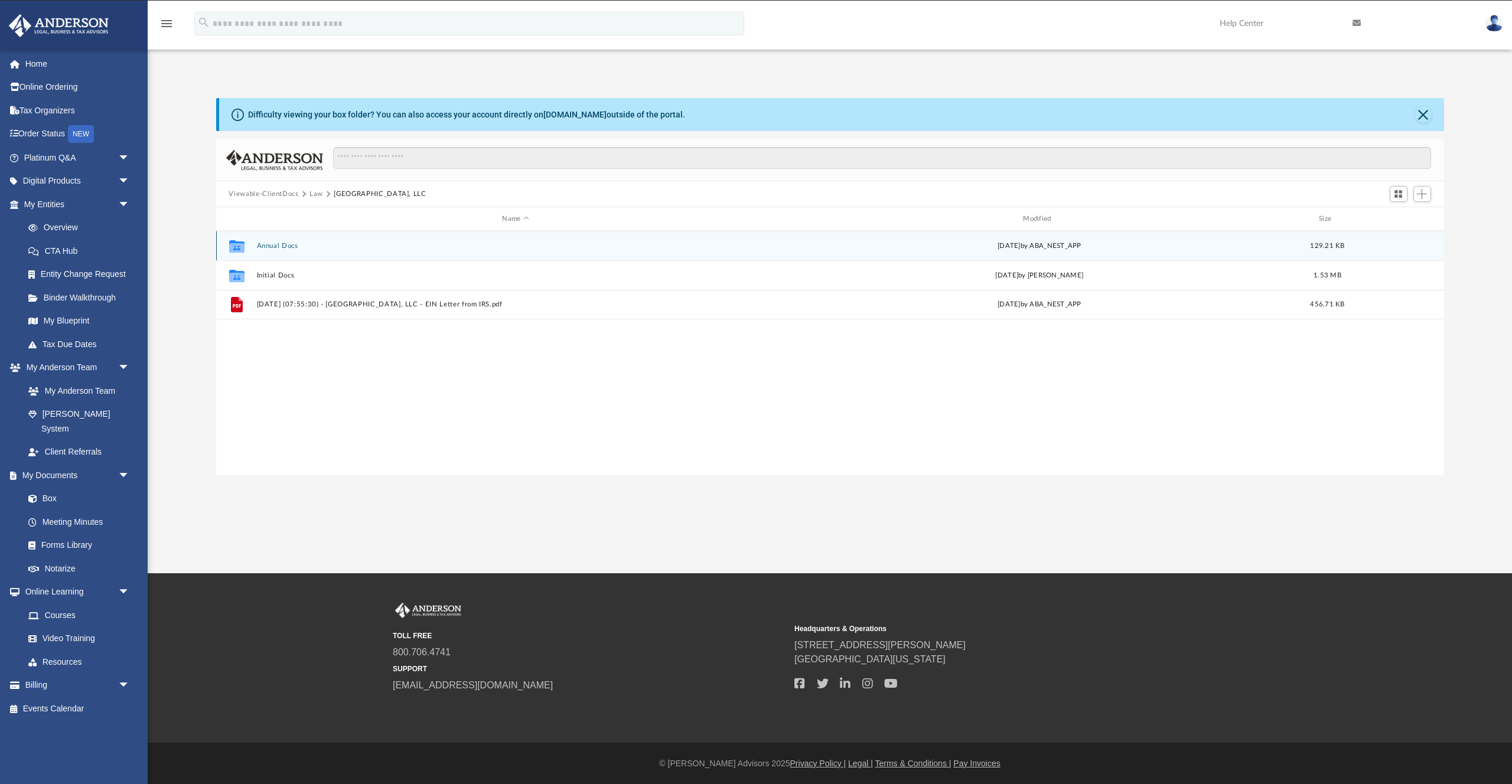
click at [284, 247] on button "Annual Docs" at bounding box center [515, 246] width 519 height 8
click at [358, 248] on button "Via Bella Gardens, LLC - Filed Annual Report CA .pdf" at bounding box center [515, 245] width 519 height 8
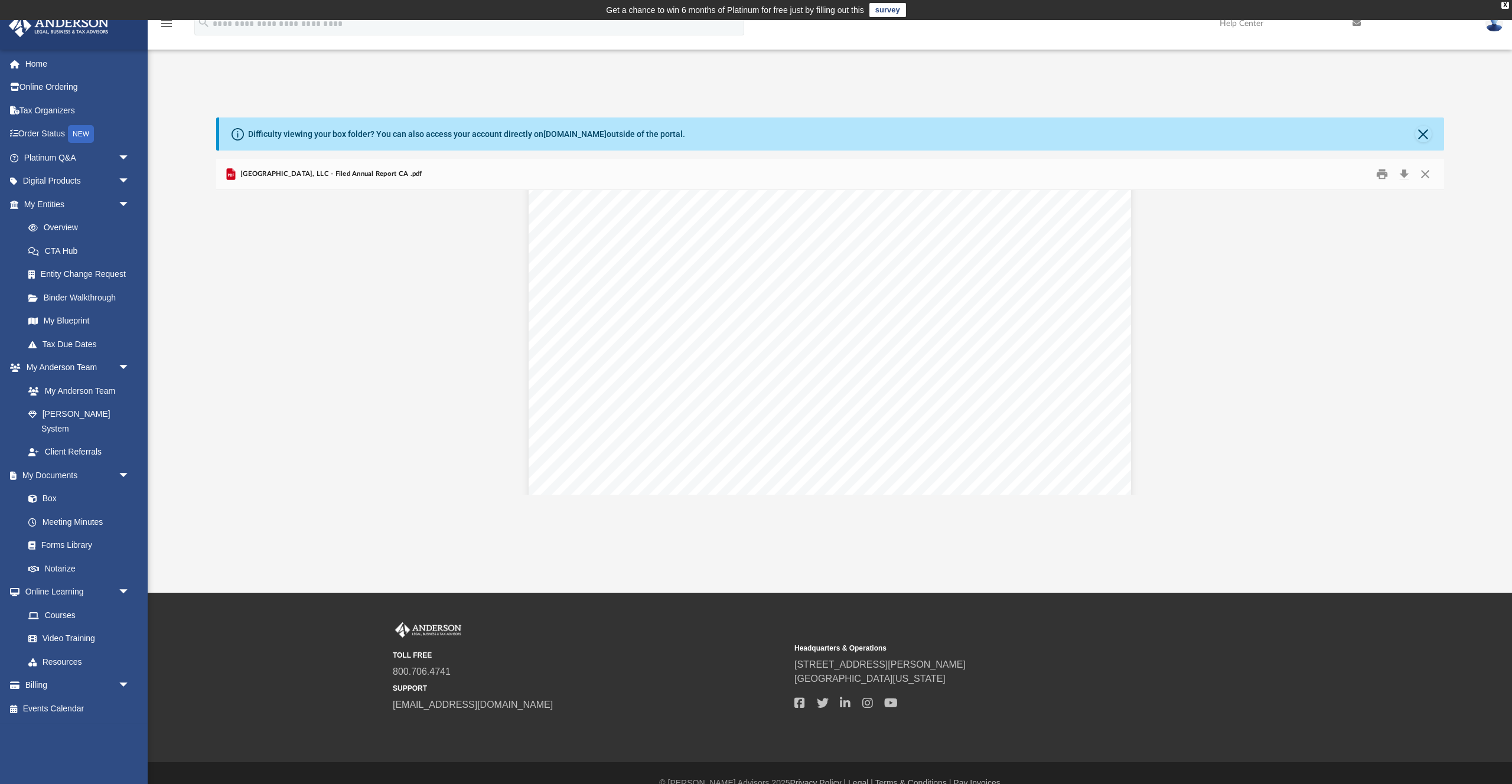
scroll to position [0, 0]
click at [1426, 177] on button "Close" at bounding box center [1425, 174] width 21 height 19
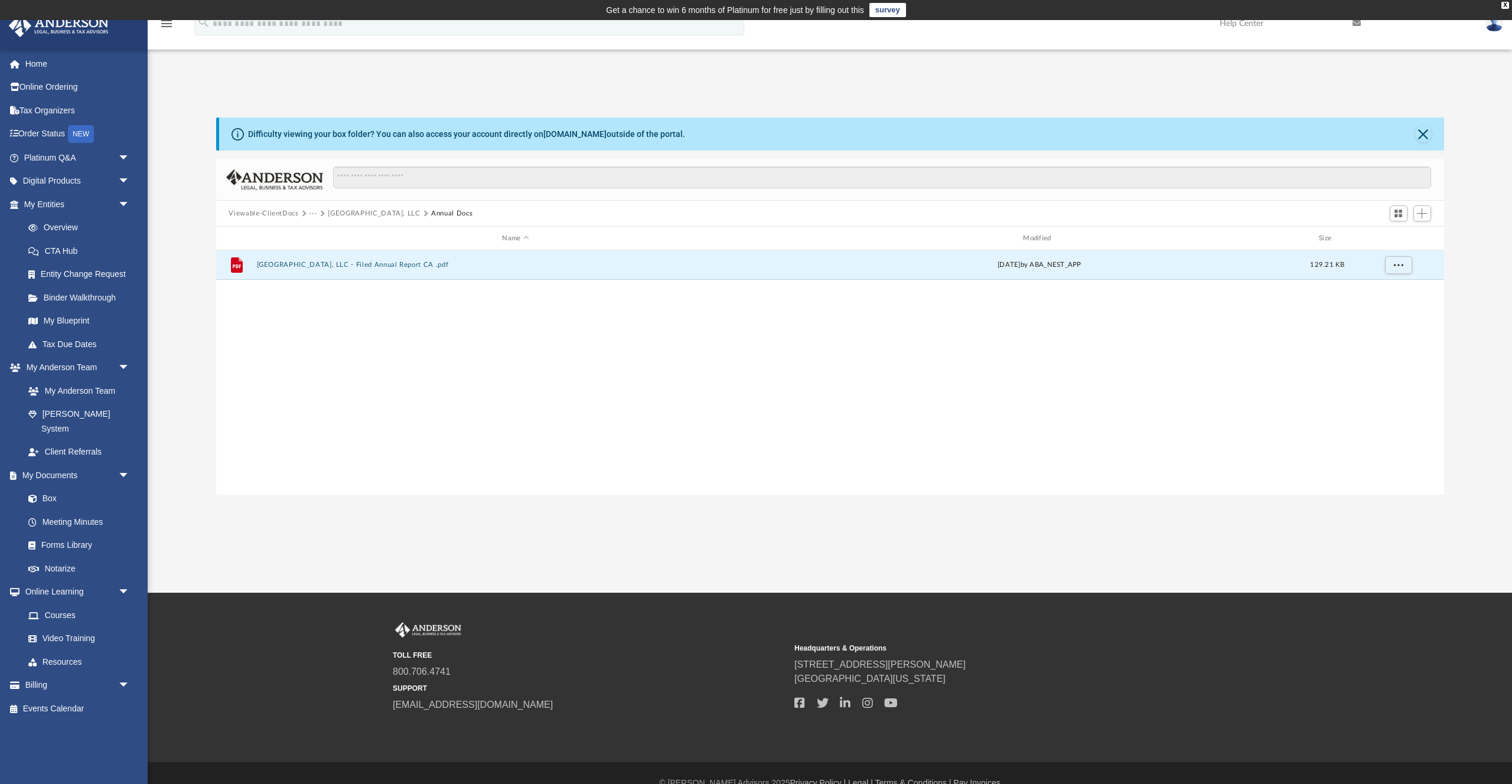
click at [381, 214] on button "Via Bella Gardens, LLC" at bounding box center [374, 214] width 92 height 11
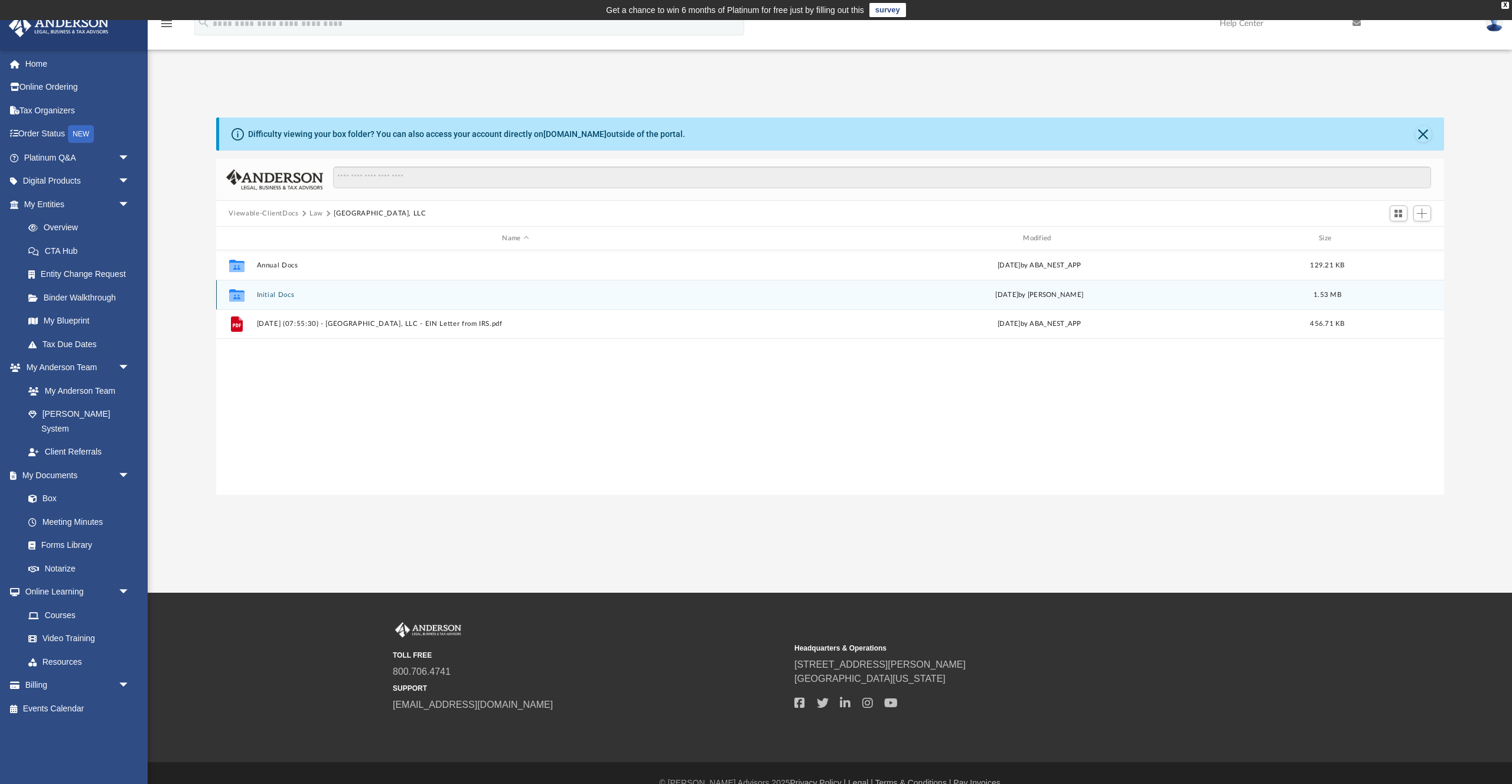
click at [276, 300] on div "Collaborated Folder Initial Docs Tue Jul 29 2025 by Manny Montealto 1.53 MB" at bounding box center [830, 294] width 1228 height 30
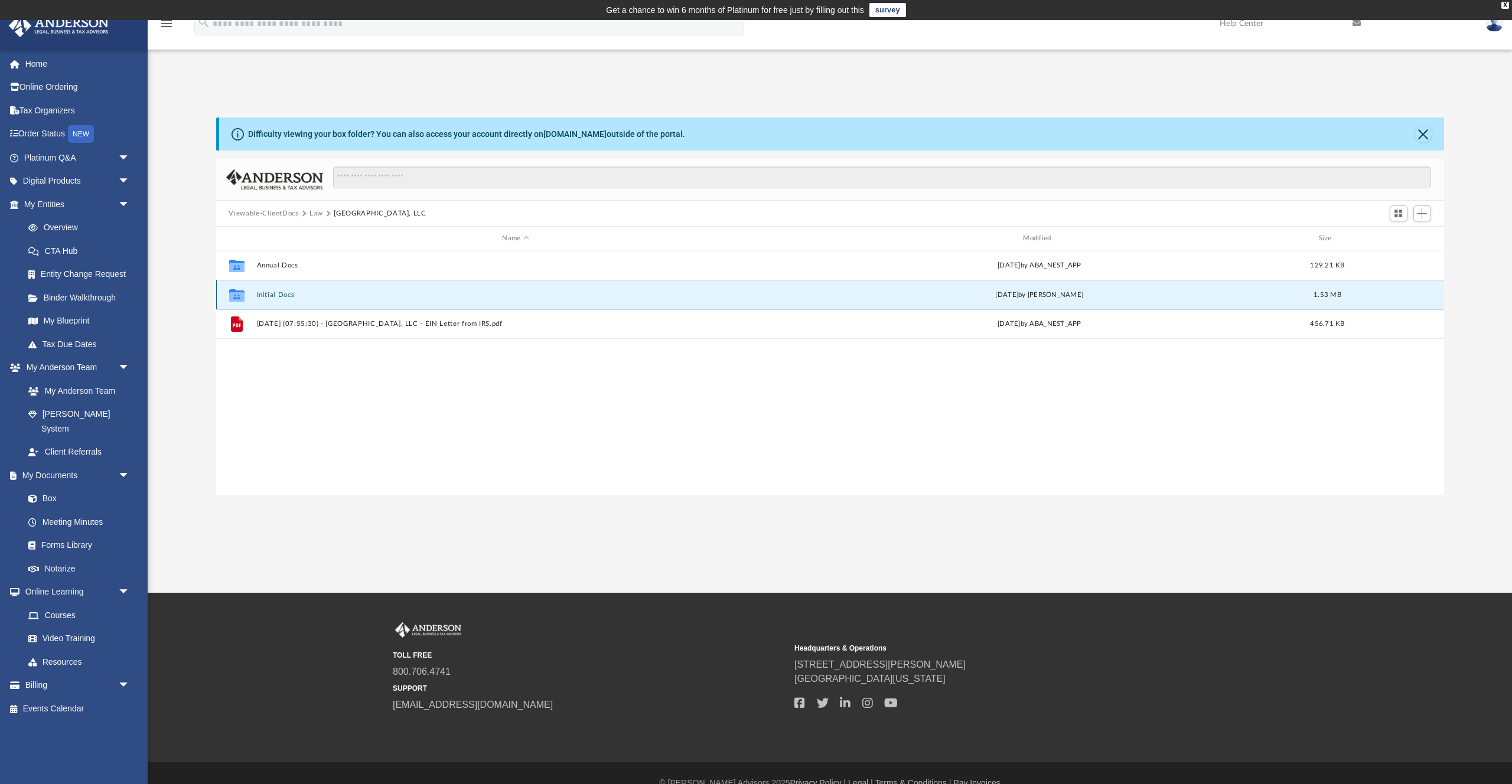
click at [280, 293] on button "Initial Docs" at bounding box center [515, 295] width 519 height 8
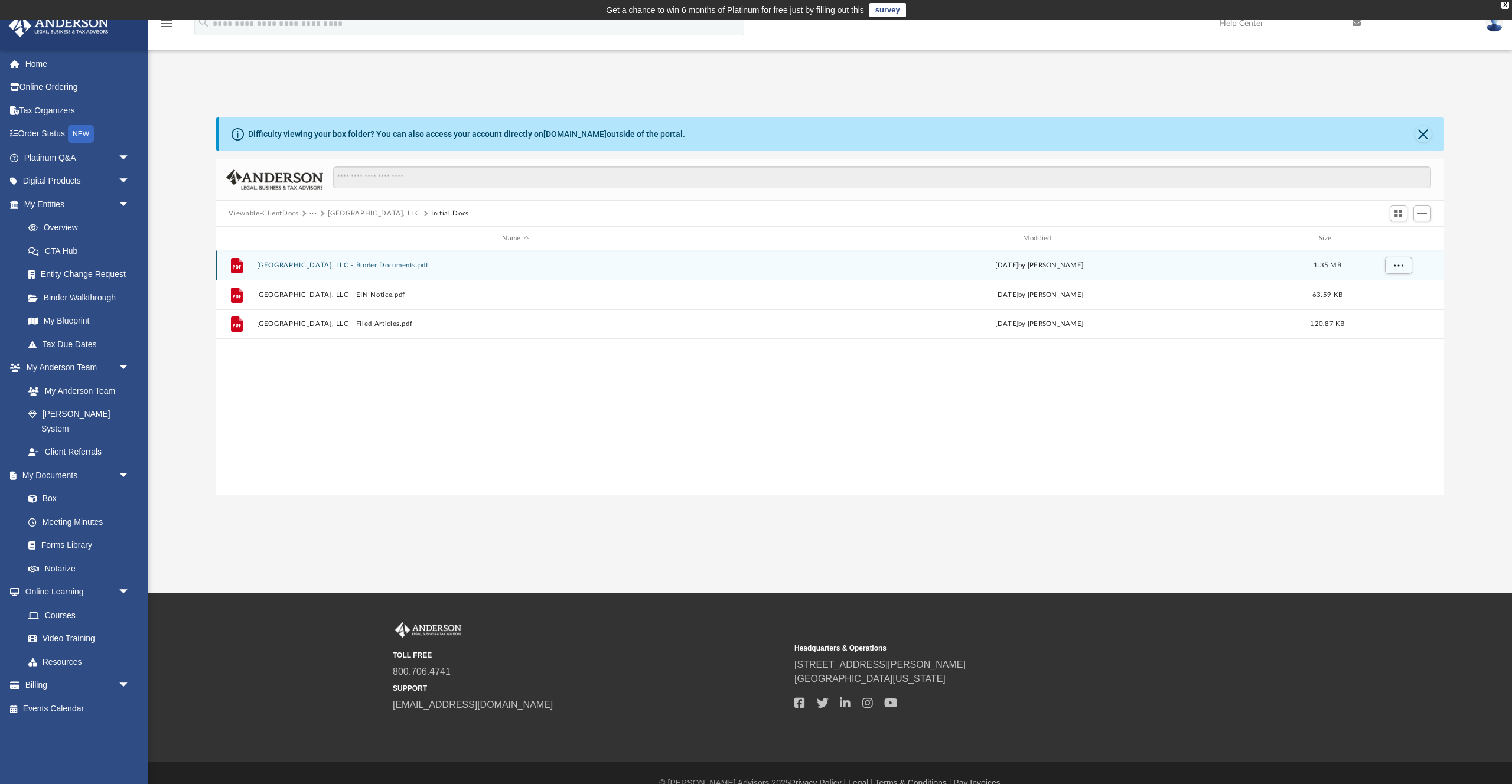
click at [353, 265] on button "Via Bella Gardens, LLC - Binder Documents.pdf" at bounding box center [515, 265] width 519 height 8
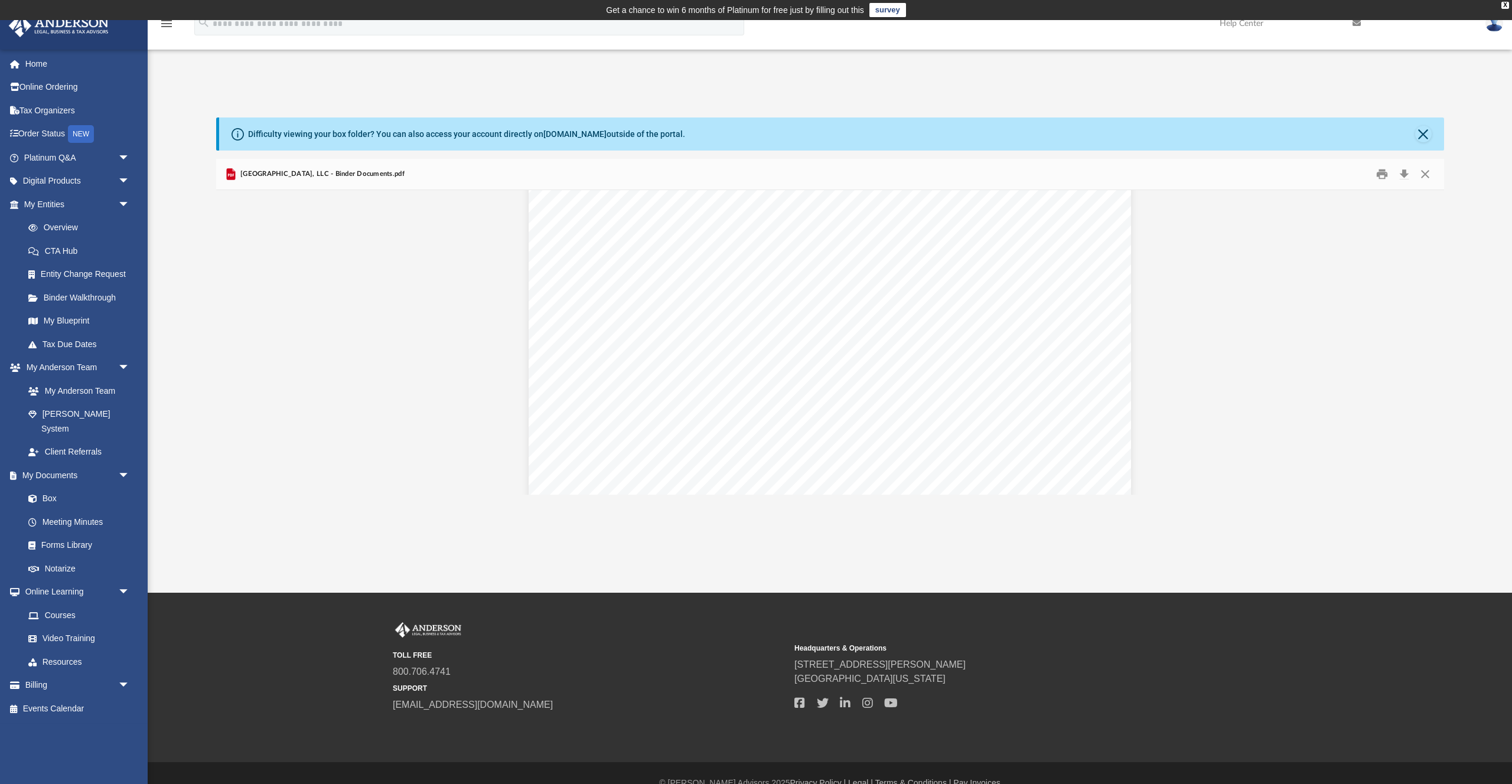
scroll to position [2713, 0]
click at [1429, 179] on button "Close" at bounding box center [1425, 174] width 21 height 19
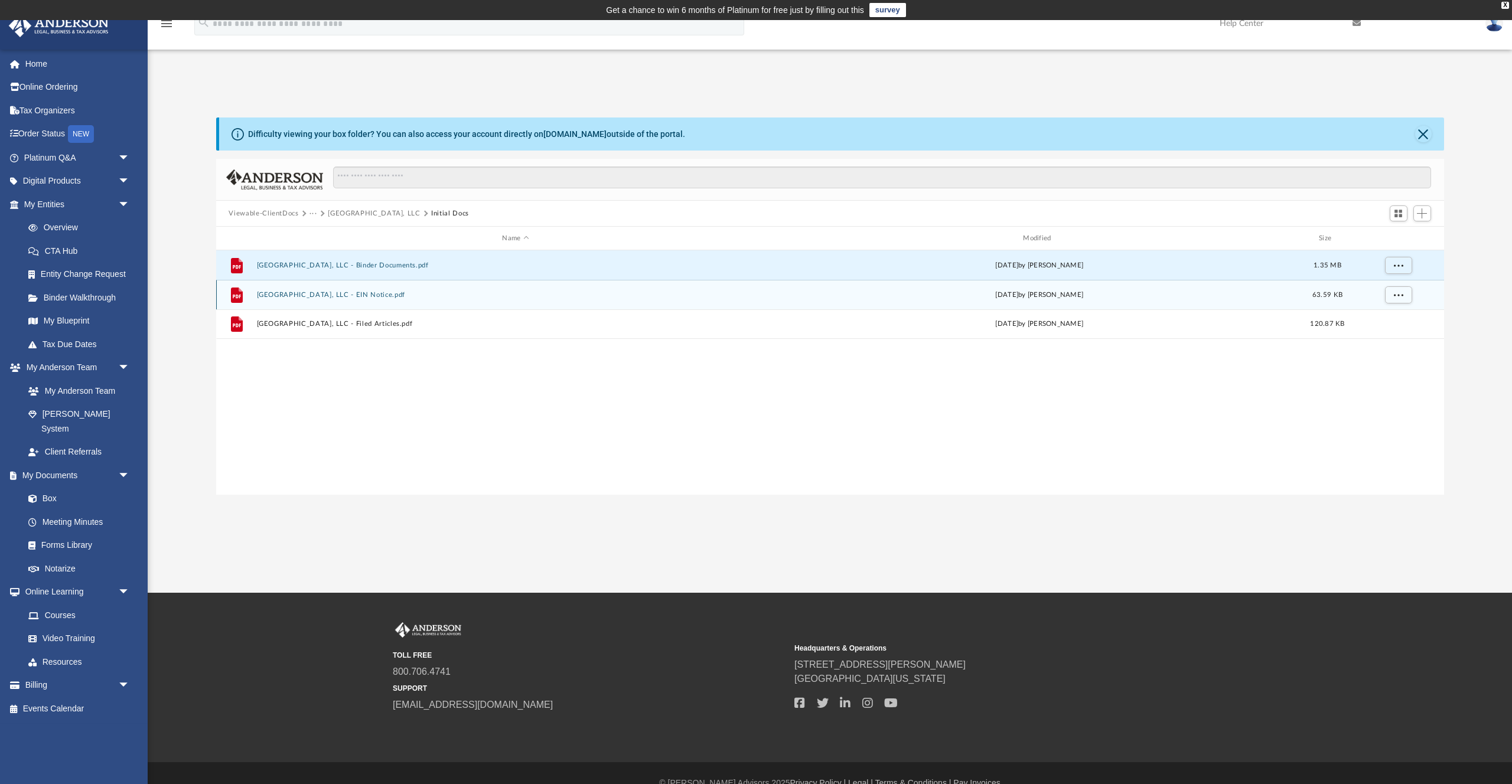
click at [348, 297] on button "Via Bella Gardens, LLC - EIN Notice.pdf" at bounding box center [515, 295] width 519 height 8
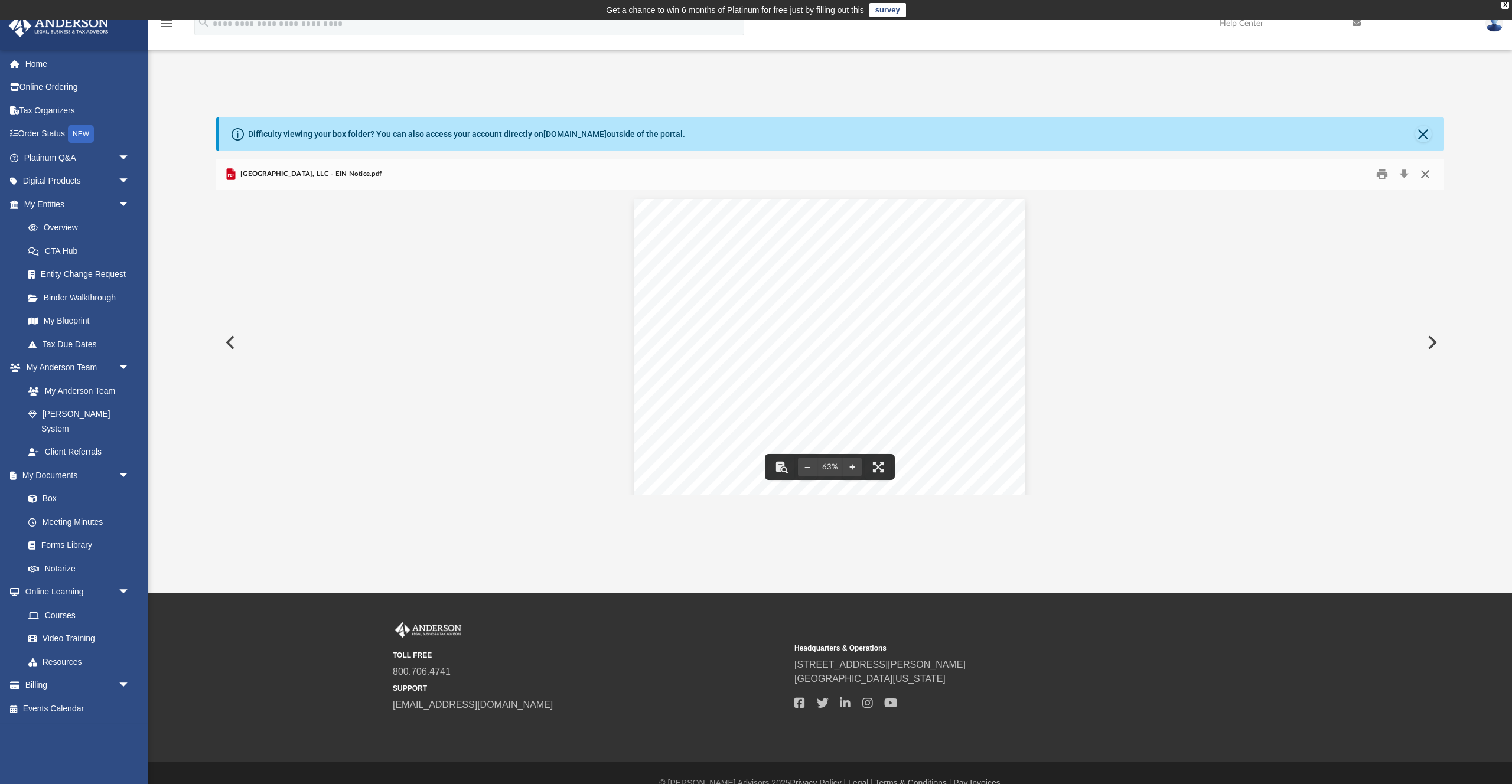
click at [1426, 177] on button "Close" at bounding box center [1425, 174] width 21 height 19
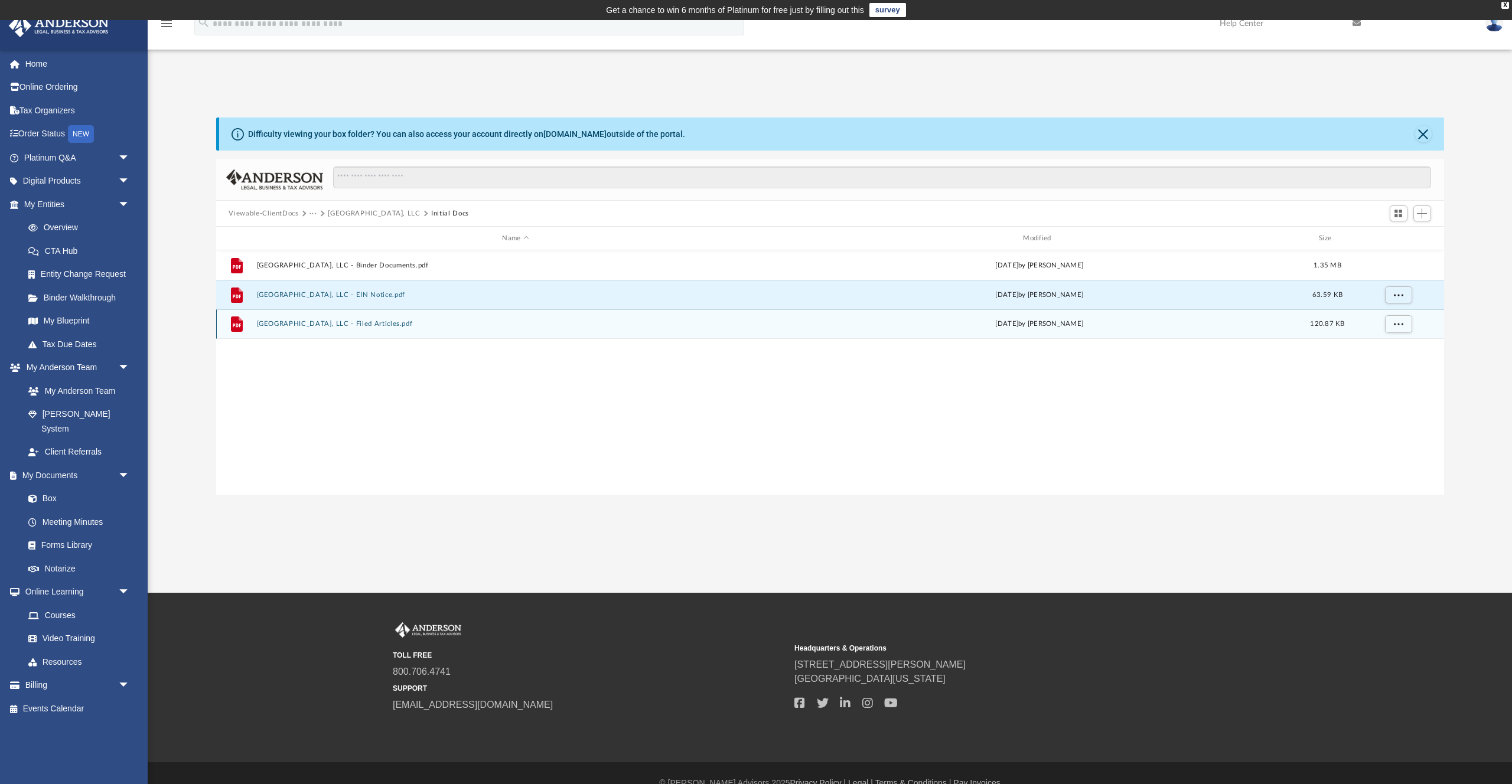
click at [356, 322] on button "Via Bella Gardens, LLC - Filed Articles.pdf" at bounding box center [515, 324] width 519 height 8
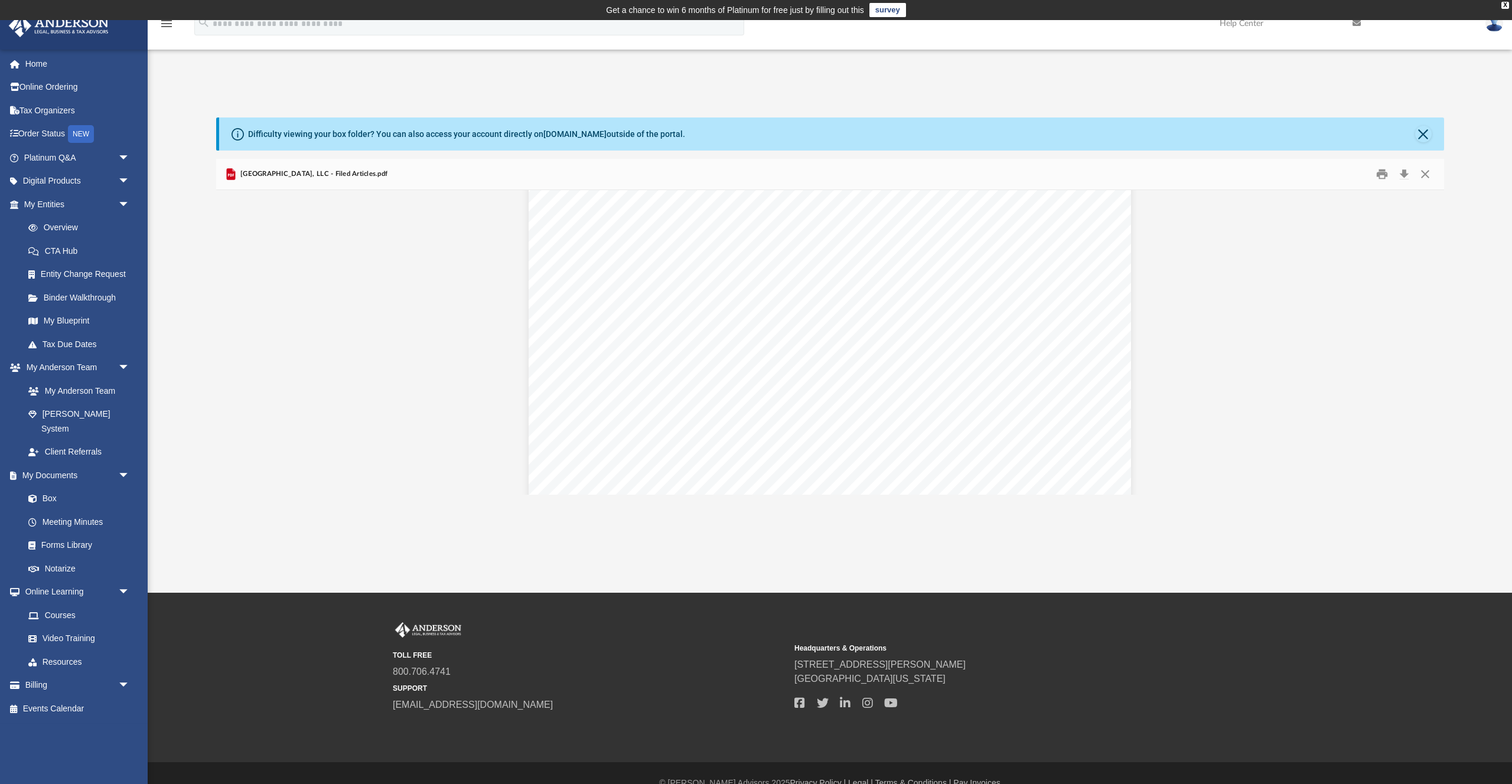
scroll to position [492, 0]
click at [1423, 170] on button "Close" at bounding box center [1425, 174] width 21 height 19
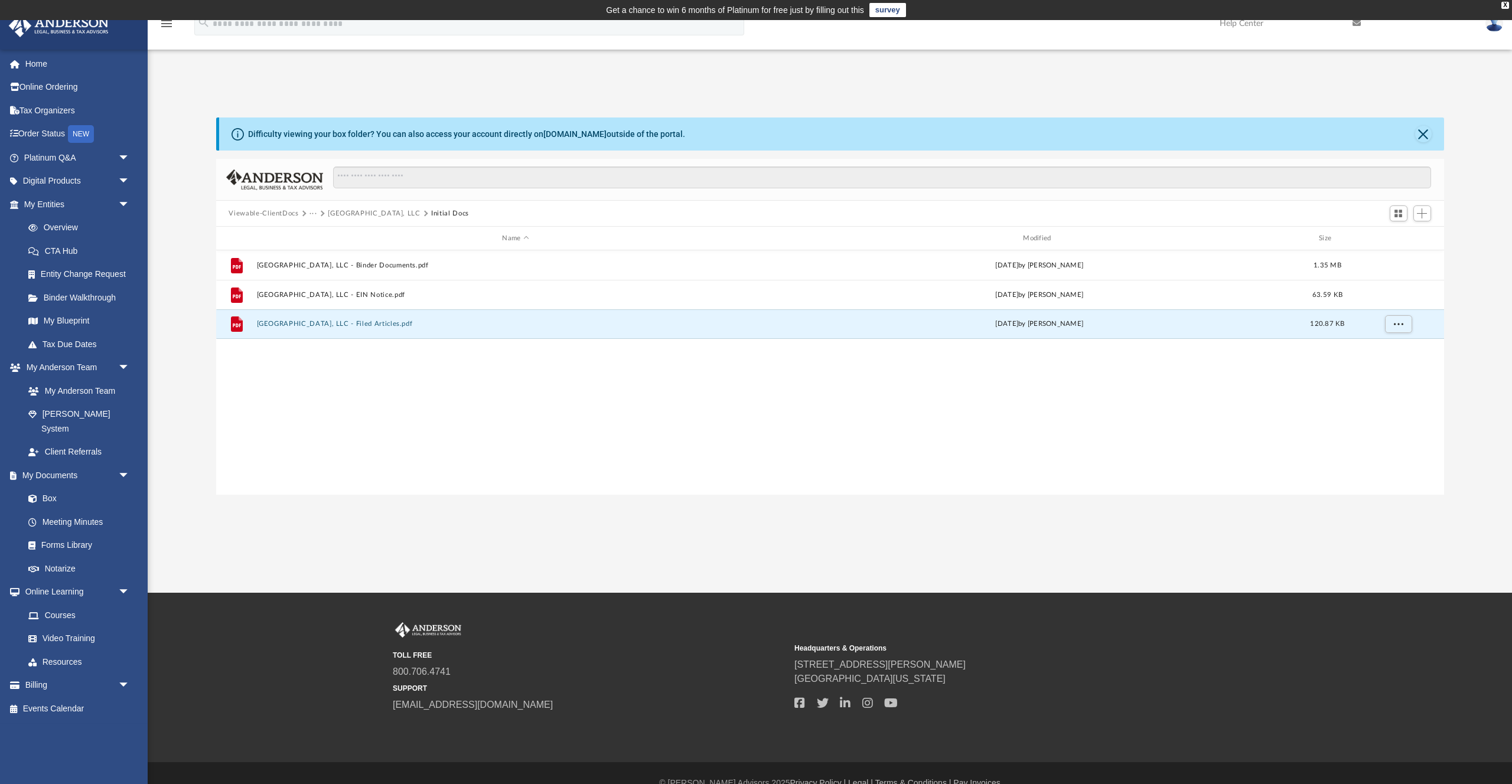
click at [312, 215] on button "···" at bounding box center [313, 214] width 8 height 11
click at [322, 235] on li "Law" at bounding box center [322, 234] width 13 height 13
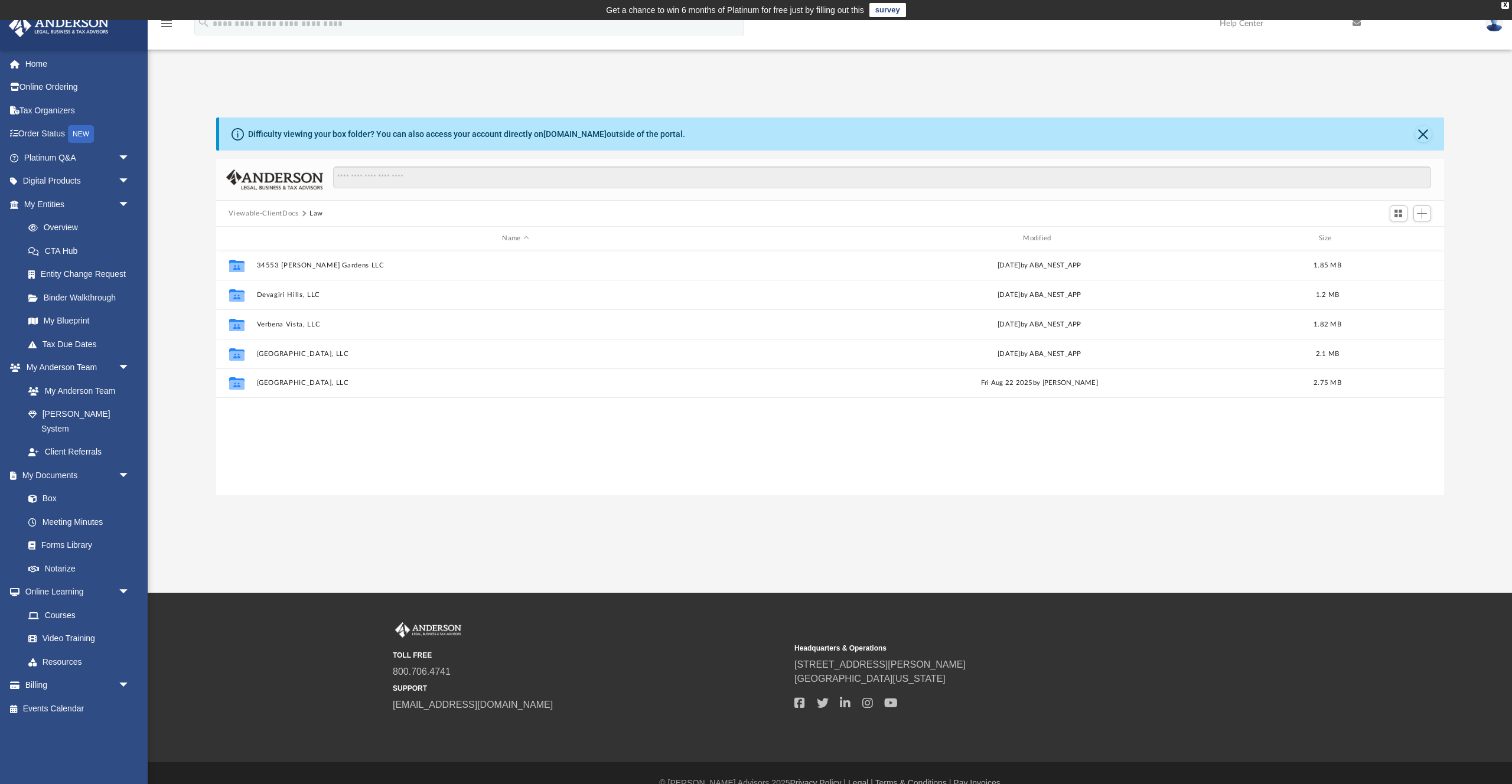
click at [285, 212] on button "Viewable-ClientDocs" at bounding box center [263, 214] width 70 height 11
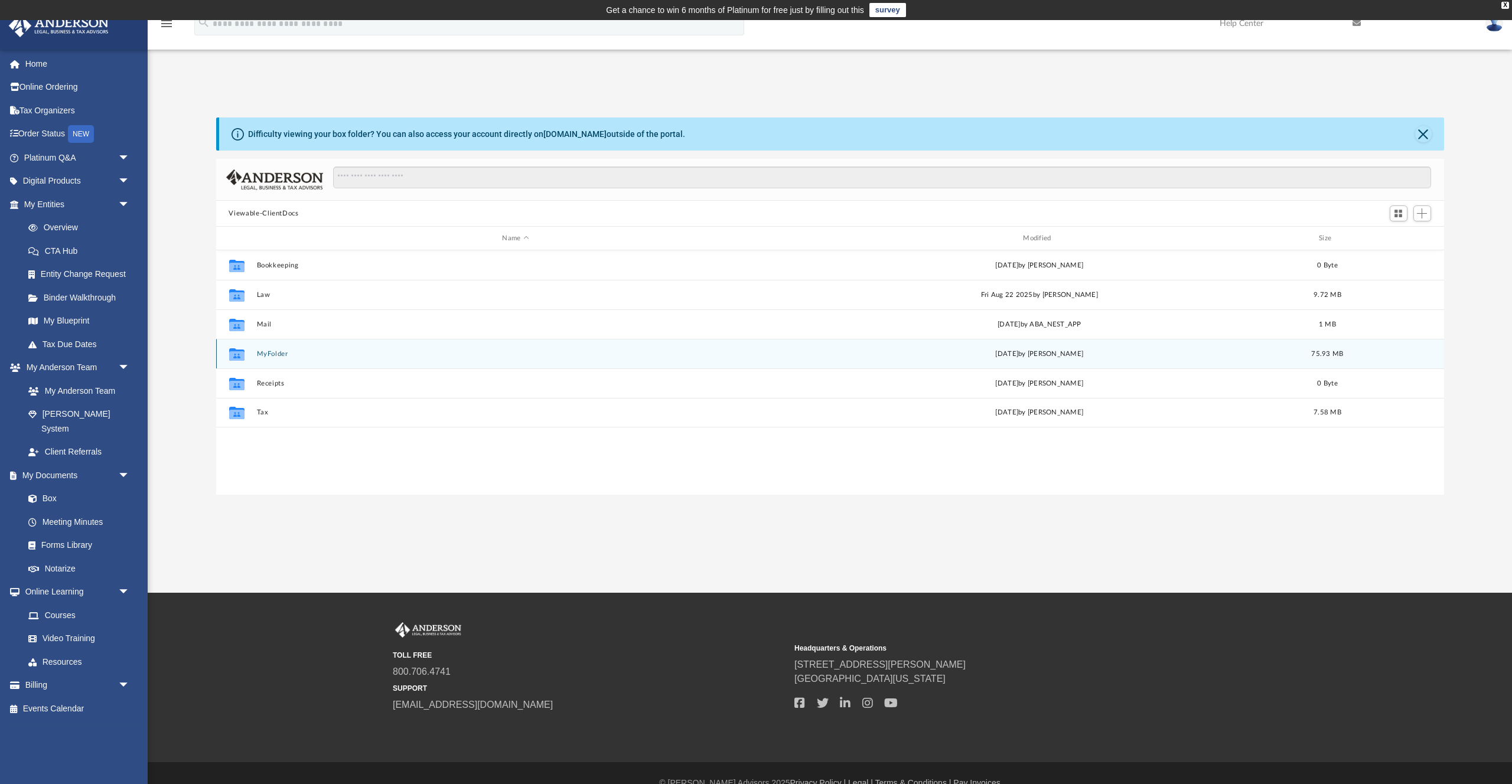
click at [261, 356] on button "MyFolder" at bounding box center [515, 354] width 519 height 8
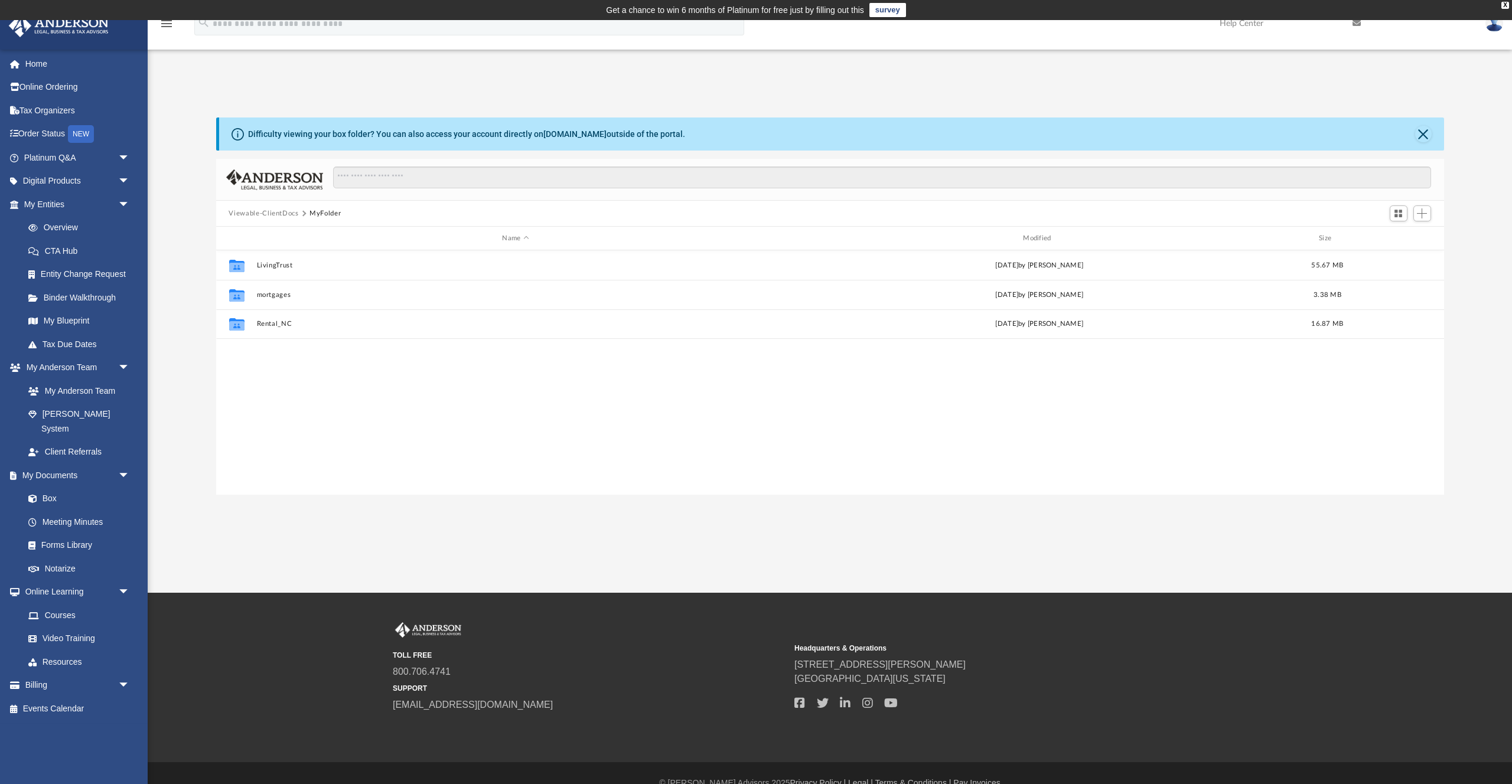
click at [281, 215] on button "Viewable-ClientDocs" at bounding box center [263, 214] width 70 height 11
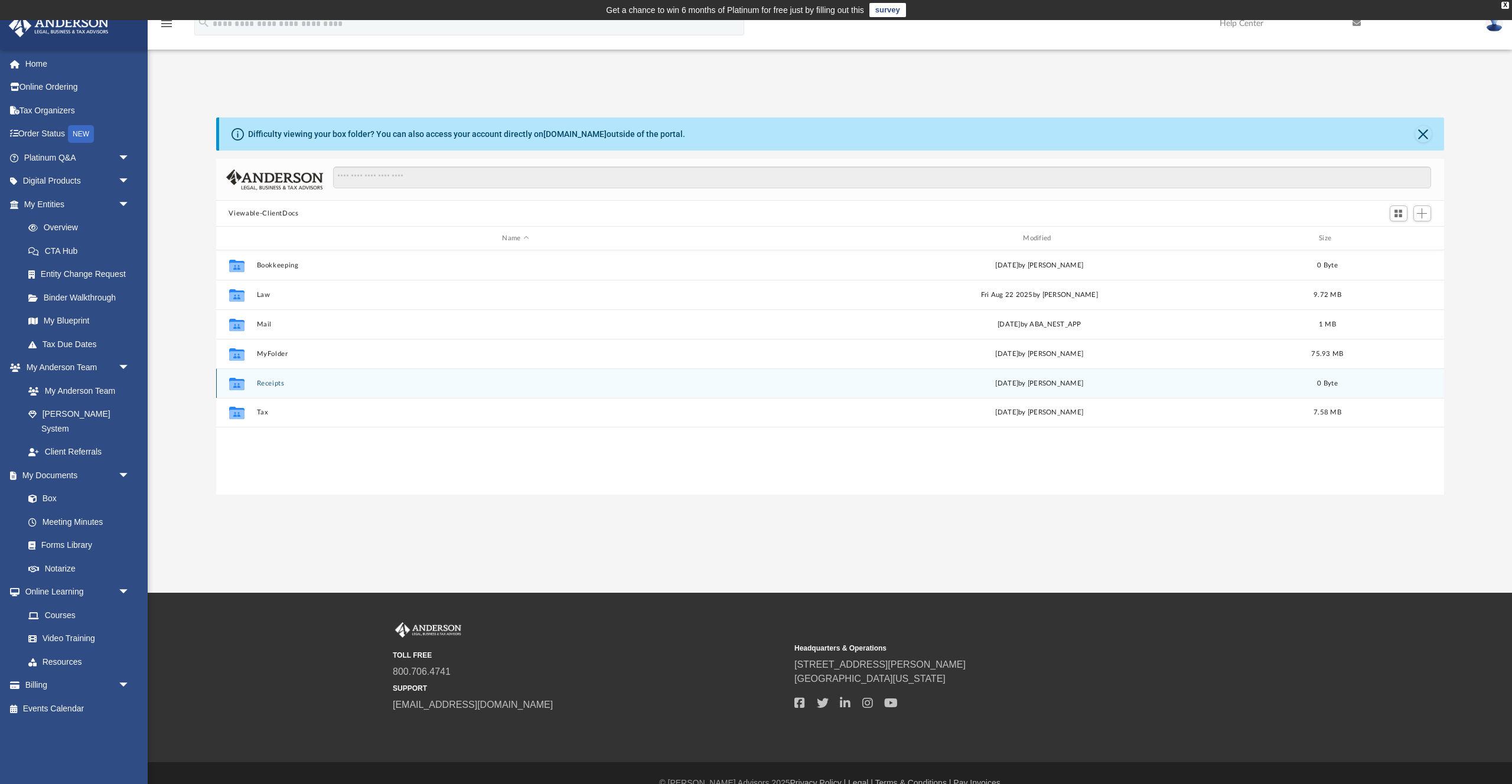
click at [265, 383] on button "Receipts" at bounding box center [515, 383] width 519 height 8
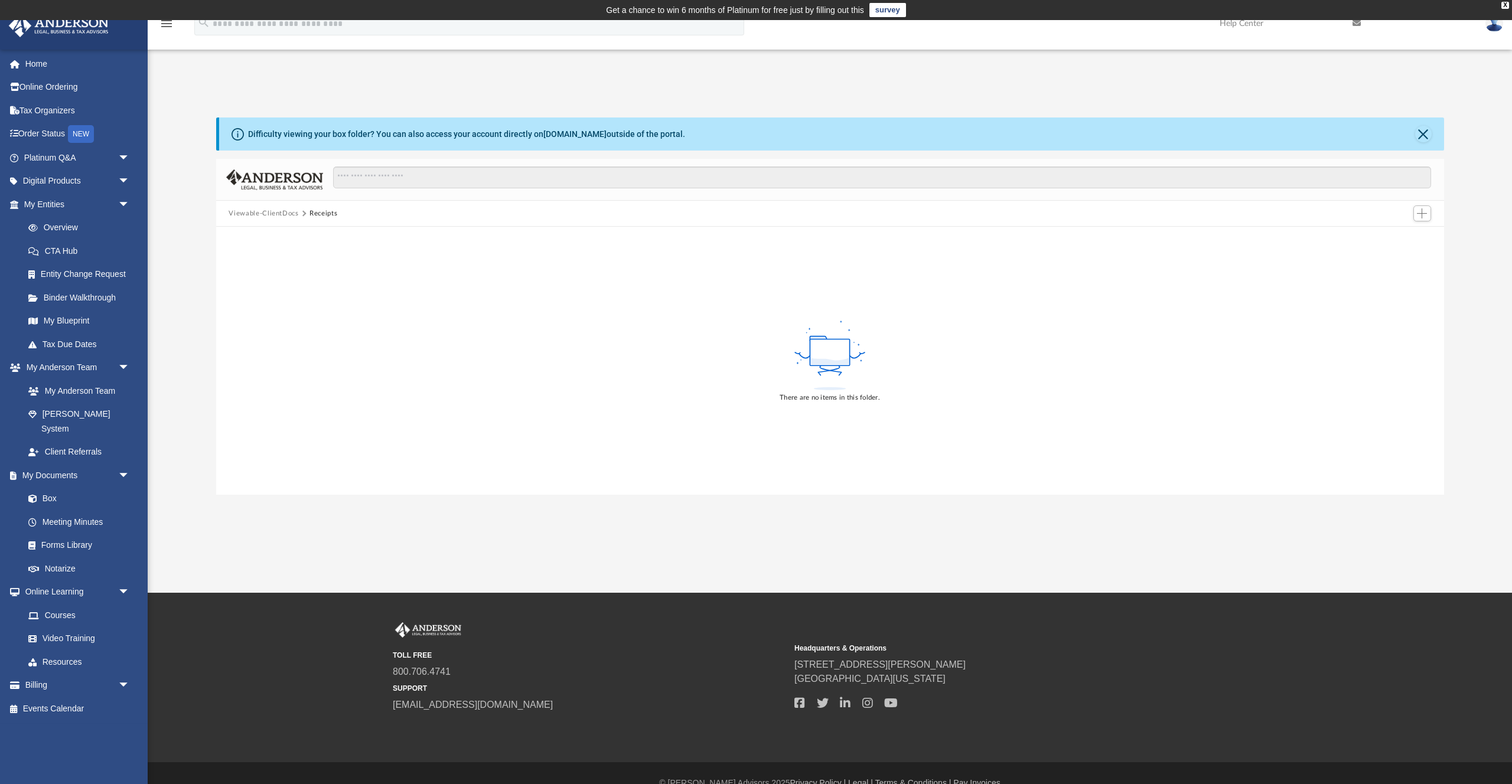
click at [280, 213] on button "Viewable-ClientDocs" at bounding box center [263, 214] width 70 height 11
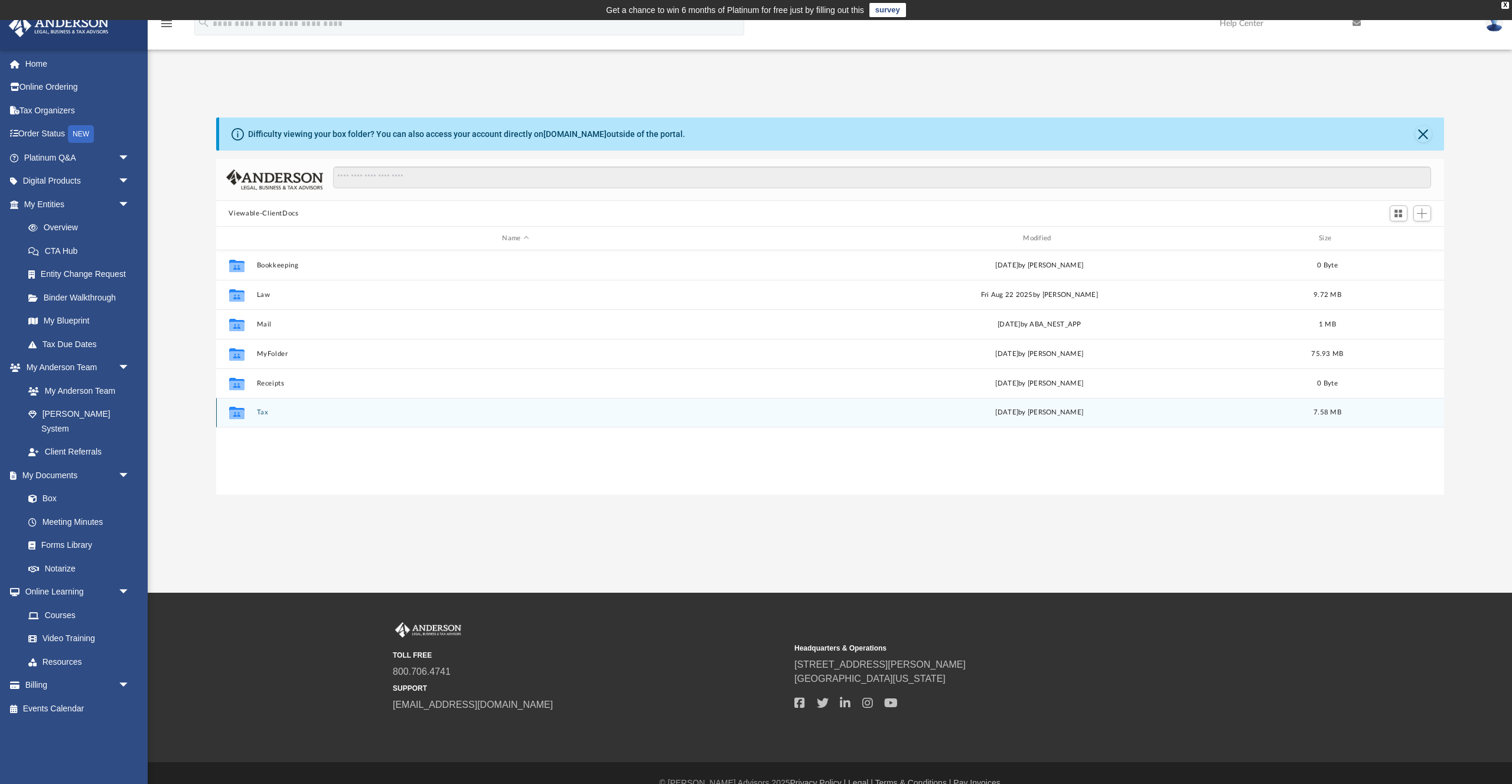
scroll to position [268, 1228]
click at [259, 412] on button "Tax" at bounding box center [515, 413] width 519 height 8
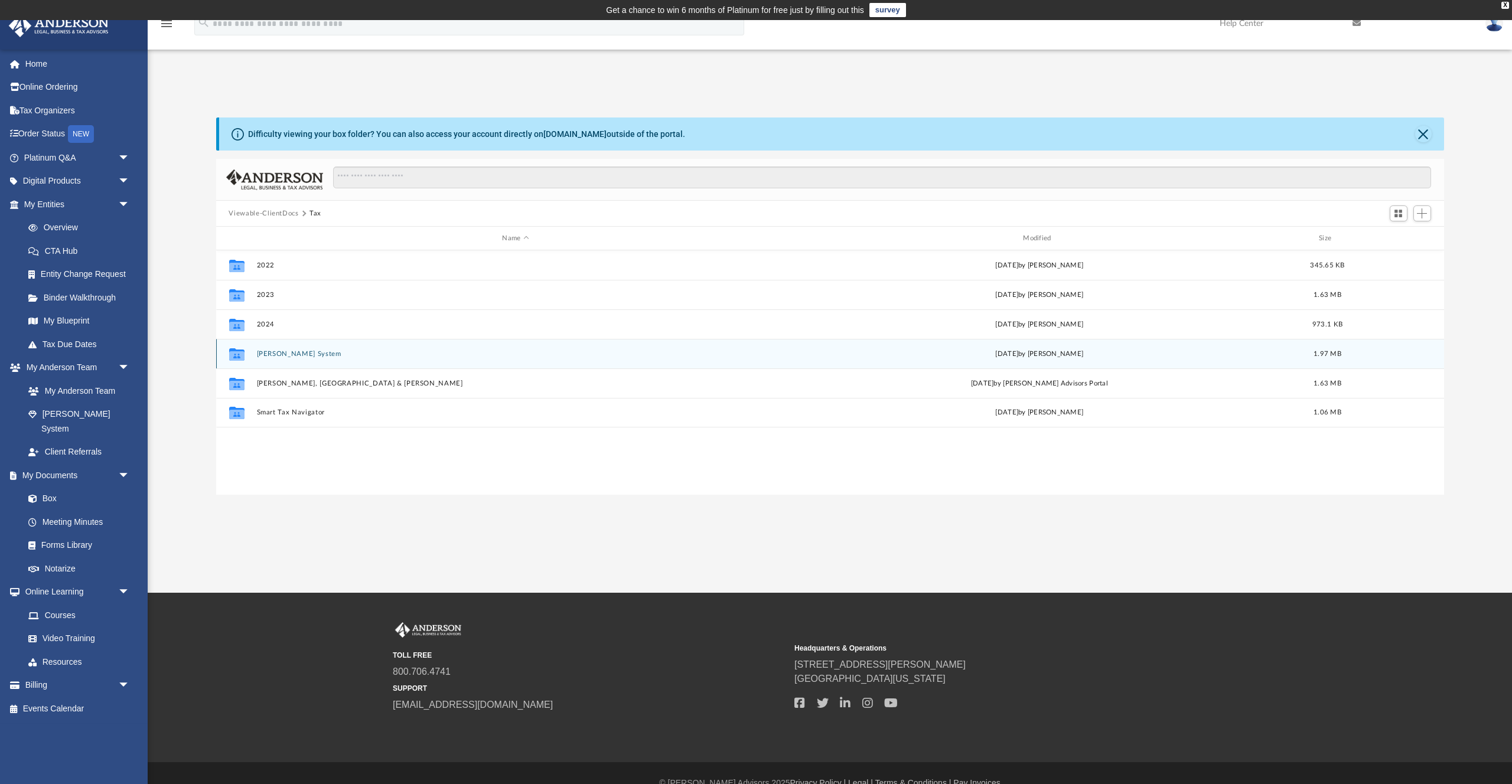
click at [270, 355] on button "[PERSON_NAME] System" at bounding box center [515, 354] width 519 height 8
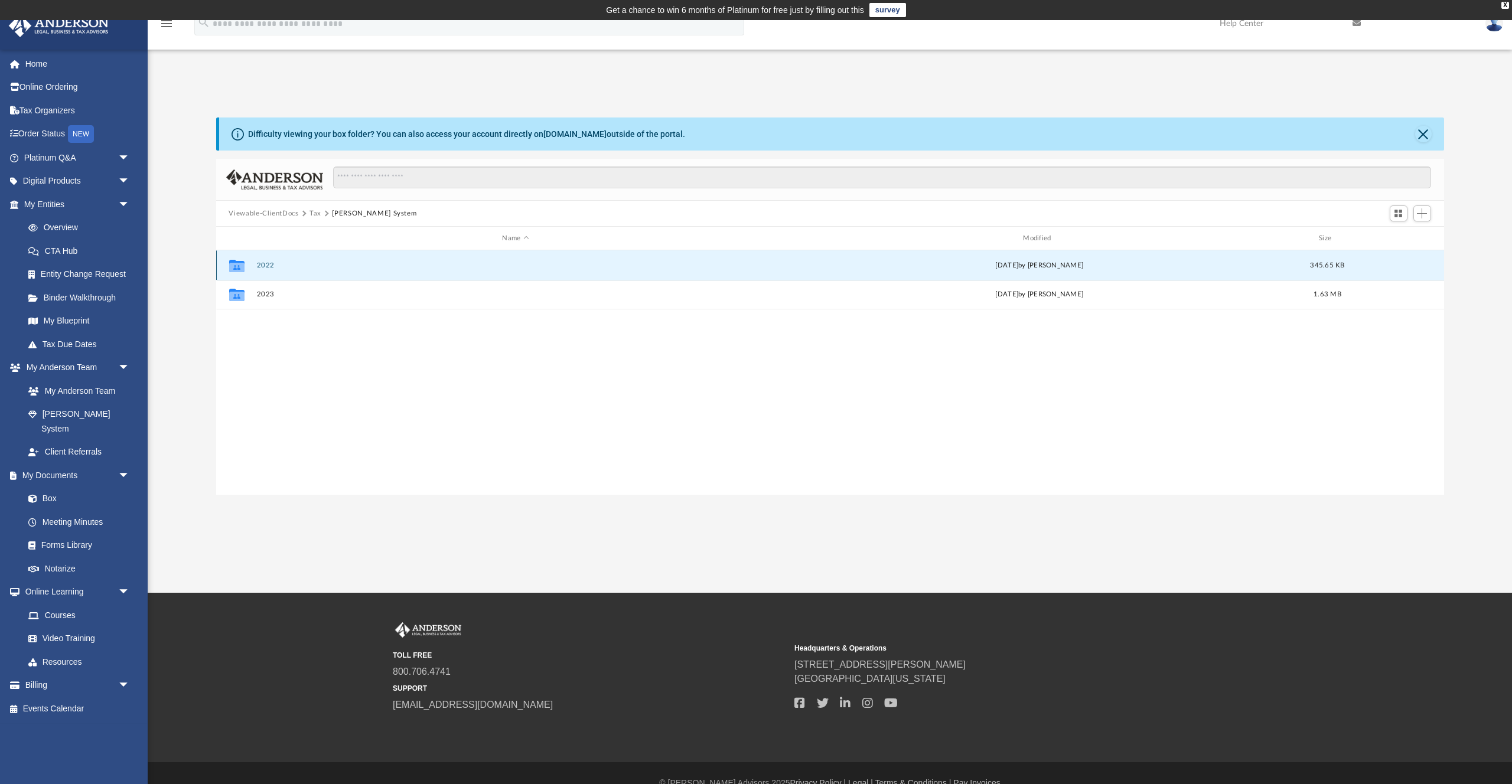
click at [261, 265] on button "2022" at bounding box center [515, 265] width 519 height 8
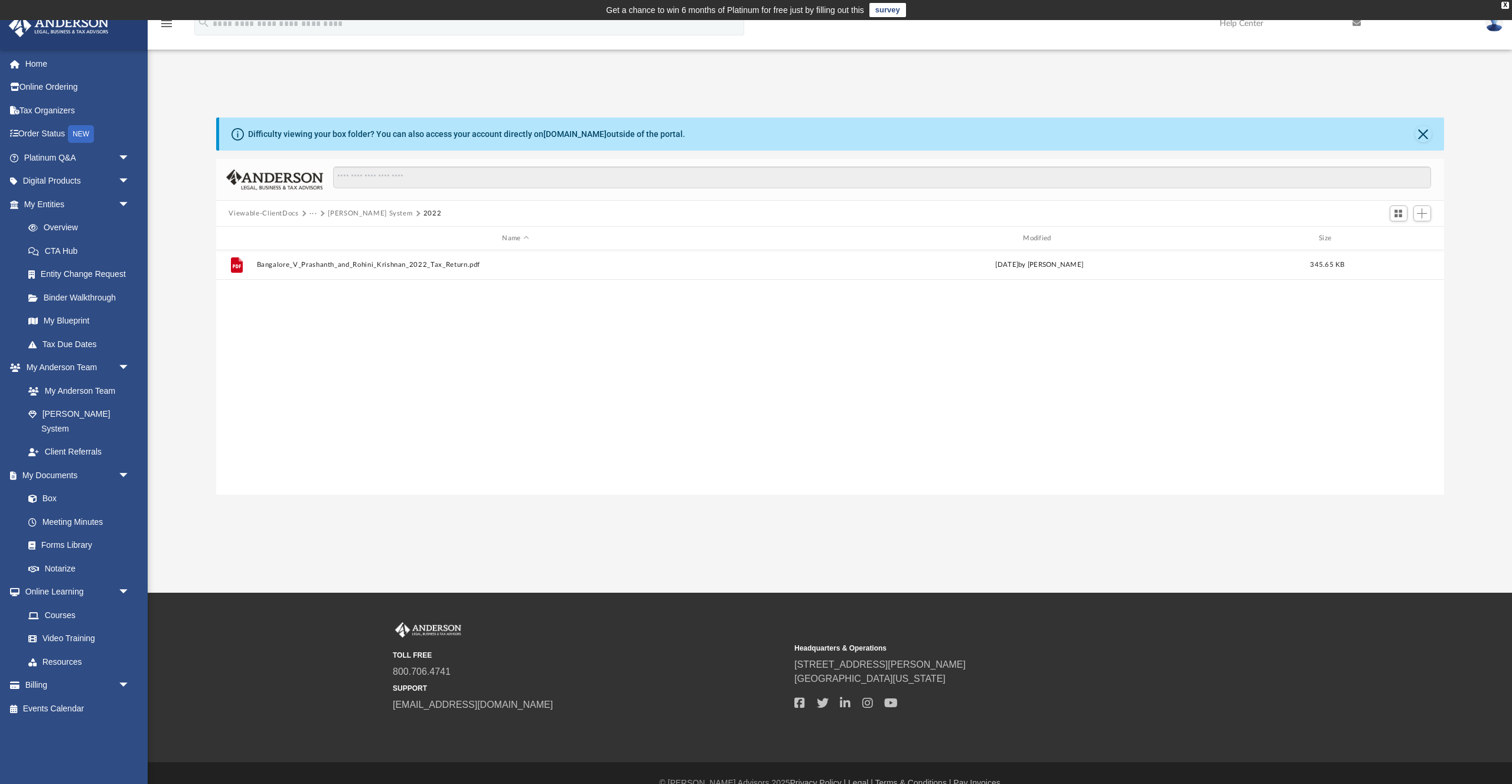
click at [340, 210] on button "[PERSON_NAME] System" at bounding box center [370, 214] width 84 height 11
click at [312, 213] on button "Tax" at bounding box center [315, 214] width 12 height 11
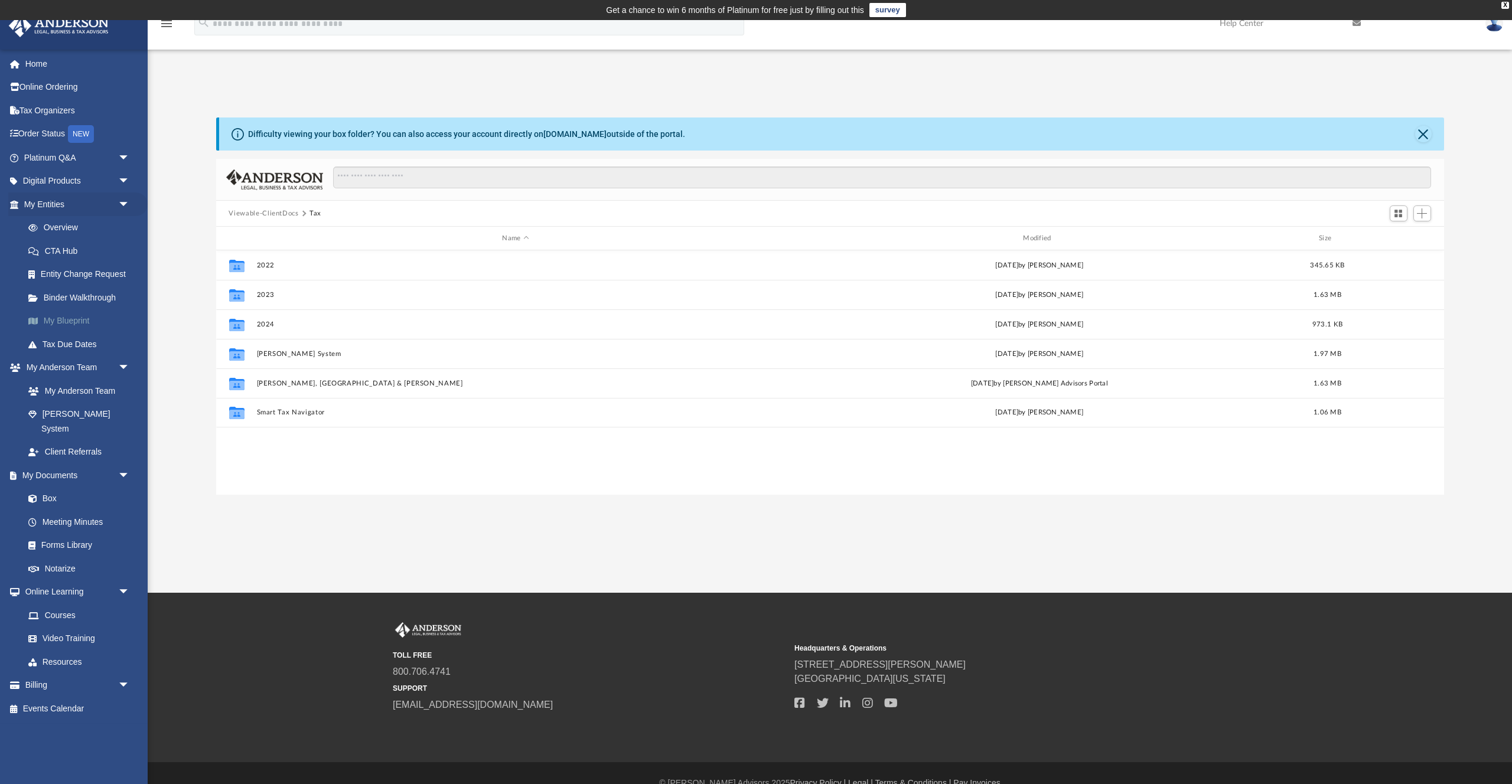
click at [74, 325] on link "My Blueprint" at bounding box center [82, 321] width 131 height 24
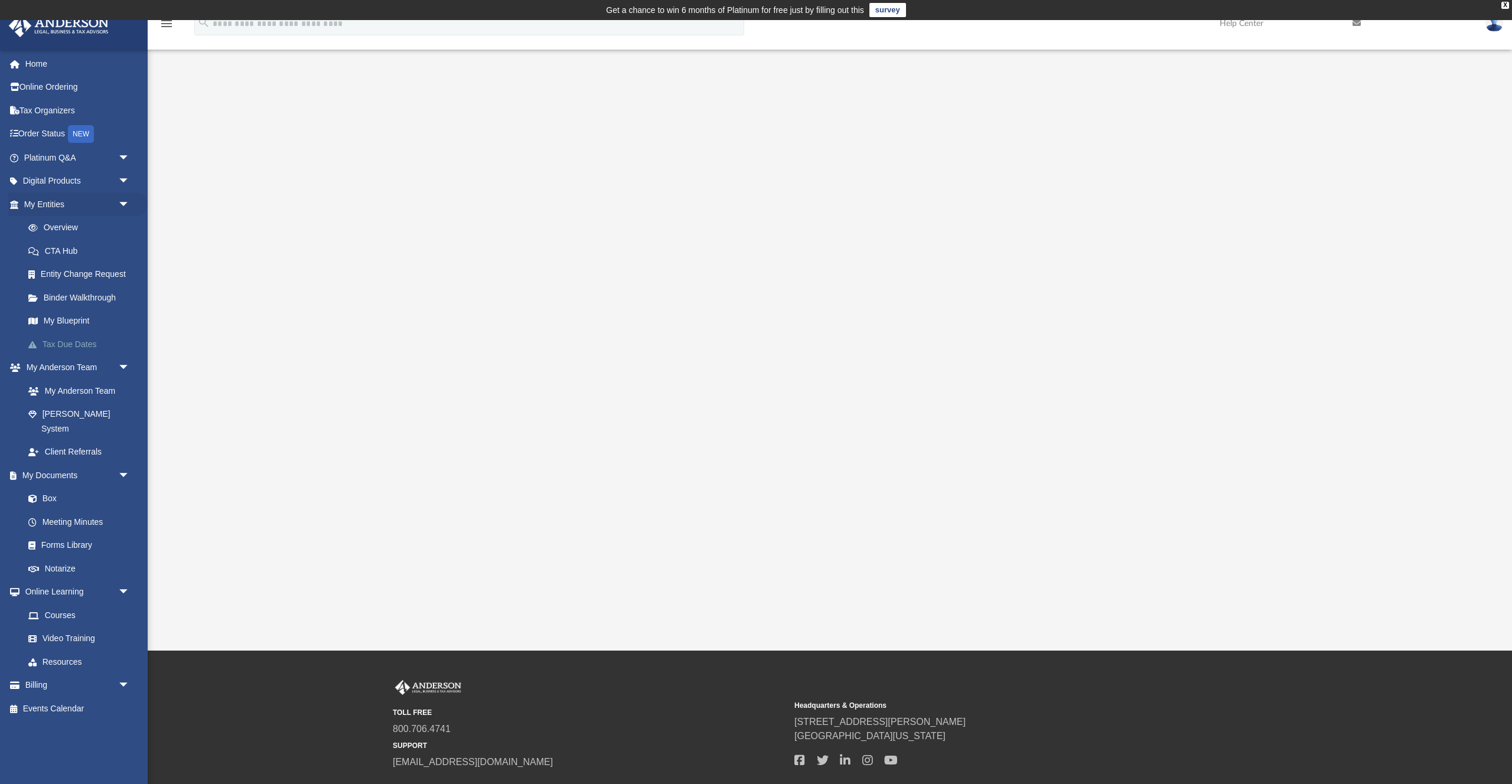
click at [70, 344] on link "Tax Due Dates" at bounding box center [82, 344] width 131 height 24
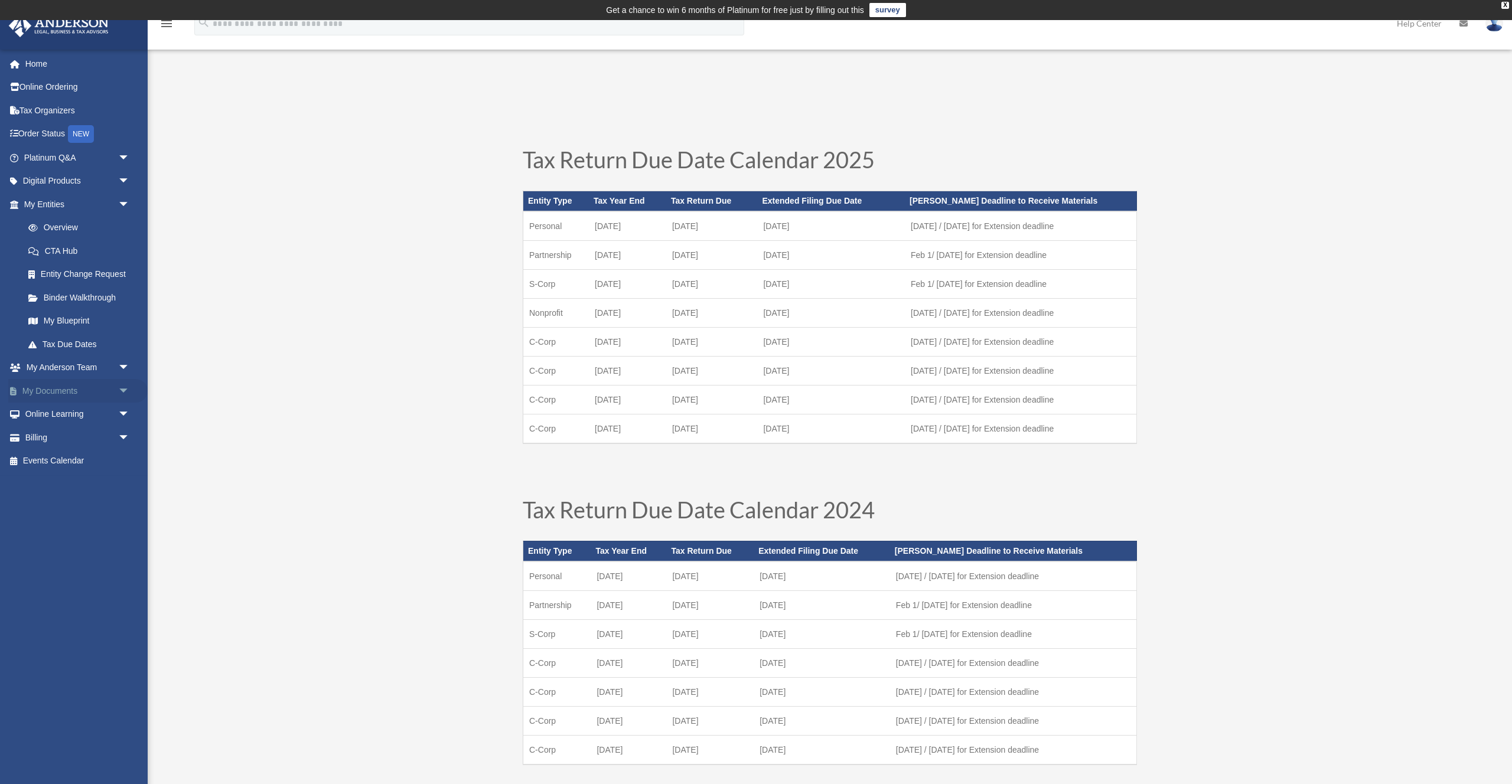
click at [122, 392] on span "arrow_drop_down" at bounding box center [130, 391] width 24 height 25
click at [75, 446] on link "Meeting Minutes" at bounding box center [82, 438] width 131 height 24
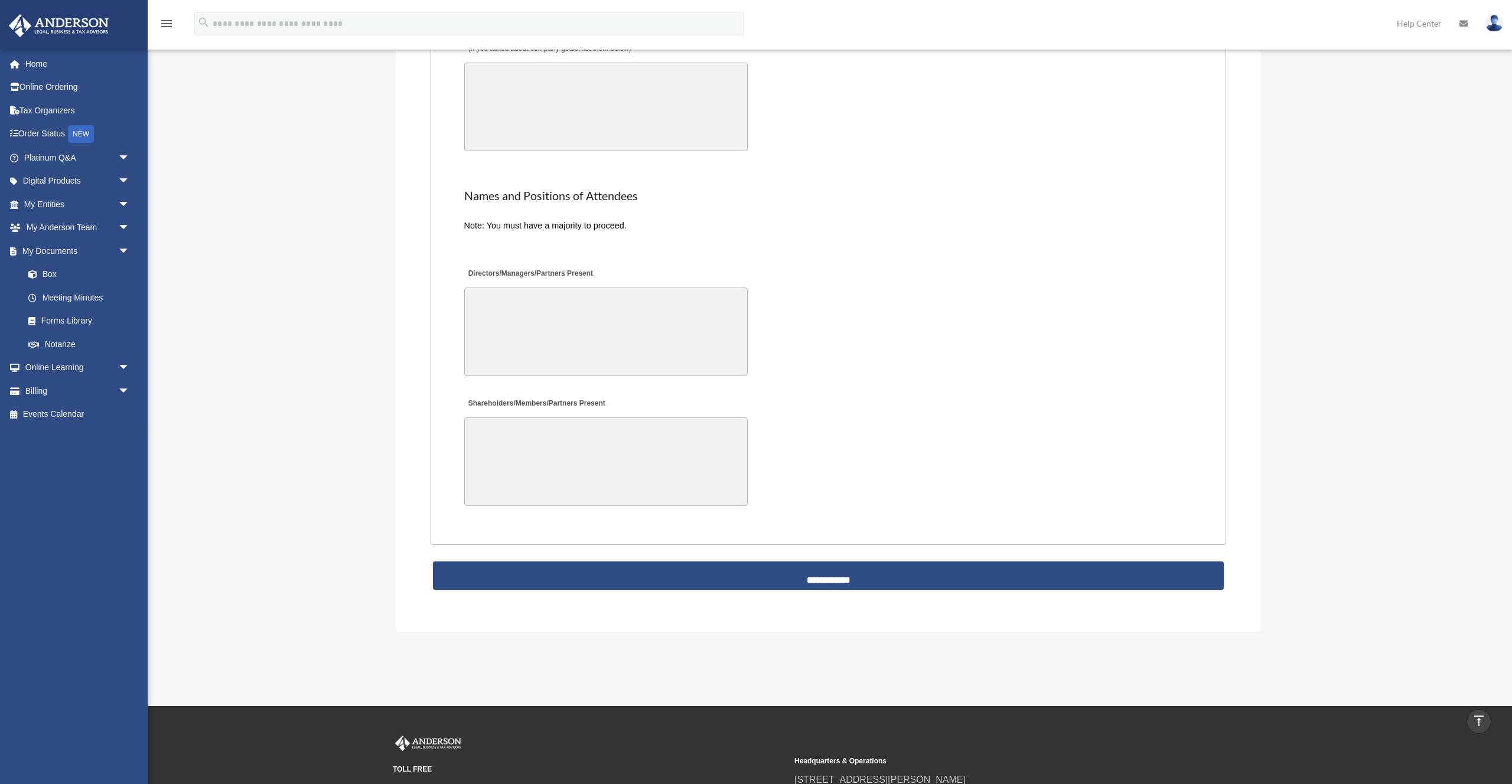
scroll to position [2420, 0]
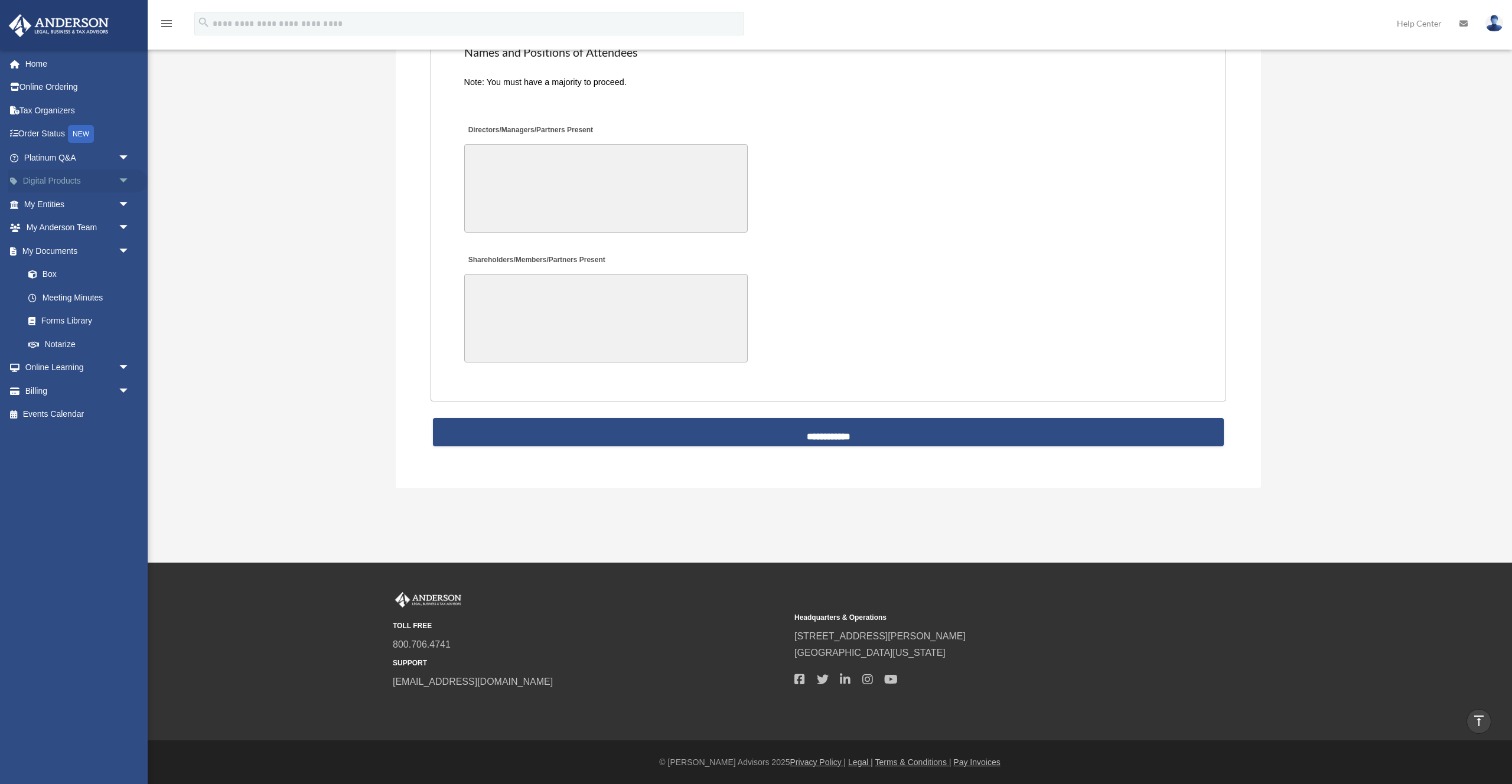
click at [123, 177] on span "arrow_drop_down" at bounding box center [130, 182] width 24 height 25
click at [121, 312] on span "arrow_drop_down" at bounding box center [130, 321] width 24 height 25
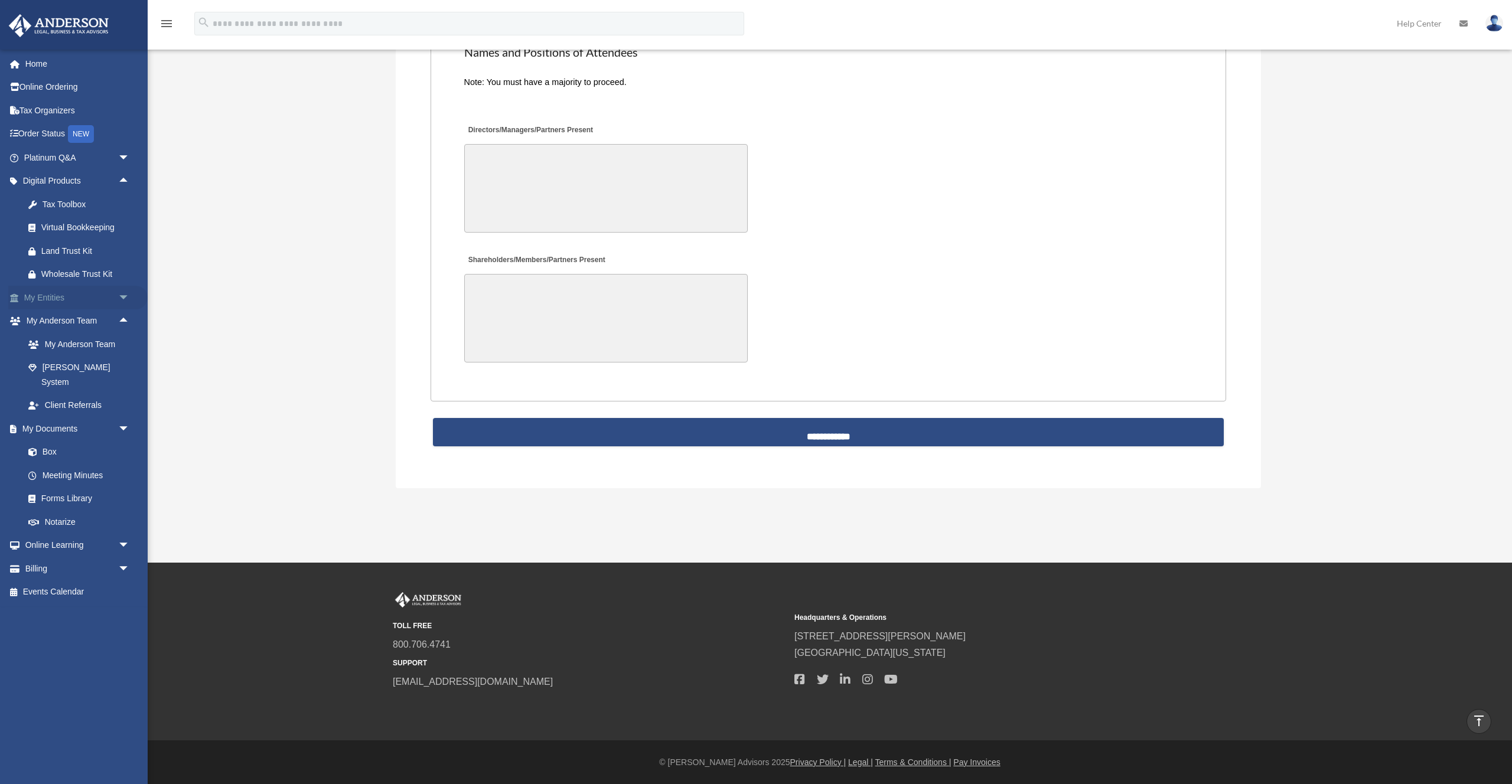
click at [125, 297] on span "arrow_drop_down" at bounding box center [130, 298] width 24 height 25
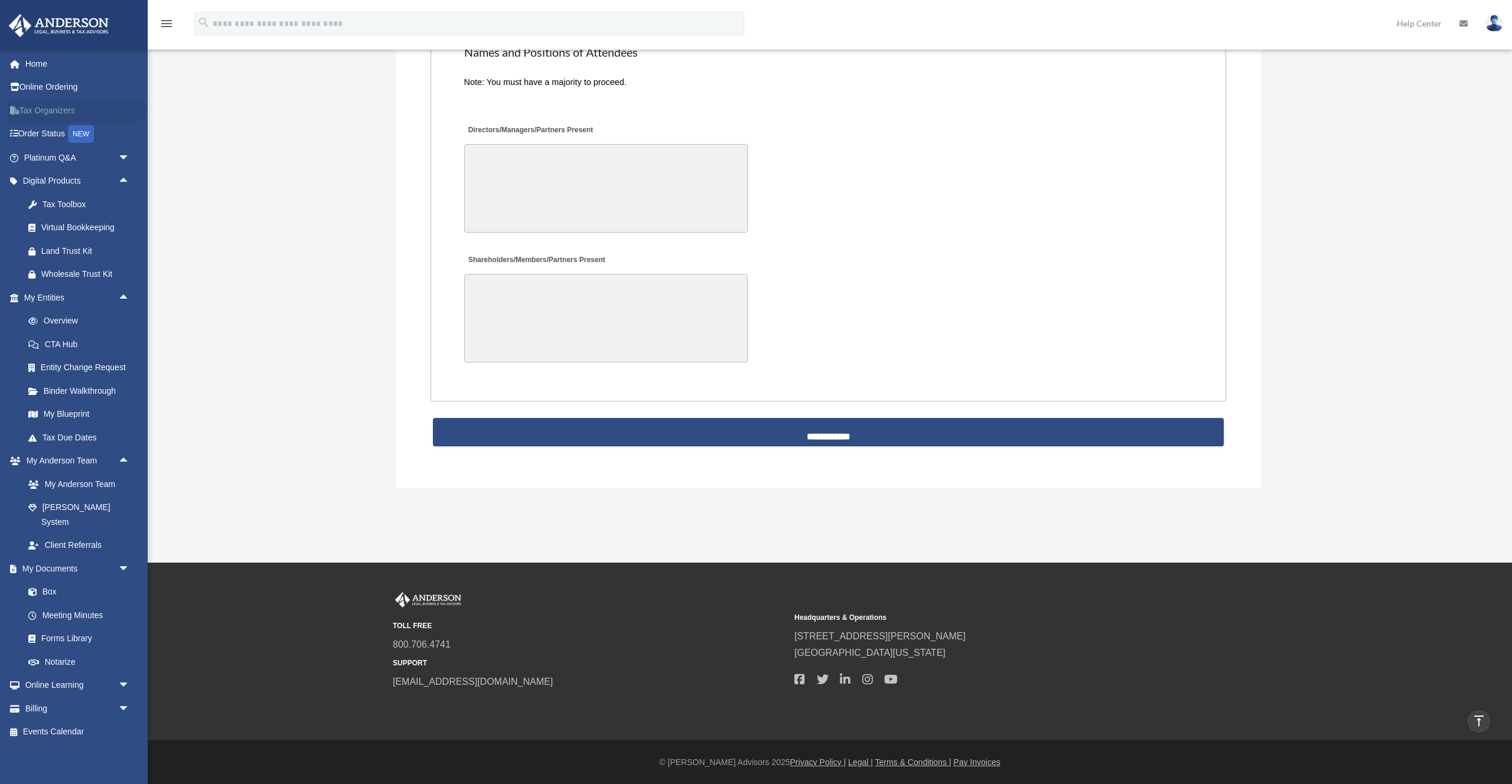
click at [56, 113] on link "Tax Organizers" at bounding box center [78, 111] width 139 height 24
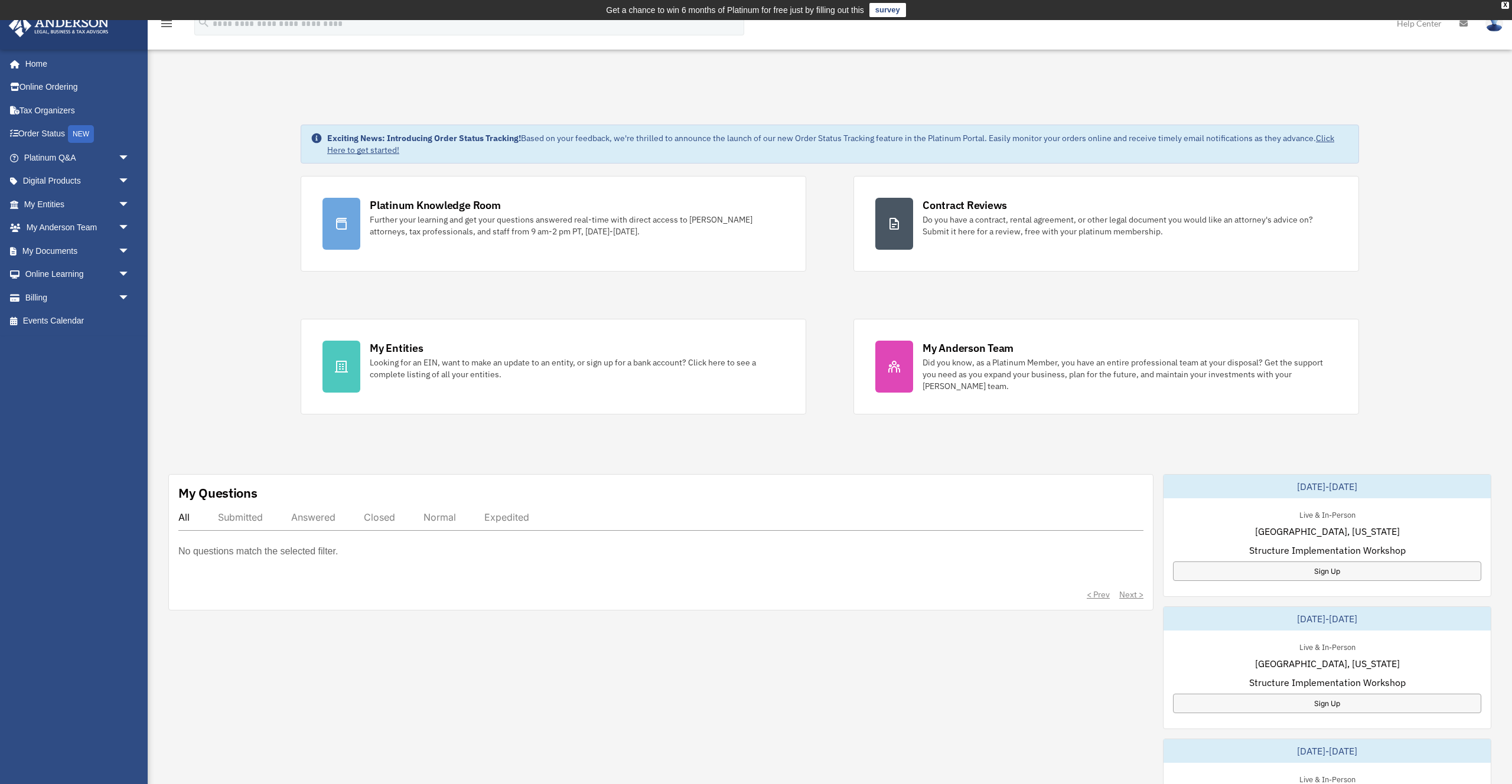
click at [1497, 27] on img at bounding box center [1494, 23] width 18 height 17
click at [1286, 56] on link "My Profile" at bounding box center [1317, 55] width 118 height 25
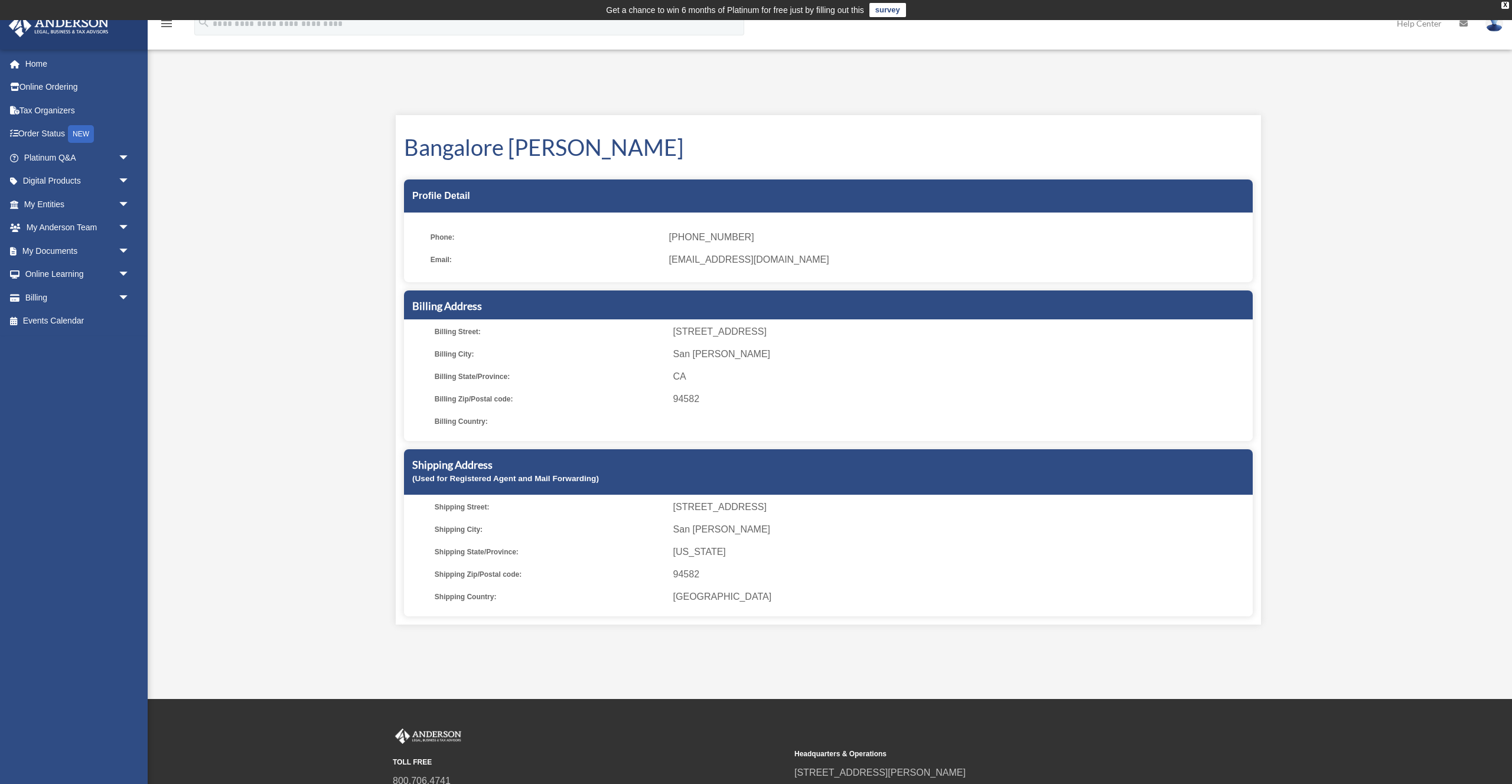
click at [1491, 27] on img at bounding box center [1494, 23] width 18 height 17
click at [1286, 109] on link "Logout" at bounding box center [1317, 103] width 118 height 25
